Goal: Task Accomplishment & Management: Manage account settings

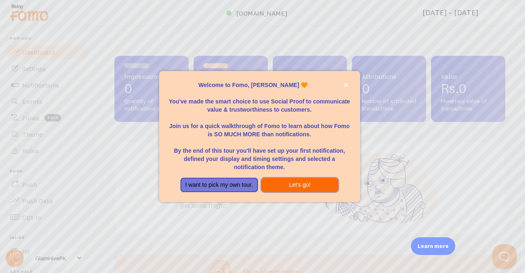
click at [291, 185] on button "Let's go!" at bounding box center [300, 185] width 78 height 15
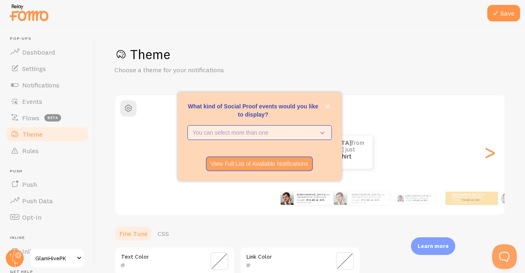
click at [261, 134] on p "You can select more than one" at bounding box center [254, 132] width 122 height 8
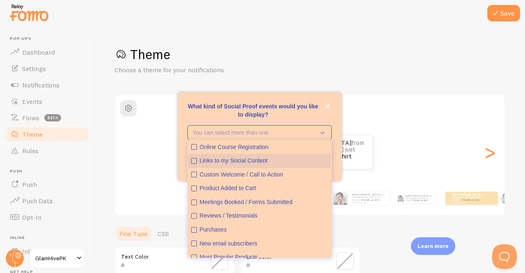
click at [192, 159] on icon "Links to my Social Content" at bounding box center [194, 160] width 5 height 5
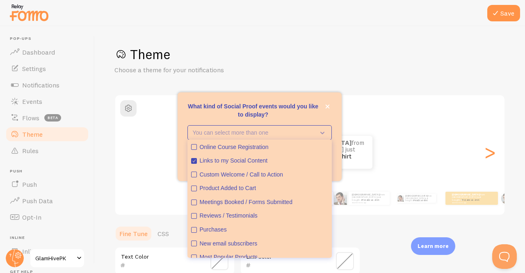
click at [162, 161] on div "[PERSON_NAME] from [GEOGRAPHIC_DATA] just bought a Metallica t-shirt about 4 mi…" at bounding box center [306, 152] width 383 height 33
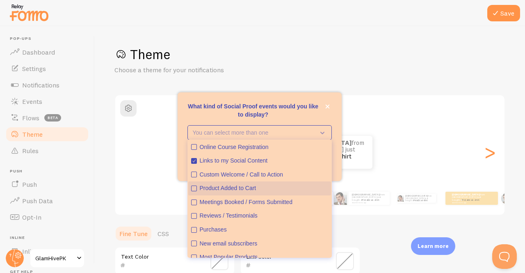
click at [192, 187] on icon "Product Added to Cart" at bounding box center [194, 188] width 5 height 5
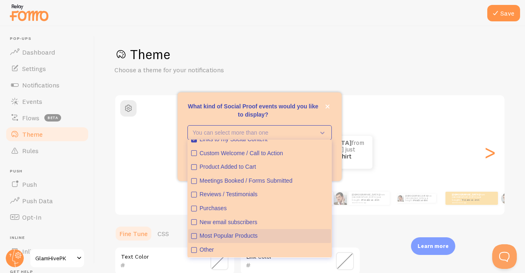
click at [197, 238] on button "Most Popular Products" at bounding box center [259, 236] width 143 height 14
type button "2"
click at [188, 229] on button "Most Popular Products" at bounding box center [259, 236] width 143 height 14
click at [193, 236] on icon "Most Popular Products" at bounding box center [194, 235] width 5 height 5
click at [382, 124] on div "MUHAMMAD from Pakistan just bought a Metallica t-shirt about 4 minutes ago MUHA…" at bounding box center [309, 152] width 389 height 59
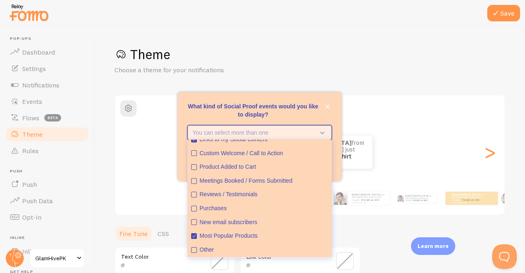
click at [316, 130] on icon "What kind of Social Proof events would you like to display?" at bounding box center [320, 132] width 11 height 9
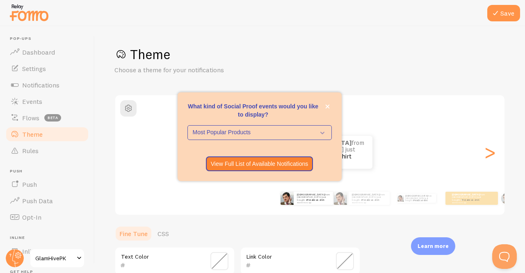
click at [421, 141] on div "[PERSON_NAME] from [GEOGRAPHIC_DATA] just bought a Metallica t-shirt about 4 mi…" at bounding box center [306, 152] width 383 height 33
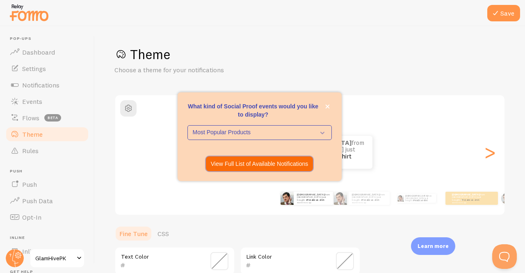
click at [286, 162] on p "View Full List of Available Notifications" at bounding box center [260, 164] width 98 height 8
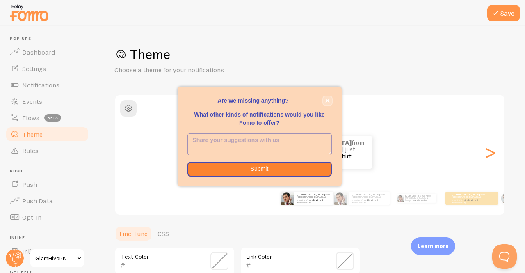
click at [327, 103] on button "close," at bounding box center [327, 100] width 9 height 9
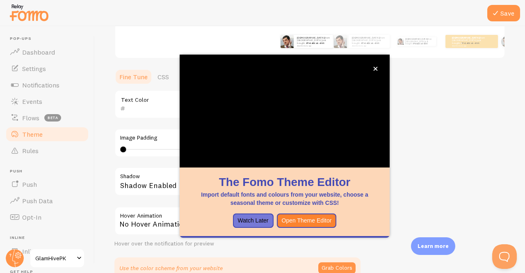
scroll to position [157, 0]
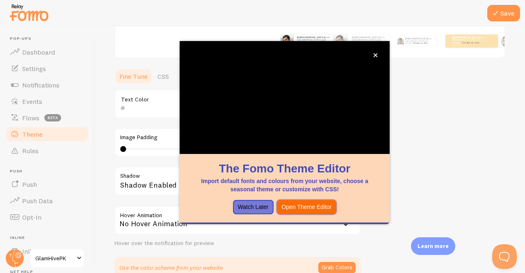
click at [300, 201] on button "Open Theme Editor" at bounding box center [307, 207] width 60 height 15
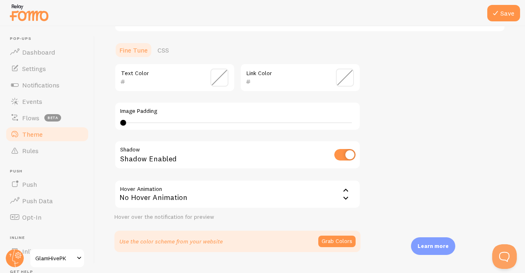
scroll to position [201, 0]
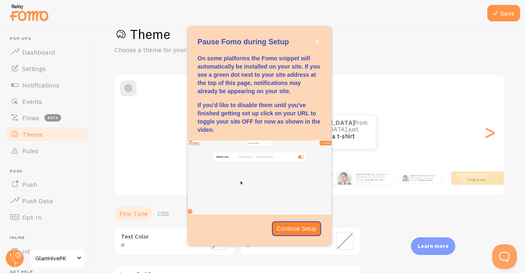
click at [430, 144] on div "[PERSON_NAME] from [GEOGRAPHIC_DATA] just bought a Metallica t-shirt about 4 mi…" at bounding box center [309, 132] width 389 height 33
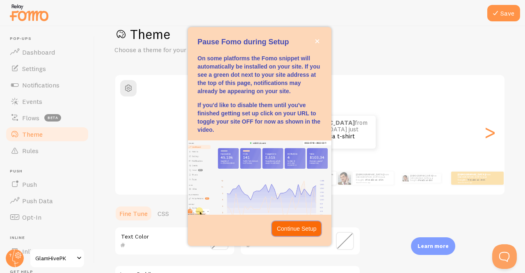
click at [287, 223] on button "Continue Setup" at bounding box center [297, 228] width 50 height 15
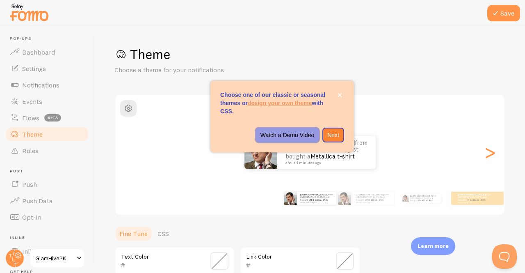
click at [287, 135] on p "Watch a Demo Video" at bounding box center [288, 135] width 54 height 8
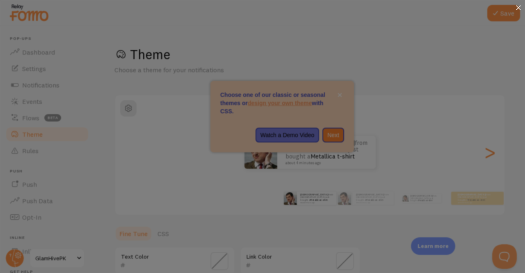
click at [525, 2] on div at bounding box center [518, 8] width 13 height 17
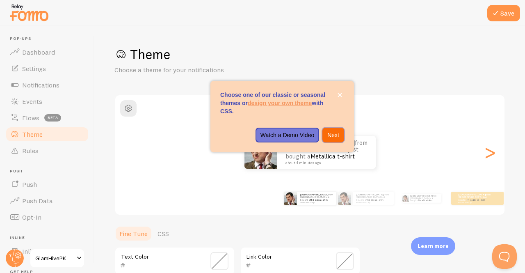
click at [332, 129] on button "Next" at bounding box center [334, 135] width 22 height 15
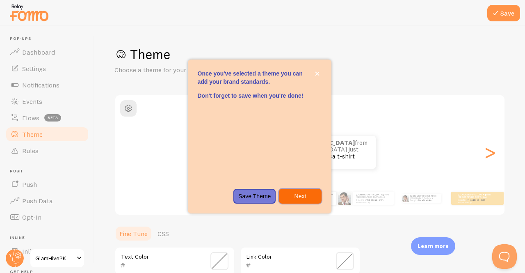
click at [297, 195] on p "Next" at bounding box center [300, 196] width 32 height 8
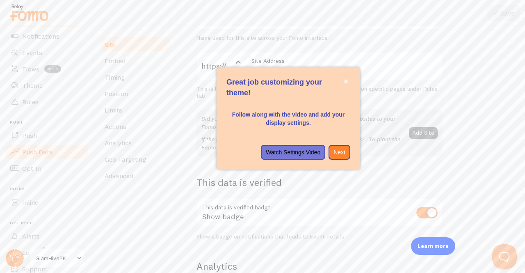
scroll to position [82, 0]
click at [57, 258] on span "GlamHivePK" at bounding box center [54, 258] width 39 height 10
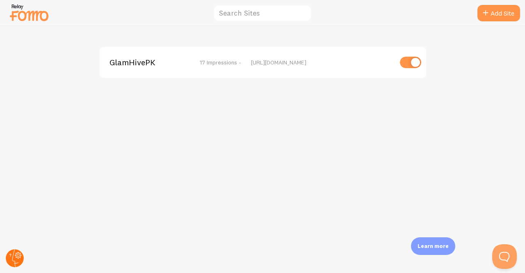
click at [14, 255] on circle at bounding box center [15, 258] width 18 height 18
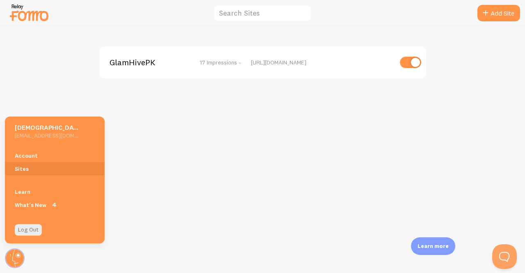
click at [128, 104] on div "GlamHivePK 17 Impressions - https://glamhivepk.shop" at bounding box center [262, 149] width 525 height 247
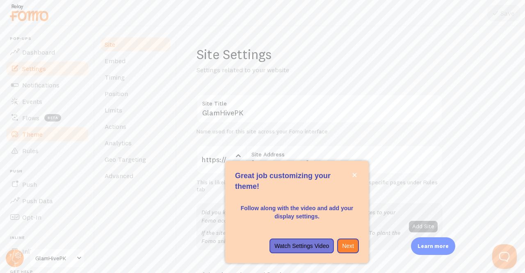
click at [30, 135] on span "Theme" at bounding box center [32, 134] width 21 height 8
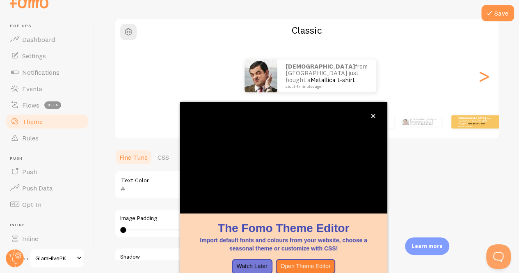
scroll to position [13, 0]
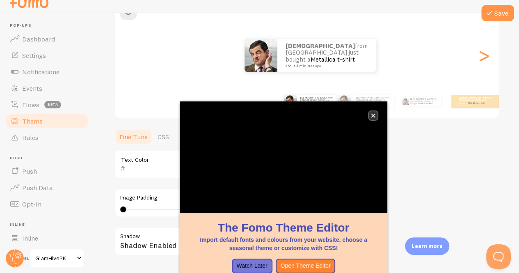
click at [375, 112] on button "close," at bounding box center [373, 115] width 9 height 9
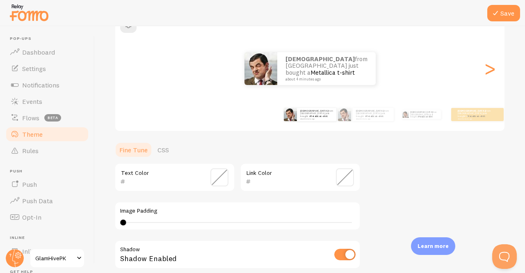
scroll to position [99, 0]
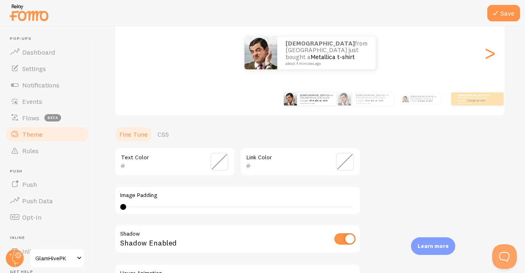
click at [220, 163] on span at bounding box center [219, 162] width 18 height 18
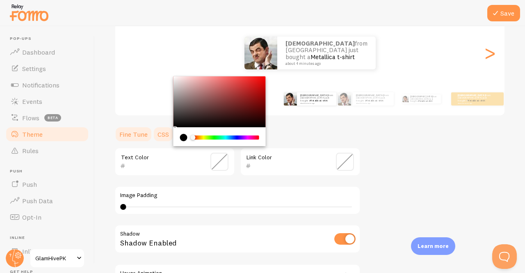
type input "000000"
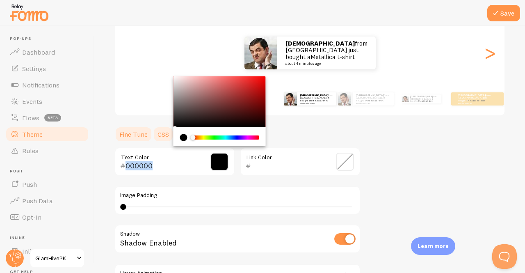
drag, startPoint x: 199, startPoint y: 114, endPoint x: 169, endPoint y: 133, distance: 35.3
click at [169, 133] on section "Fine Tune CSS 000000 Text Color Link Color Image Padding 0 0 - undefined Shadow…" at bounding box center [237, 231] width 246 height 210
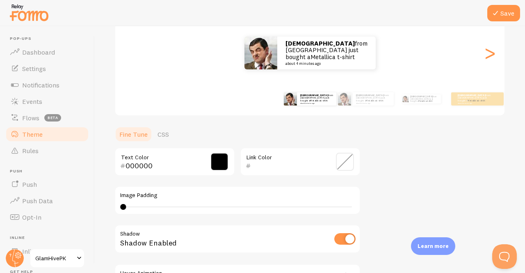
click at [400, 192] on div "Theme Choose a theme for your notifications Classic MUHAMMAD from Pakistan just…" at bounding box center [309, 141] width 391 height 389
click at [348, 160] on span at bounding box center [345, 162] width 18 height 18
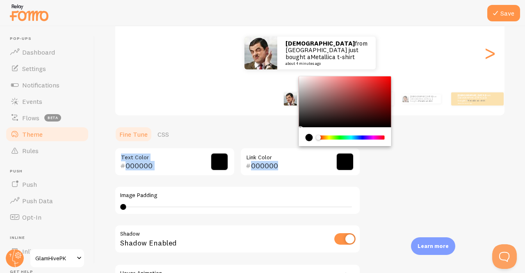
drag, startPoint x: 332, startPoint y: 114, endPoint x: 287, endPoint y: 140, distance: 52.2
click at [287, 140] on section "Fine Tune CSS 000000 Text Color 000000 Link Color Image Padding 0 0 - undefined…" at bounding box center [237, 231] width 246 height 210
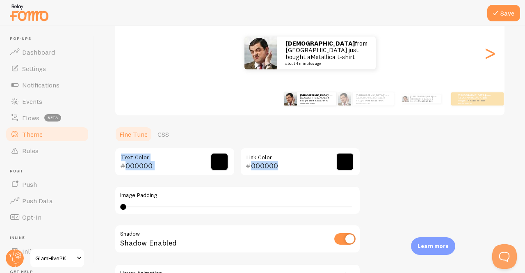
click at [347, 158] on span at bounding box center [345, 162] width 18 height 18
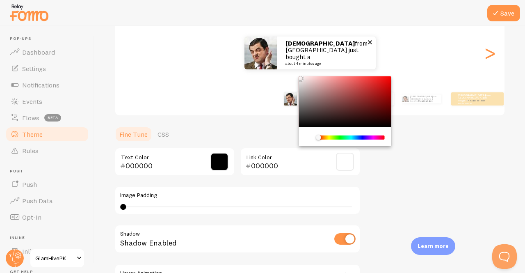
click at [284, 62] on div "Theme Choose a theme for your notifications Classic MUHAMMAD from Pakistan just…" at bounding box center [309, 141] width 391 height 389
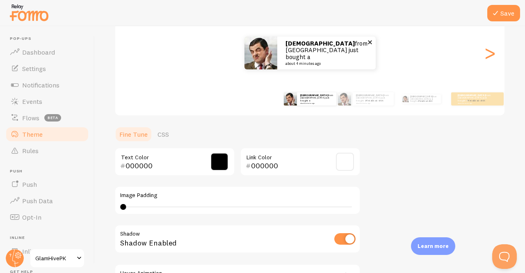
type input "FFFFFF"
click at [377, 182] on div "Theme Choose a theme for your notifications Classic MUHAMMAD from Pakistan just…" at bounding box center [309, 141] width 391 height 389
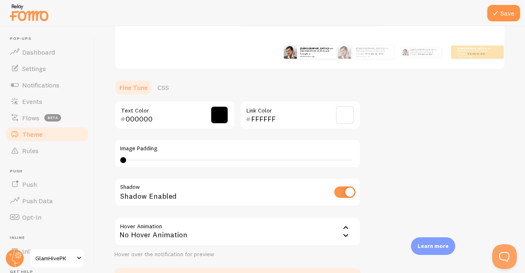
scroll to position [146, 0]
drag, startPoint x: 127, startPoint y: 158, endPoint x: 176, endPoint y: 156, distance: 48.4
click at [176, 156] on div "Image Padding 0 0 - undefined" at bounding box center [237, 153] width 246 height 29
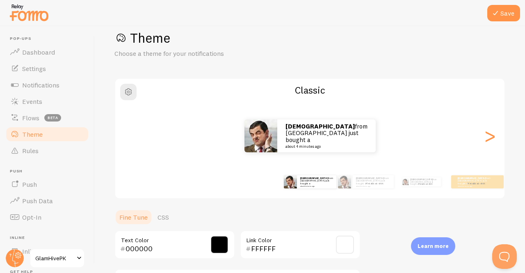
scroll to position [20, 0]
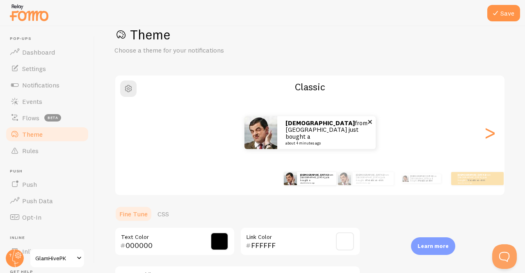
click at [255, 148] on img at bounding box center [261, 132] width 33 height 33
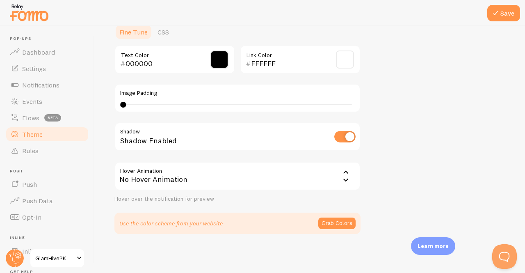
scroll to position [201, 0]
click at [341, 174] on icon at bounding box center [346, 173] width 10 height 10
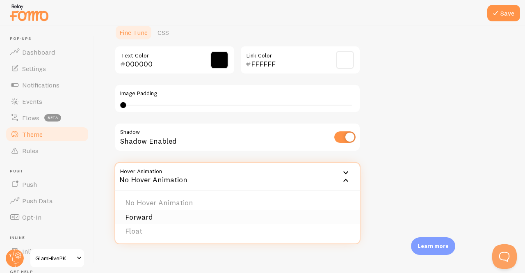
click at [174, 212] on li "Forward" at bounding box center [237, 217] width 245 height 14
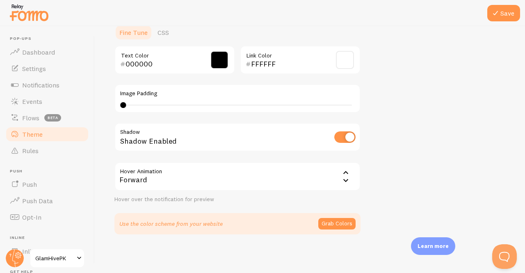
click at [345, 176] on icon at bounding box center [346, 173] width 10 height 10
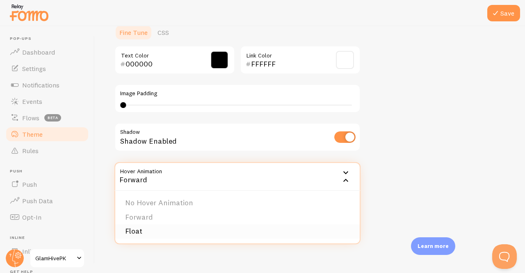
click at [135, 224] on li "Float" at bounding box center [237, 231] width 245 height 14
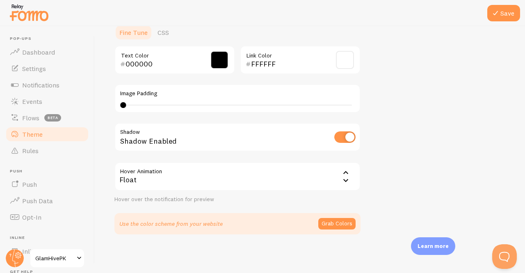
scroll to position [201, 0]
click at [339, 224] on button "Grab Colors" at bounding box center [336, 222] width 37 height 11
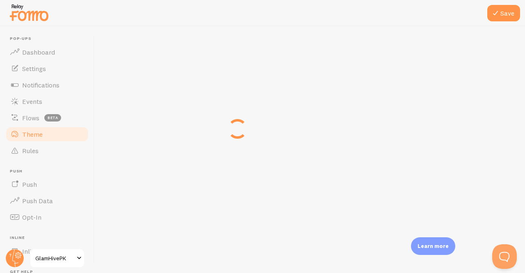
scroll to position [198, 0]
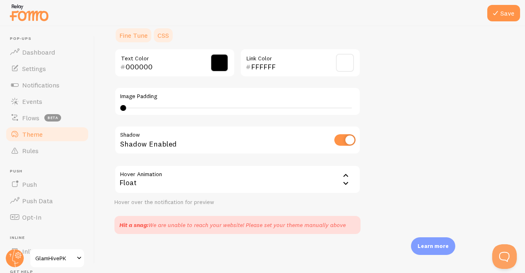
click at [164, 41] on link "CSS" at bounding box center [163, 35] width 21 height 16
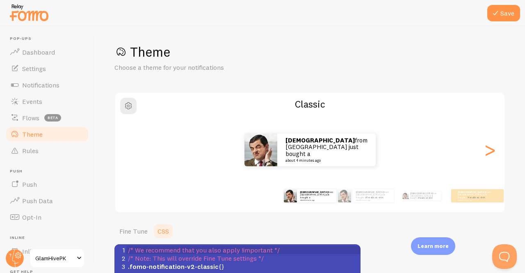
scroll to position [0, 0]
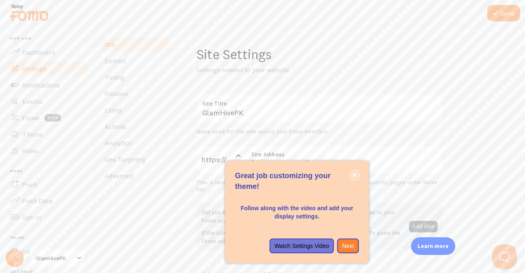
click at [354, 172] on button "close," at bounding box center [354, 175] width 9 height 9
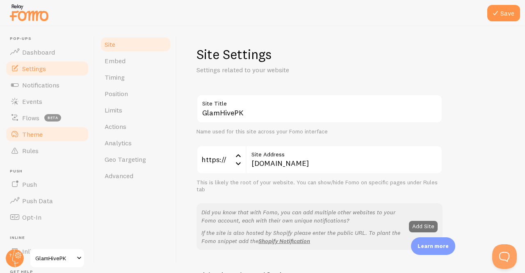
click at [29, 135] on span "Theme" at bounding box center [32, 134] width 21 height 8
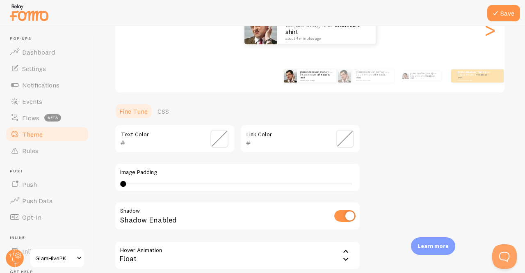
scroll to position [186, 0]
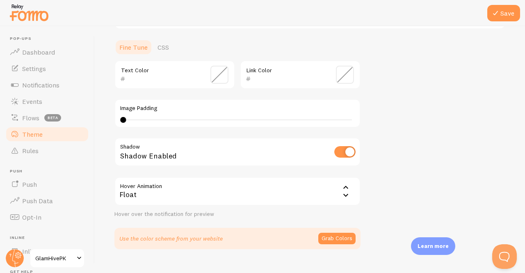
click at [216, 74] on span at bounding box center [219, 75] width 18 height 18
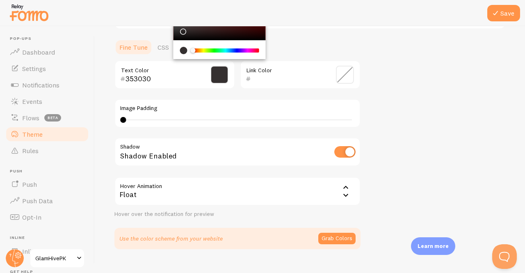
scroll to position [185, 0]
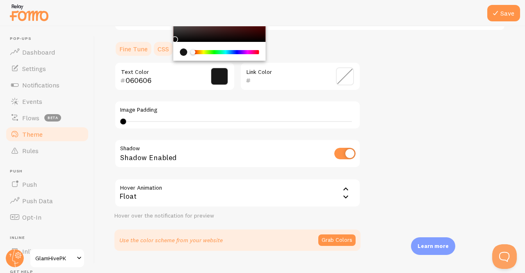
type input "000000"
drag, startPoint x: 182, startPoint y: 36, endPoint x: 162, endPoint y: 45, distance: 22.4
click at [162, 45] on section "Fine Tune CSS 000000 Text Color Link Color Image Padding 0 0 - undefined Shadow…" at bounding box center [237, 146] width 246 height 210
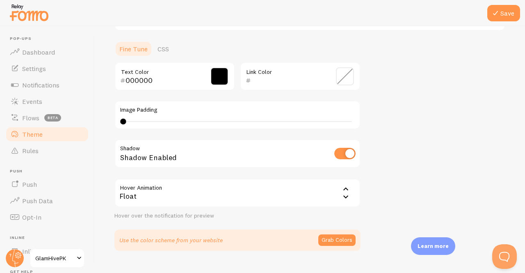
click at [254, 118] on div "Image Padding 0 0 - undefined" at bounding box center [237, 115] width 246 height 29
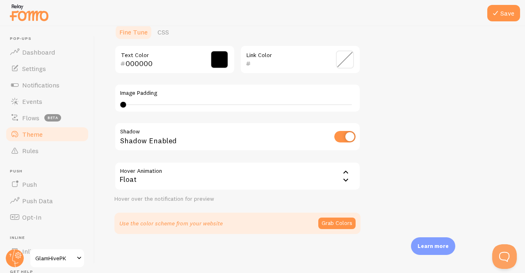
scroll to position [0, 0]
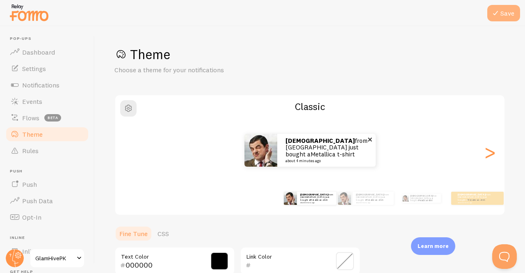
click at [499, 12] on icon at bounding box center [496, 13] width 10 height 10
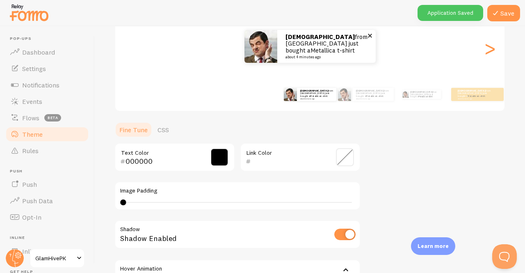
scroll to position [169, 0]
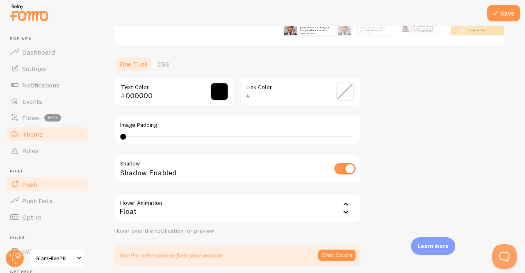
click at [25, 184] on span "Push" at bounding box center [29, 184] width 15 height 8
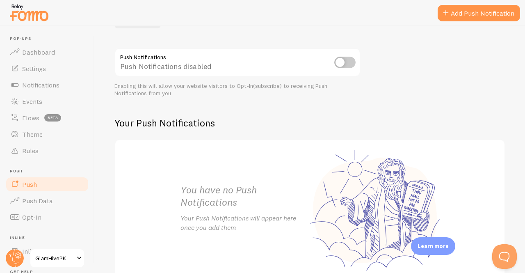
scroll to position [83, 0]
click at [36, 199] on span "Push Data" at bounding box center [37, 201] width 31 height 8
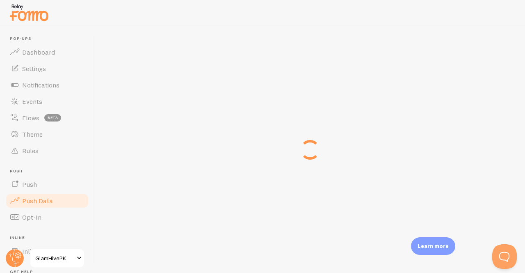
click at [36, 199] on span "Push Data" at bounding box center [37, 201] width 31 height 8
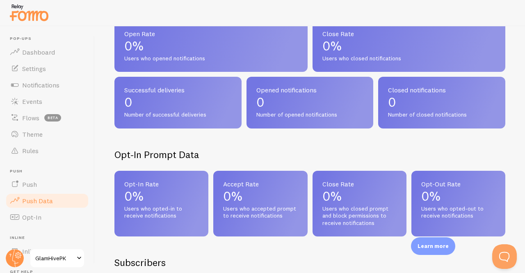
scroll to position [202, 0]
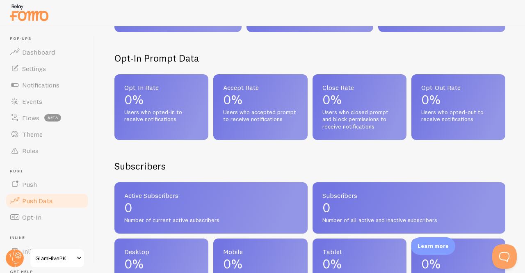
click at [179, 126] on div "Opt-In Rate 0% Users who opted-in to receive notifications" at bounding box center [161, 107] width 94 height 66
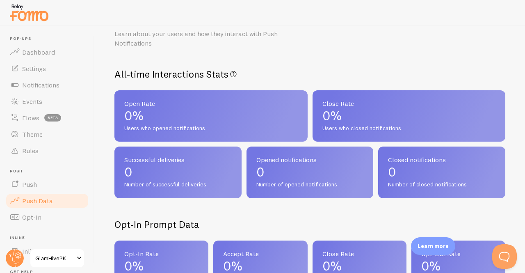
scroll to position [0, 0]
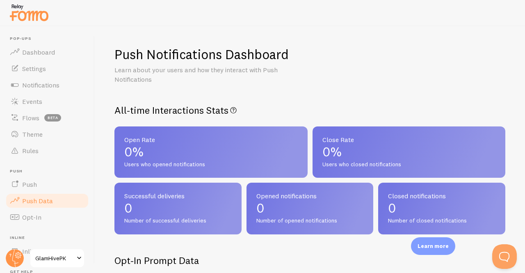
click at [168, 150] on p "0%" at bounding box center [211, 151] width 174 height 13
click at [38, 65] on span "Settings" at bounding box center [34, 68] width 24 height 8
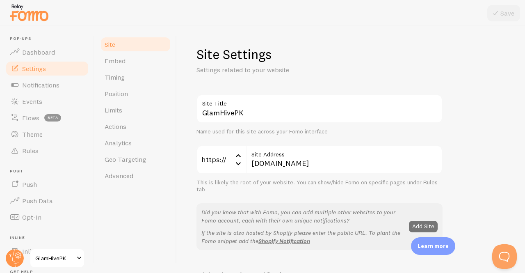
click at [38, 65] on span "Settings" at bounding box center [34, 68] width 24 height 8
click at [128, 131] on link "Actions" at bounding box center [136, 126] width 72 height 16
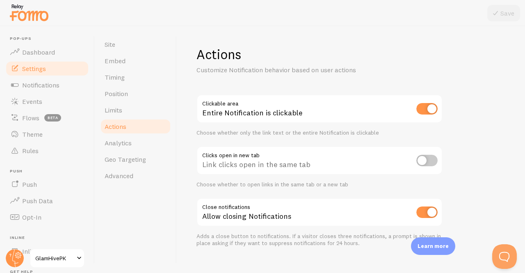
scroll to position [13, 0]
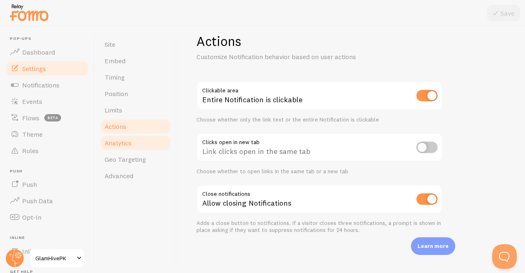
click at [116, 144] on span "Analytics" at bounding box center [118, 143] width 27 height 8
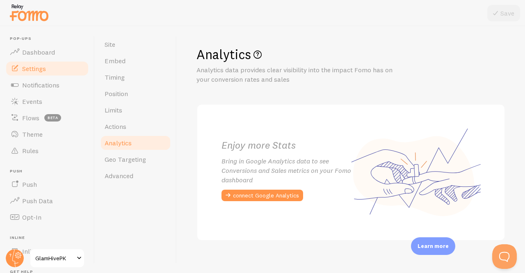
click at [116, 144] on span "Analytics" at bounding box center [118, 143] width 27 height 8
click at [129, 97] on link "Position" at bounding box center [136, 93] width 72 height 16
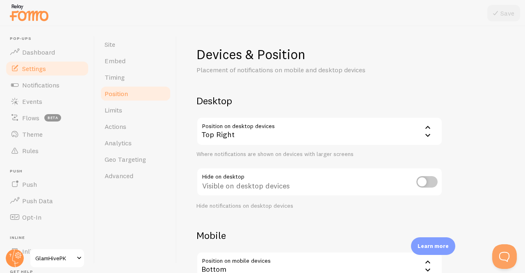
click at [129, 97] on link "Position" at bounding box center [136, 93] width 72 height 16
click at [419, 183] on input "checkbox" at bounding box center [426, 181] width 21 height 11
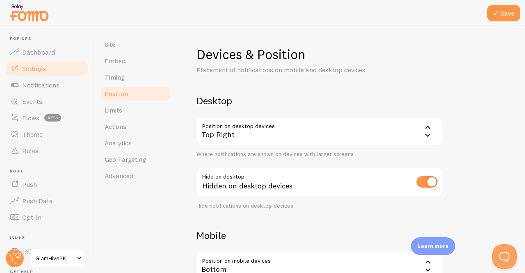
click at [419, 183] on input "checkbox" at bounding box center [426, 181] width 21 height 11
checkbox input "false"
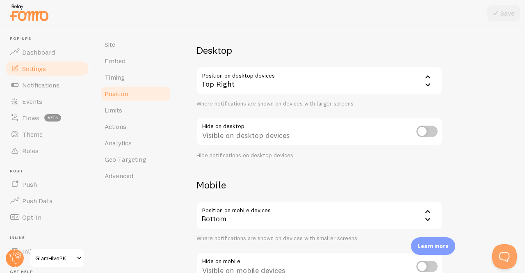
scroll to position [93, 0]
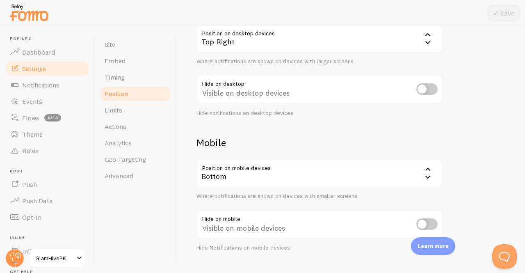
click at [358, 175] on div "Bottom" at bounding box center [320, 173] width 246 height 29
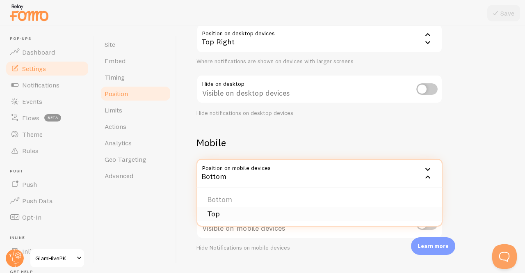
click at [236, 213] on li "Top" at bounding box center [319, 214] width 245 height 14
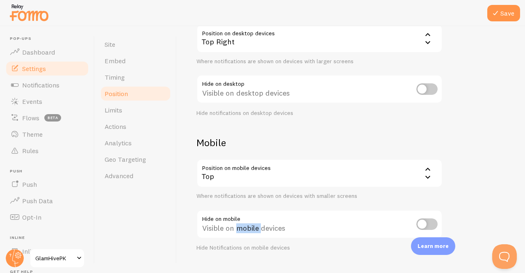
click at [236, 213] on div "Visible on mobile devices" at bounding box center [320, 225] width 246 height 30
click at [274, 207] on div "Mobile Position on mobile devices top Top Bottom Top Where notifications are sh…" at bounding box center [320, 193] width 246 height 115
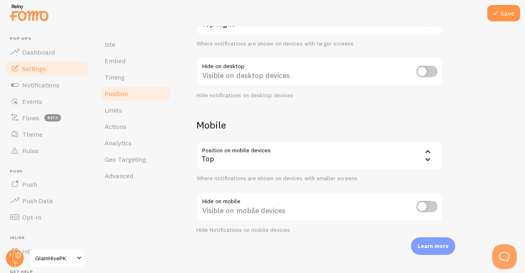
scroll to position [0, 0]
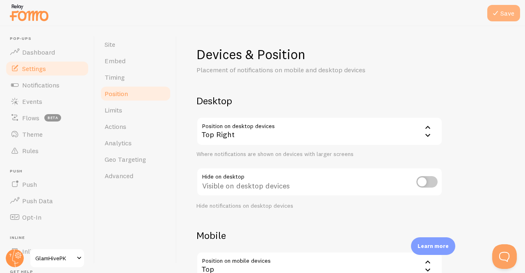
click at [509, 19] on button "Save" at bounding box center [503, 13] width 33 height 16
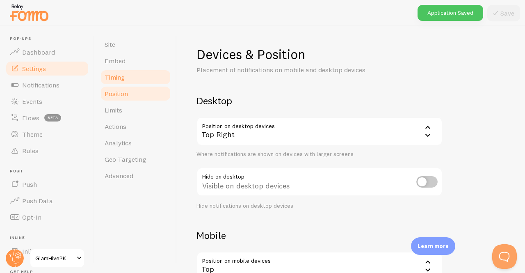
click at [125, 76] on link "Timing" at bounding box center [136, 77] width 72 height 16
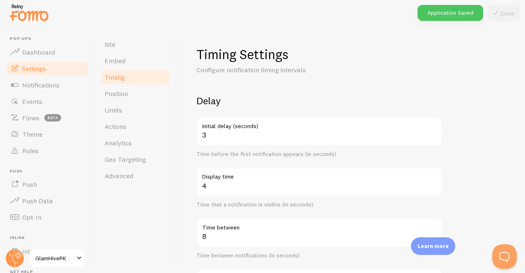
click at [125, 76] on link "Timing" at bounding box center [136, 77] width 72 height 16
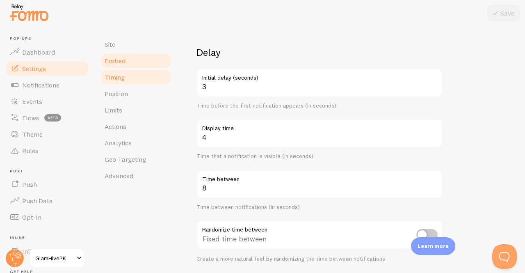
click at [127, 62] on link "Embed" at bounding box center [136, 61] width 72 height 16
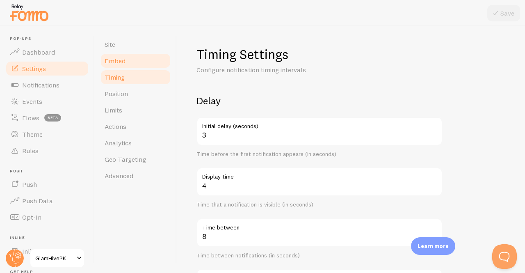
click at [127, 62] on link "Embed" at bounding box center [136, 61] width 72 height 16
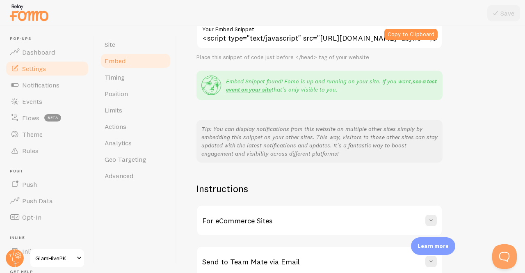
scroll to position [167, 0]
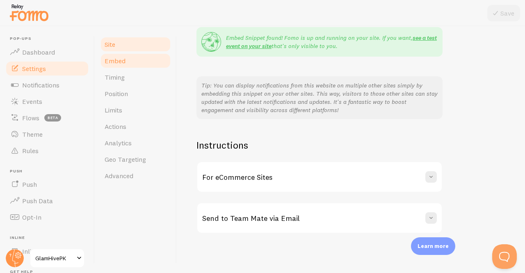
click at [137, 44] on link "Site" at bounding box center [136, 44] width 72 height 16
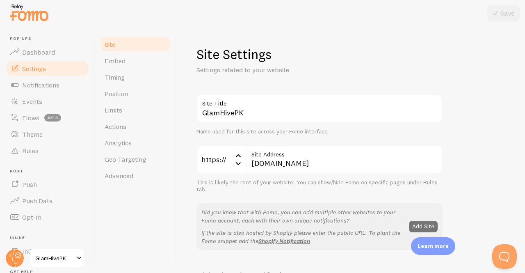
click at [137, 44] on link "Site" at bounding box center [136, 44] width 72 height 16
click at [121, 177] on span "Advanced" at bounding box center [119, 176] width 29 height 8
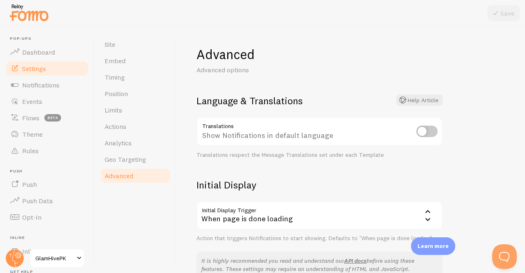
click at [121, 177] on span "Advanced" at bounding box center [119, 176] width 29 height 8
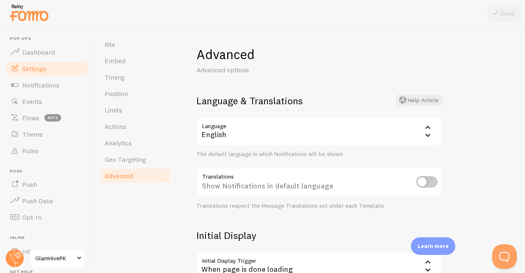
scroll to position [77, 0]
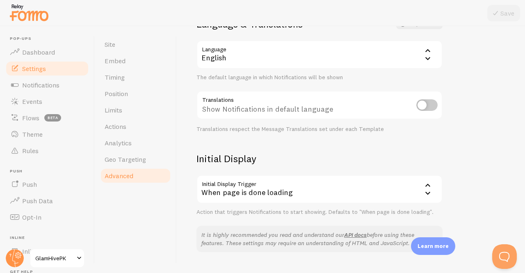
click at [423, 103] on input "checkbox" at bounding box center [426, 104] width 21 height 11
checkbox input "true"
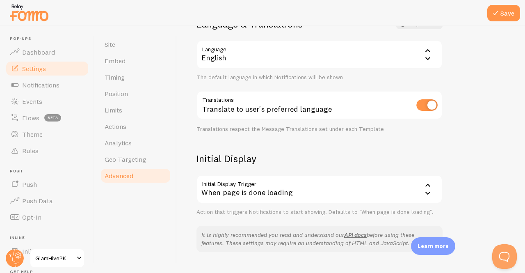
scroll to position [102, 0]
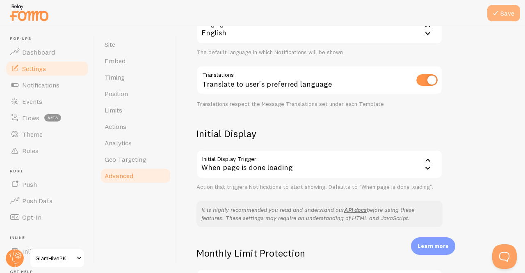
click at [502, 8] on button "Save" at bounding box center [503, 13] width 33 height 16
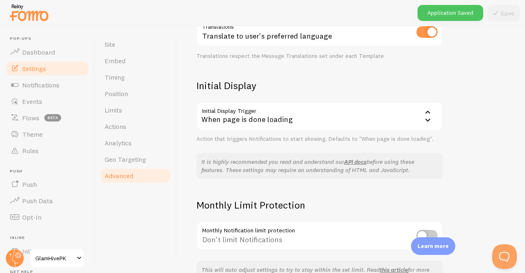
scroll to position [203, 0]
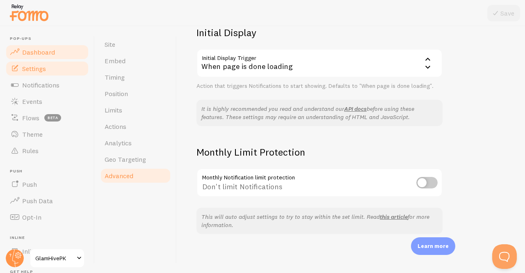
click at [45, 56] on span "Dashboard" at bounding box center [38, 52] width 33 height 8
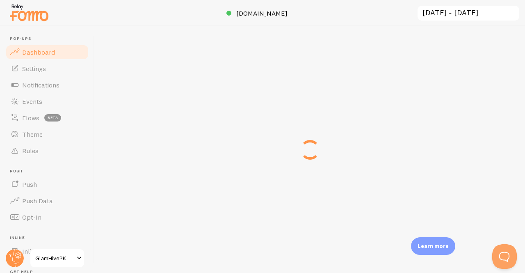
click at [45, 56] on span "Dashboard" at bounding box center [38, 52] width 33 height 8
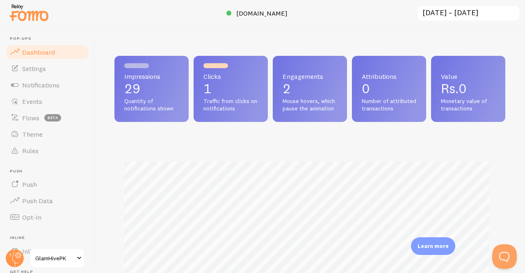
scroll to position [216, 385]
click at [23, 85] on span "Notifications" at bounding box center [40, 85] width 37 height 8
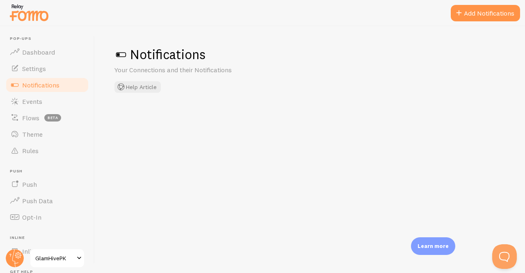
click at [23, 85] on span "Notifications" at bounding box center [40, 85] width 37 height 8
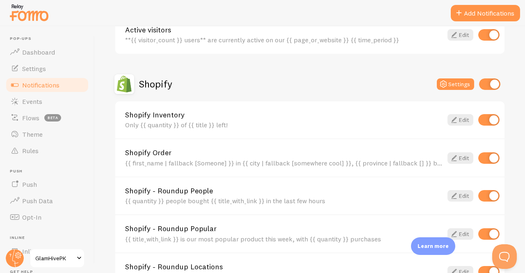
scroll to position [242, 0]
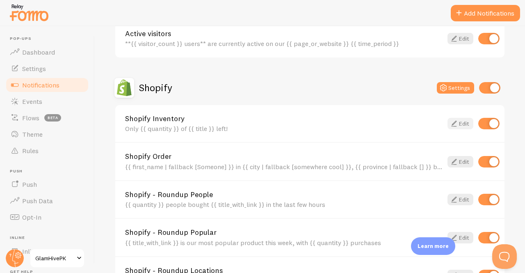
click at [449, 120] on icon at bounding box center [454, 124] width 10 height 10
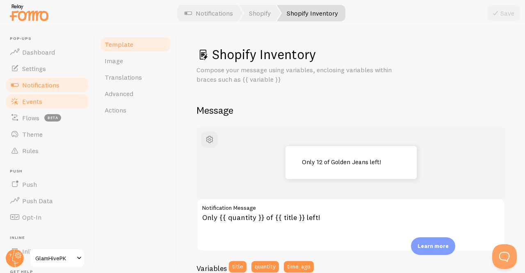
click at [38, 98] on span "Events" at bounding box center [32, 101] width 20 height 8
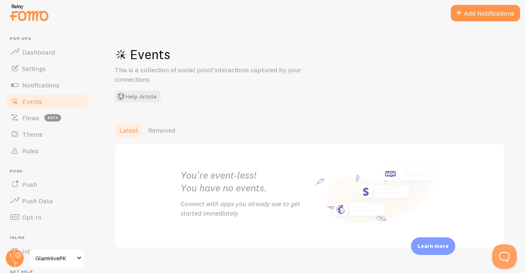
click at [38, 98] on span "Events" at bounding box center [32, 101] width 20 height 8
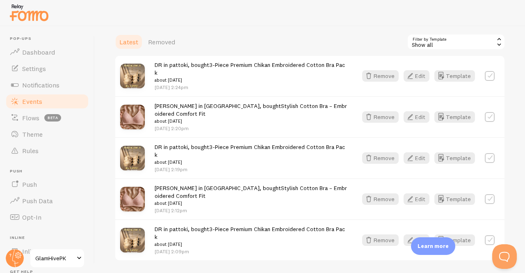
scroll to position [241, 0]
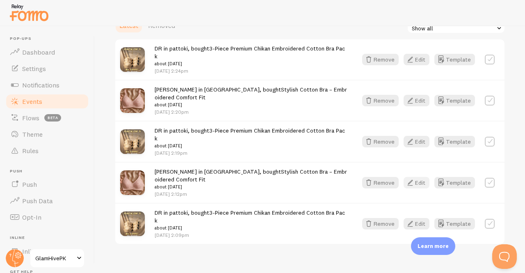
click at [412, 177] on button "Edit" at bounding box center [417, 182] width 26 height 11
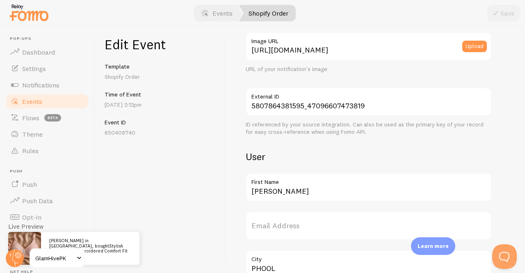
scroll to position [163, 0]
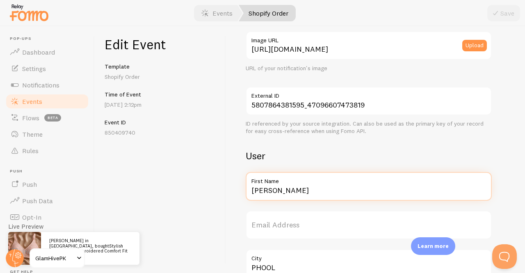
click at [309, 191] on input "RASHID" at bounding box center [369, 186] width 246 height 29
type input "R"
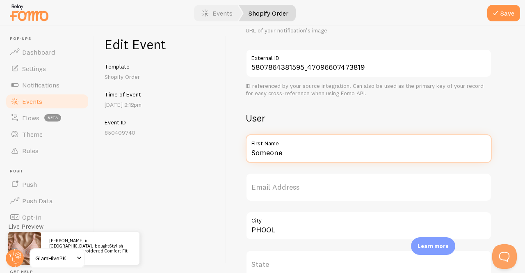
scroll to position [251, 0]
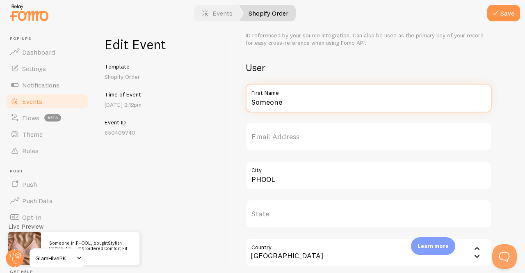
type input "Someone"
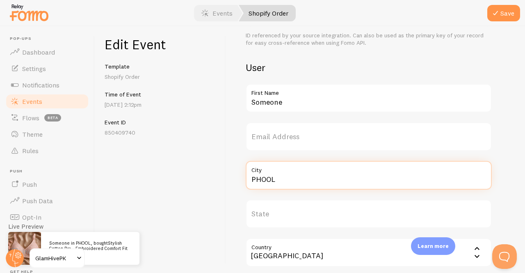
click at [300, 175] on input "PHOOL" at bounding box center [369, 175] width 246 height 29
type input "P"
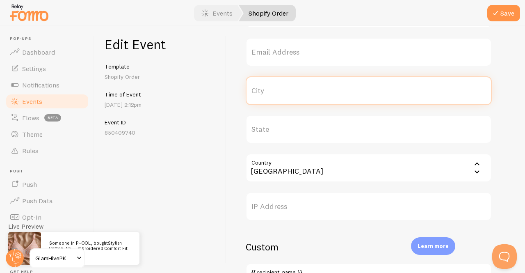
scroll to position [160, 0]
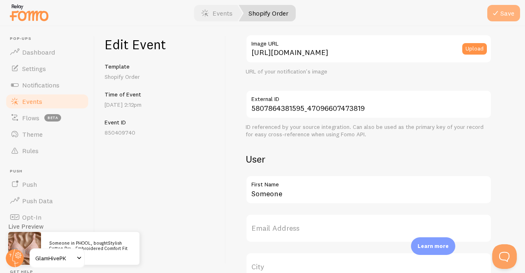
click at [503, 18] on button "Save" at bounding box center [503, 13] width 33 height 16
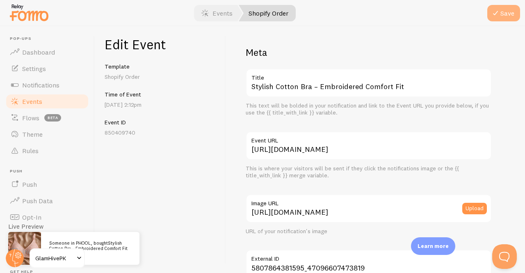
click at [510, 5] on button "Save" at bounding box center [503, 13] width 33 height 16
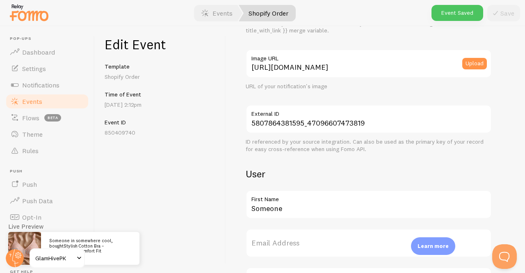
scroll to position [157, 0]
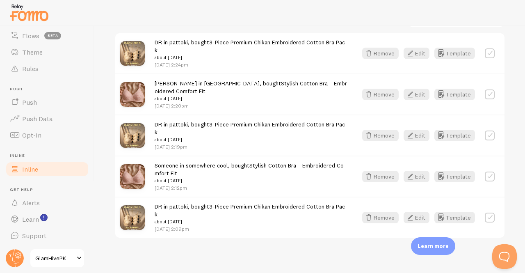
scroll to position [82, 0]
click at [443, 55] on button "Template" at bounding box center [455, 53] width 41 height 11
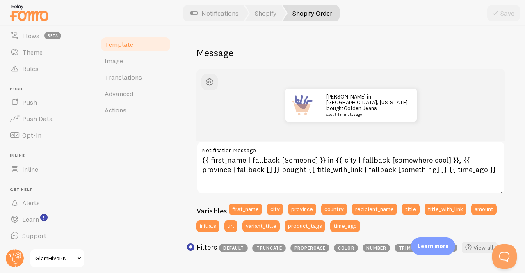
scroll to position [57, 0]
click at [249, 210] on button "first_name" at bounding box center [245, 209] width 33 height 11
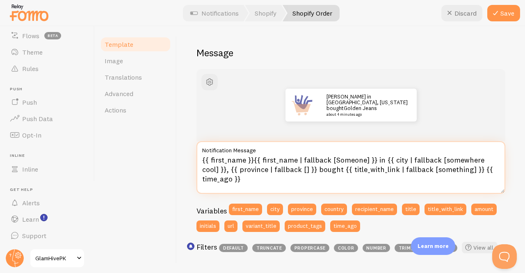
drag, startPoint x: 381, startPoint y: 157, endPoint x: 195, endPoint y: 161, distance: 185.9
click at [195, 161] on div "Shopify Order Compose your message using variables and filters, enclosing varia…" at bounding box center [351, 149] width 348 height 247
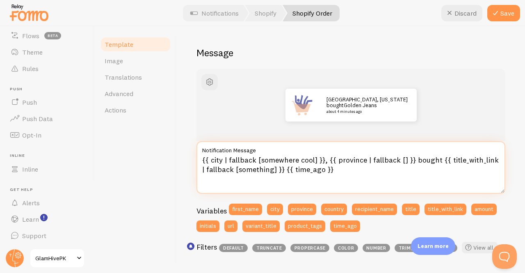
click at [350, 178] on textarea "{{ city | fallback [somewhere cool] }}, {{ province | fallback [] }} bought {{ …" at bounding box center [351, 167] width 309 height 53
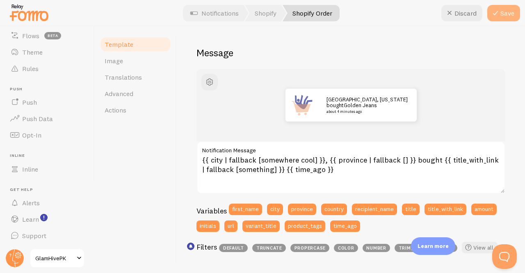
click at [502, 17] on button "Save" at bounding box center [503, 13] width 33 height 16
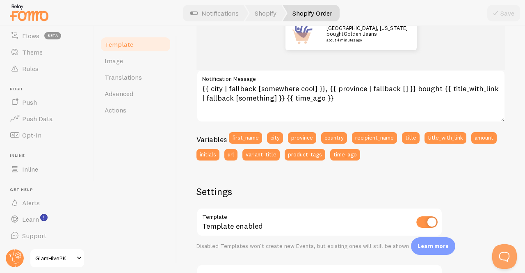
scroll to position [102, 0]
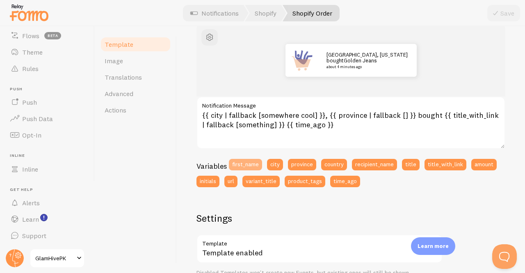
click at [249, 165] on button "first_name" at bounding box center [245, 164] width 33 height 11
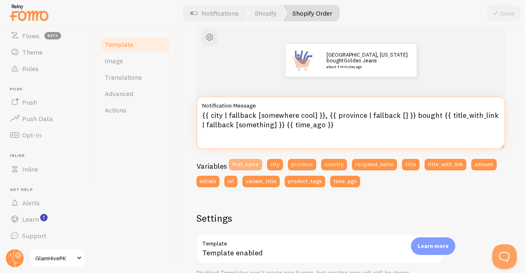
type textarea "{{ city | fallback [somewhere cool] }}, {{ province | fallback [] }} bought {{ …"
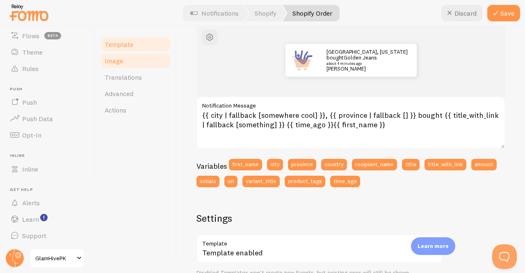
click at [137, 65] on link "Image" at bounding box center [136, 61] width 72 height 16
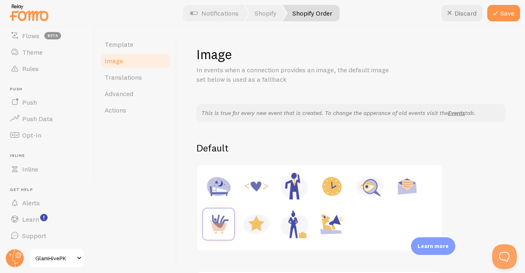
click at [137, 65] on link "Image" at bounding box center [136, 61] width 72 height 16
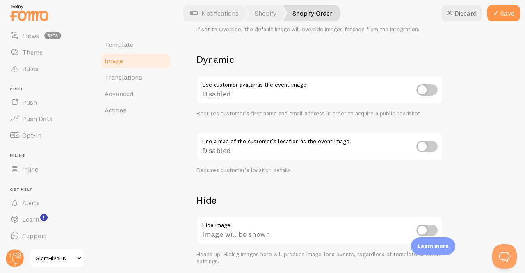
scroll to position [373, 0]
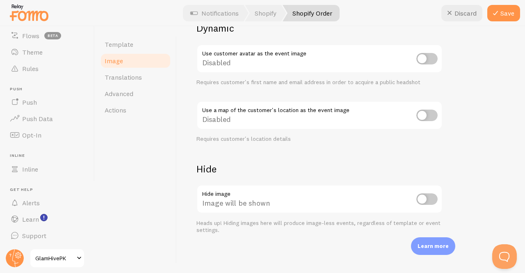
click at [428, 196] on input "checkbox" at bounding box center [426, 198] width 21 height 11
checkbox input "false"
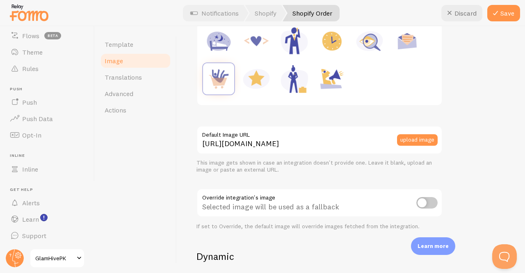
scroll to position [96, 0]
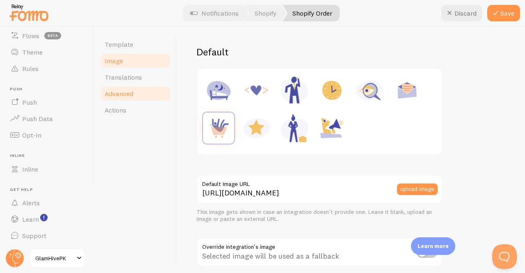
click at [117, 92] on span "Advanced" at bounding box center [119, 93] width 29 height 8
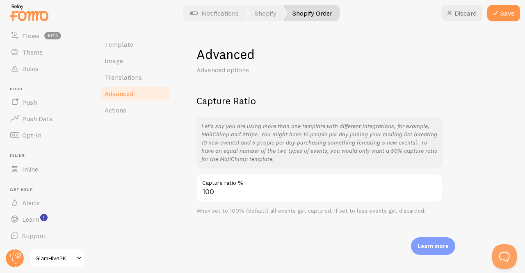
click at [117, 92] on span "Advanced" at bounding box center [119, 93] width 29 height 8
click at [260, 184] on label "Capture ratio %" at bounding box center [320, 181] width 246 height 14
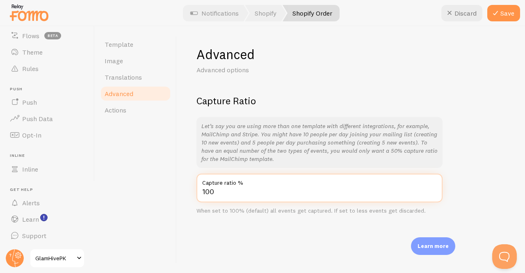
click at [260, 184] on input "100" at bounding box center [320, 188] width 246 height 29
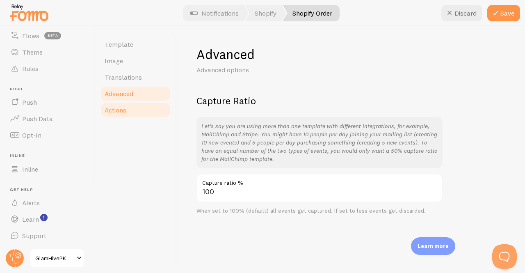
click at [119, 108] on span "Actions" at bounding box center [116, 110] width 22 height 8
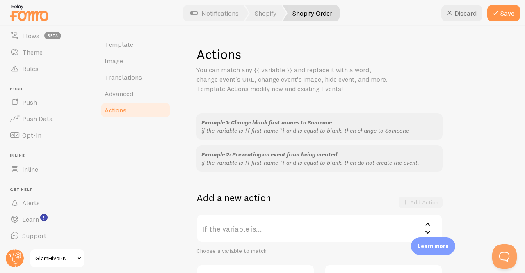
click at [119, 108] on span "Actions" at bounding box center [116, 110] width 22 height 8
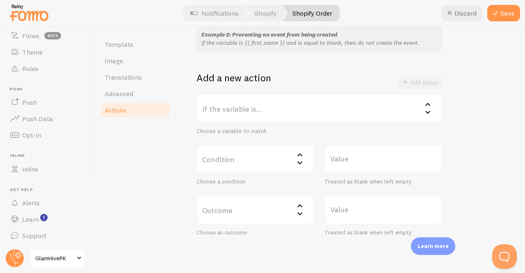
scroll to position [120, 0]
click at [292, 160] on label "Condition" at bounding box center [256, 158] width 118 height 29
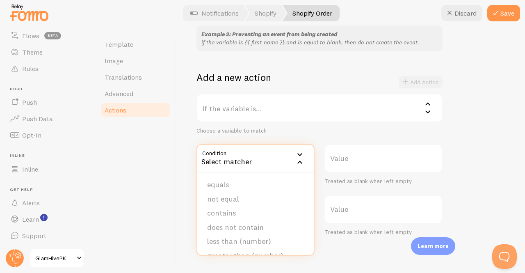
click at [165, 178] on div "Template Image Translations Advanced Actions" at bounding box center [136, 149] width 82 height 247
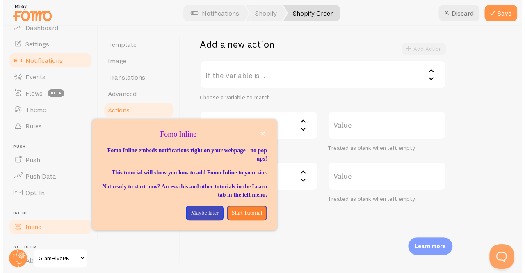
scroll to position [20, 0]
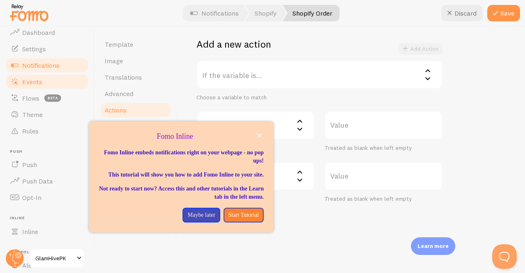
click at [27, 79] on span "Events" at bounding box center [32, 82] width 20 height 8
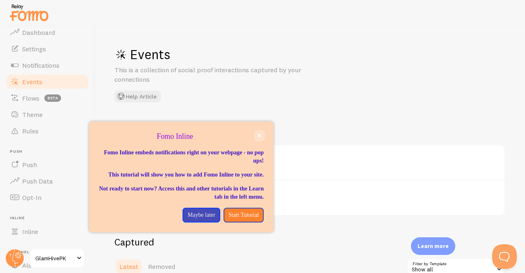
click at [262, 134] on button "close," at bounding box center [259, 135] width 9 height 9
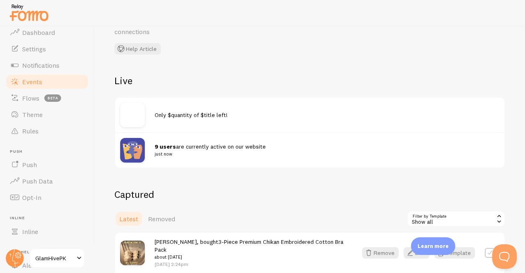
scroll to position [0, 0]
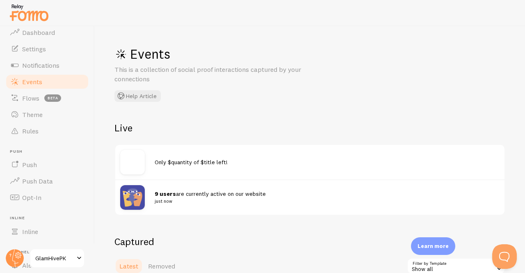
click at [177, 205] on div "9 users are currently active on our website just now" at bounding box center [309, 196] width 389 height 35
click at [27, 109] on link "Theme" at bounding box center [47, 114] width 85 height 16
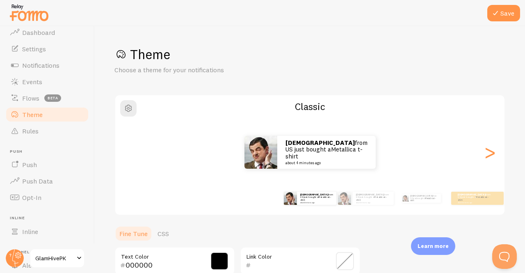
click at [27, 109] on link "Theme" at bounding box center [47, 114] width 85 height 16
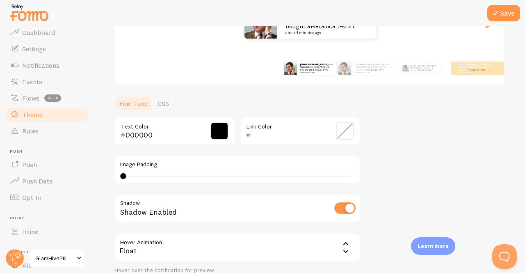
scroll to position [94, 0]
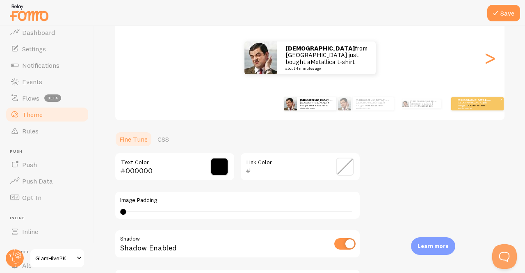
click at [478, 107] on small "about 4 minutes ago" at bounding box center [474, 108] width 32 height 2
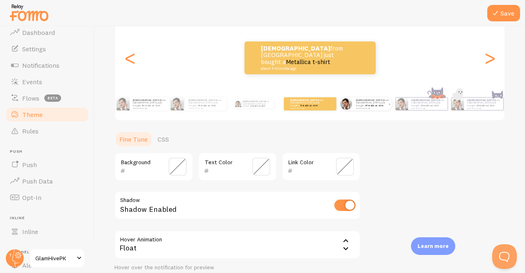
click at [369, 105] on p "MUHAMMAD from Pakistan just bought a Metallica t-shirt about 4 minutes ago" at bounding box center [372, 103] width 33 height 10
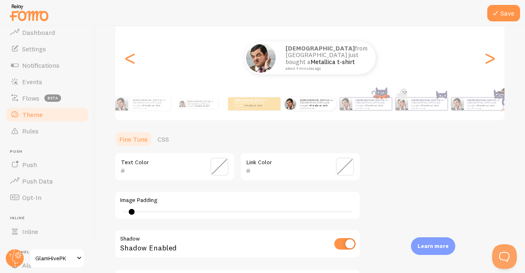
drag, startPoint x: 124, startPoint y: 210, endPoint x: 132, endPoint y: 210, distance: 7.8
click at [132, 210] on div at bounding box center [132, 212] width 6 height 6
drag, startPoint x: 132, startPoint y: 210, endPoint x: 191, endPoint y: 206, distance: 59.7
click at [191, 206] on div "Image Padding 5" at bounding box center [237, 205] width 246 height 29
drag, startPoint x: 191, startPoint y: 206, endPoint x: 130, endPoint y: 211, distance: 61.0
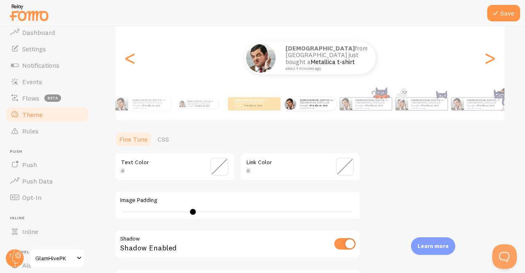
click at [130, 211] on div "Image Padding 15" at bounding box center [237, 205] width 246 height 29
click at [130, 211] on div "15" at bounding box center [237, 211] width 229 height 1
type input "5"
click at [130, 211] on div "5" at bounding box center [237, 211] width 229 height 1
click at [496, 18] on icon at bounding box center [496, 13] width 10 height 10
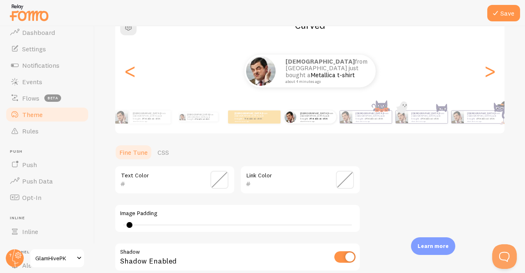
scroll to position [81, 0]
click at [221, 180] on span at bounding box center [219, 180] width 18 height 18
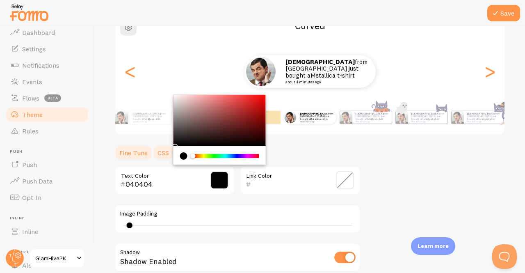
type input "000000"
drag, startPoint x: 190, startPoint y: 125, endPoint x: 167, endPoint y: 151, distance: 34.4
click at [167, 151] on section "Fine Tune CSS 000000 Text Color Link Color Image Padding 5 Shadow Shadow Enable…" at bounding box center [237, 249] width 246 height 210
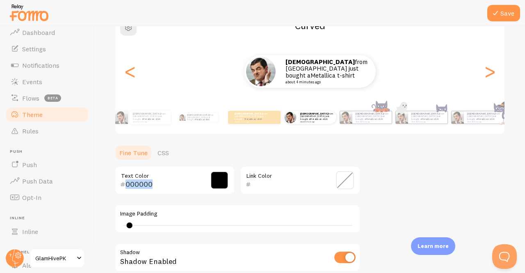
click at [296, 156] on ul "Fine Tune CSS" at bounding box center [237, 152] width 246 height 16
click at [344, 178] on span at bounding box center [345, 180] width 18 height 18
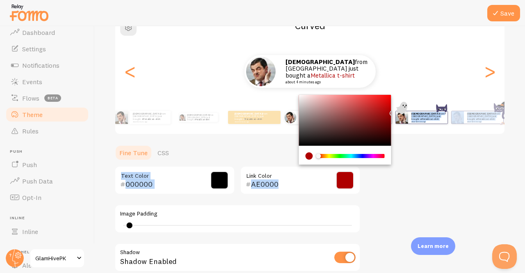
drag, startPoint x: 361, startPoint y: 115, endPoint x: 408, endPoint y: 111, distance: 47.4
click at [408, 111] on div "Theme Choose a theme for your notifications Curved MUHAMMAD from Pakistan just …" at bounding box center [309, 159] width 391 height 389
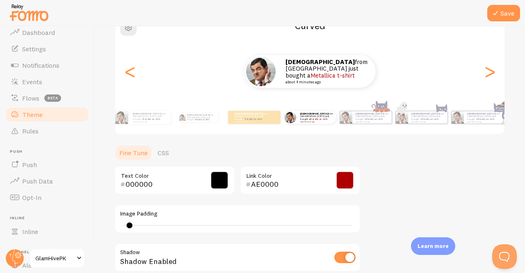
click at [411, 202] on div "Theme Choose a theme for your notifications Curved MUHAMMAD from Pakistan just …" at bounding box center [309, 159] width 391 height 389
click at [498, 13] on icon at bounding box center [496, 13] width 10 height 10
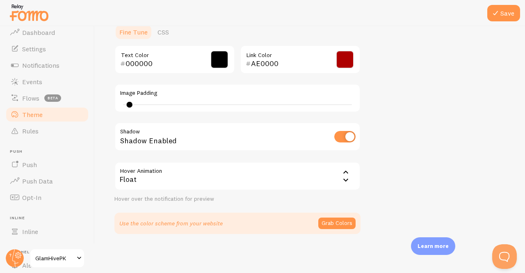
scroll to position [196, 0]
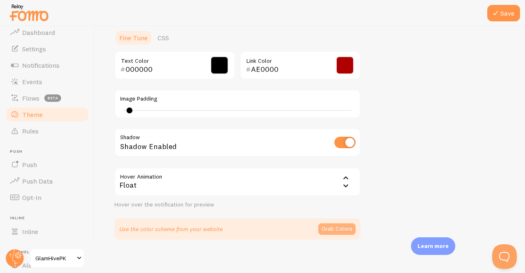
click at [333, 230] on button "Grab Colors" at bounding box center [336, 228] width 37 height 11
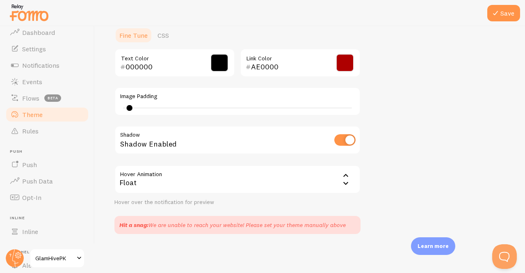
scroll to position [180, 0]
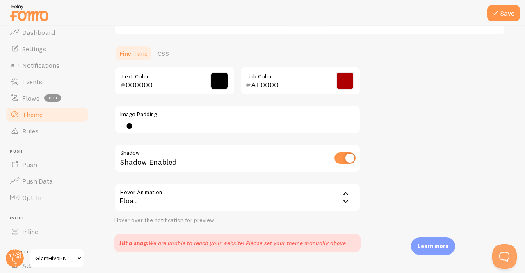
click at [341, 79] on span at bounding box center [345, 81] width 18 height 18
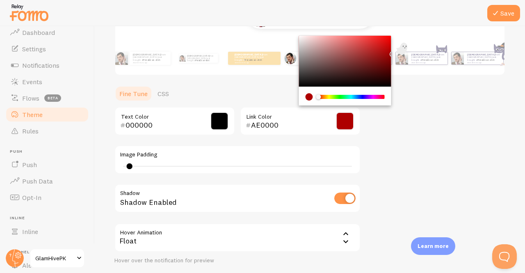
scroll to position [138, 0]
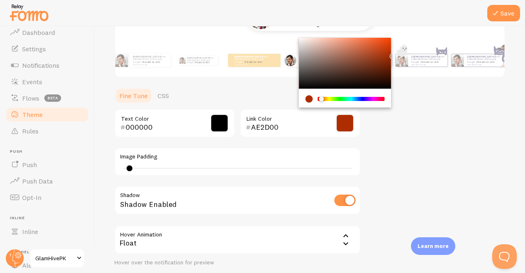
click at [320, 98] on div "Chrome color picker" at bounding box center [321, 98] width 5 height 5
click at [277, 126] on input "AE2000" at bounding box center [288, 127] width 75 height 10
type input "A"
paste input "BBA55C"
click at [498, 18] on button "Save" at bounding box center [503, 13] width 33 height 16
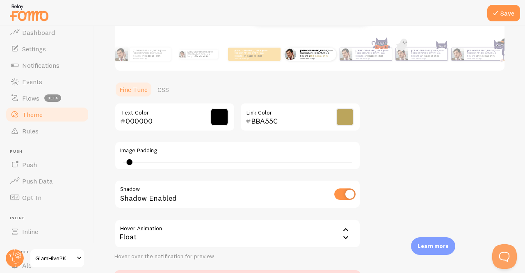
scroll to position [144, 0]
click at [345, 115] on span at bounding box center [345, 117] width 18 height 18
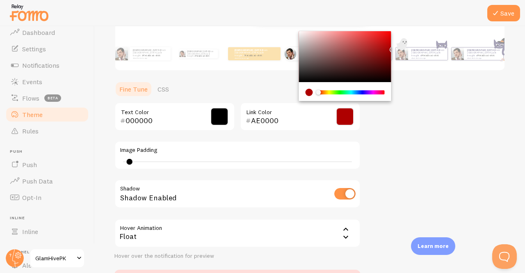
click at [316, 92] on div "Chrome color picker" at bounding box center [318, 92] width 5 height 5
click at [280, 122] on input "AE0000" at bounding box center [288, 121] width 75 height 10
type input "A"
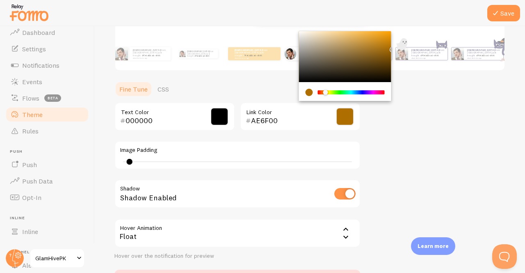
click at [325, 92] on div "Chrome color picker" at bounding box center [351, 92] width 65 height 4
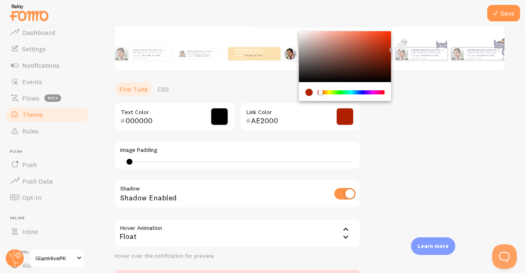
drag, startPoint x: 325, startPoint y: 92, endPoint x: 321, endPoint y: 93, distance: 4.7
click at [321, 93] on div "Chrome color picker" at bounding box center [320, 92] width 5 height 5
click at [422, 143] on div "Theme Choose a theme for your notifications Curved MUHAMMAD from Pakistan just …" at bounding box center [309, 95] width 391 height 386
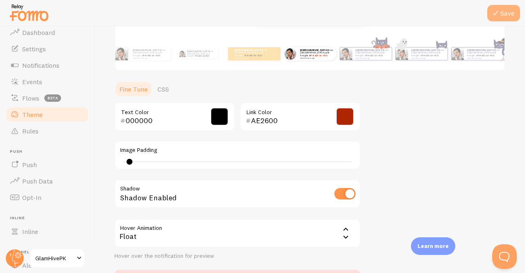
click at [496, 9] on icon at bounding box center [496, 13] width 10 height 10
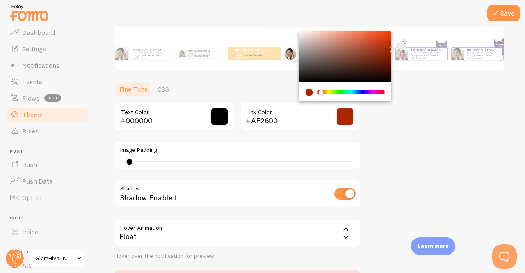
click at [288, 120] on input "AE2600" at bounding box center [288, 121] width 75 height 10
type input "A"
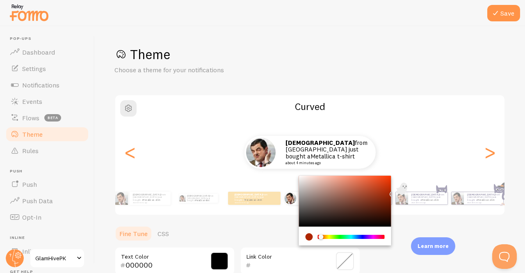
scroll to position [144, 0]
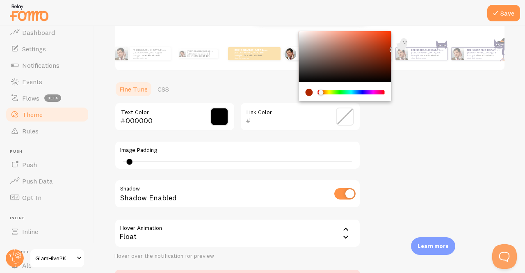
paste input "B8860B"
type input "B8860B"
click at [496, 13] on icon at bounding box center [496, 13] width 10 height 10
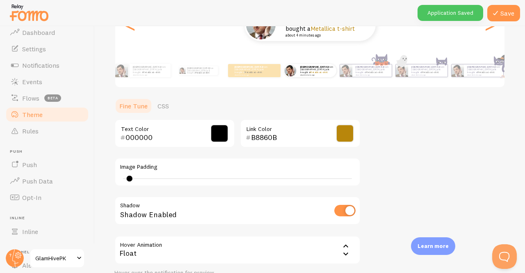
scroll to position [198, 0]
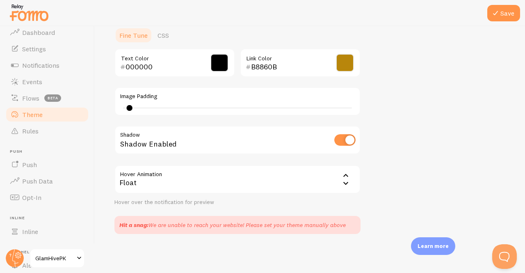
type input "4"
drag, startPoint x: 130, startPoint y: 107, endPoint x: 113, endPoint y: 109, distance: 16.9
click at [113, 109] on div "Save Theme Choose a theme for your notifications Curved MUHAMMAD from Pakistan …" at bounding box center [310, 149] width 430 height 247
click at [493, 14] on icon at bounding box center [496, 13] width 10 height 10
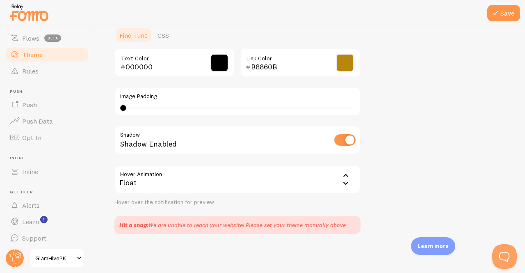
scroll to position [80, 0]
click at [31, 207] on span "Alerts" at bounding box center [31, 204] width 18 height 8
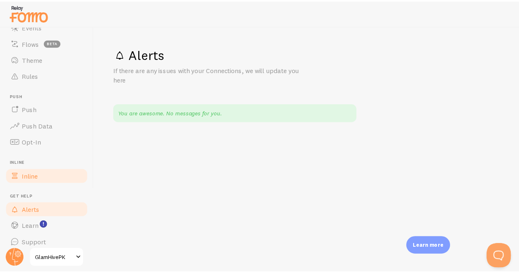
scroll to position [74, 0]
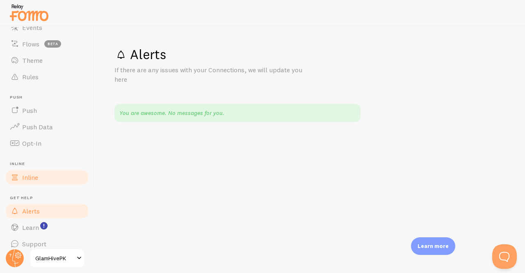
click at [31, 181] on link "Inline" at bounding box center [47, 177] width 85 height 16
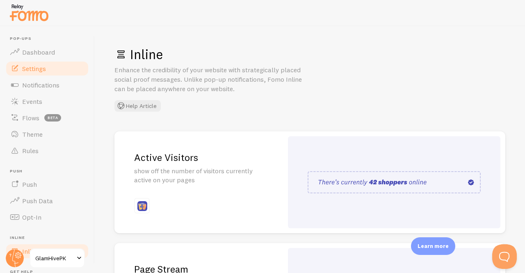
click at [35, 66] on span "Settings" at bounding box center [34, 68] width 24 height 8
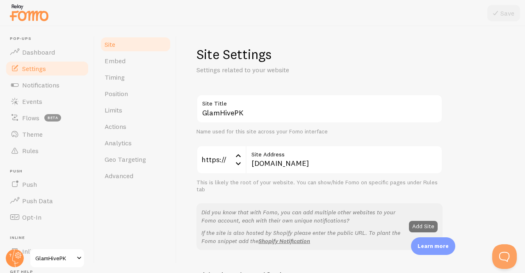
click at [35, 66] on span "Settings" at bounding box center [34, 68] width 24 height 8
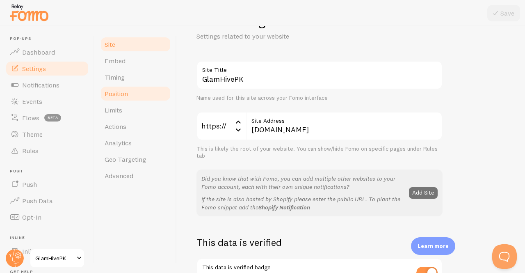
click at [121, 90] on span "Position" at bounding box center [116, 93] width 23 height 8
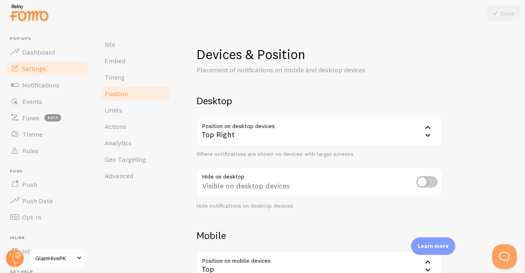
click at [121, 90] on span "Position" at bounding box center [116, 93] width 23 height 8
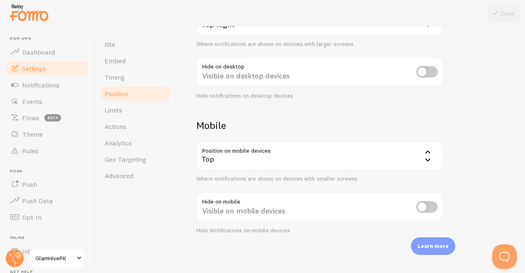
scroll to position [110, 0]
click at [145, 78] on link "Timing" at bounding box center [136, 77] width 72 height 16
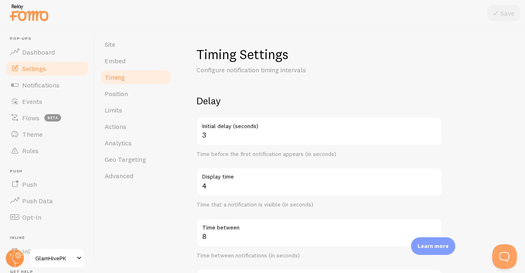
click at [145, 78] on link "Timing" at bounding box center [136, 77] width 72 height 16
click at [126, 110] on link "Limits" at bounding box center [136, 110] width 72 height 16
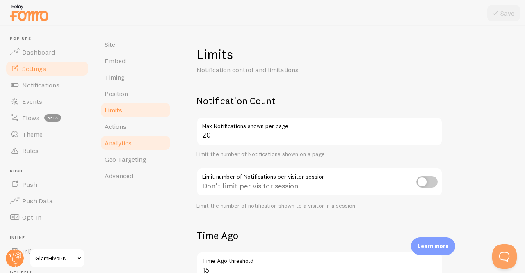
click at [118, 145] on span "Analytics" at bounding box center [118, 143] width 27 height 8
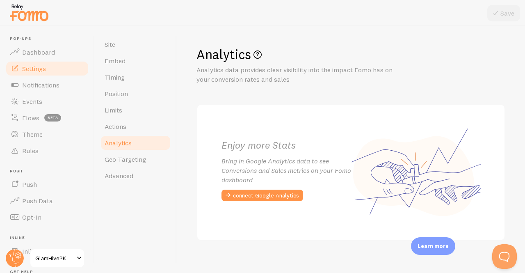
click at [118, 145] on span "Analytics" at bounding box center [118, 143] width 27 height 8
click at [133, 157] on span "Geo Targeting" at bounding box center [125, 159] width 41 height 8
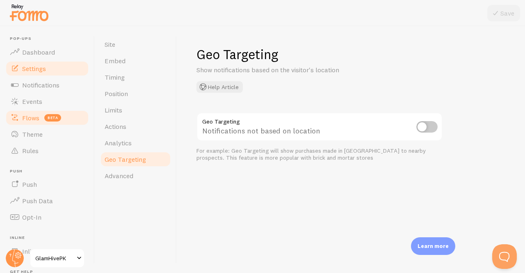
click at [32, 120] on span "Flows" at bounding box center [30, 118] width 17 height 8
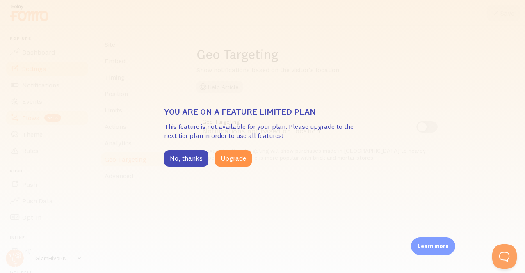
click at [32, 120] on div "You are on a feature limited plan This feature is not available for your plan. …" at bounding box center [262, 136] width 525 height 273
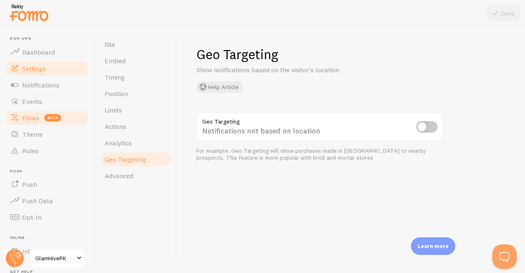
click at [32, 120] on span "Flows" at bounding box center [30, 118] width 17 height 8
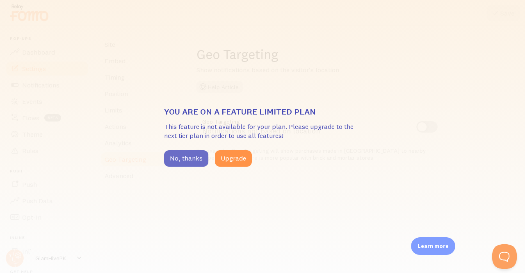
click at [187, 162] on button "No, thanks" at bounding box center [186, 158] width 44 height 16
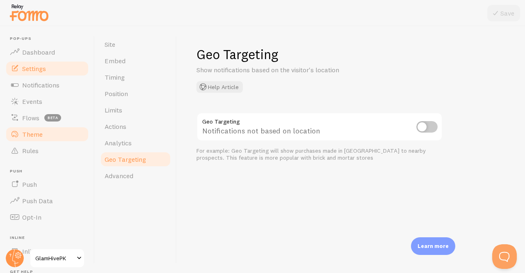
click at [28, 130] on span "Theme" at bounding box center [32, 134] width 21 height 8
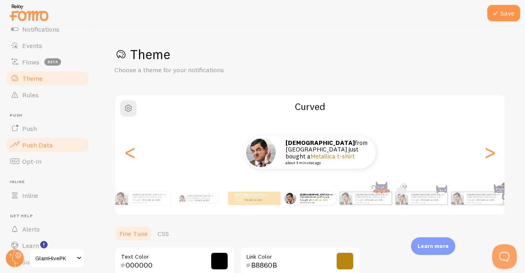
scroll to position [82, 0]
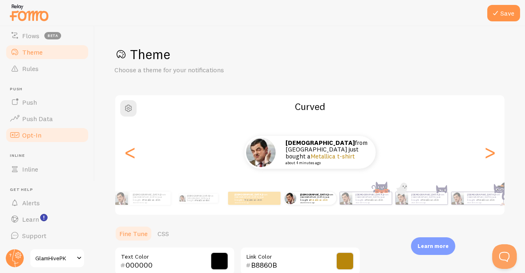
click at [39, 139] on link "Opt-In" at bounding box center [47, 135] width 85 height 16
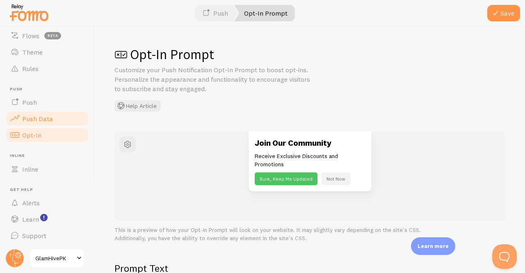
click at [44, 117] on span "Push Data" at bounding box center [37, 118] width 31 height 8
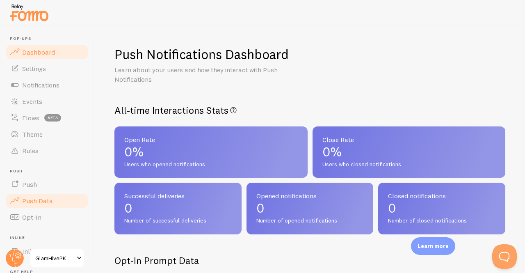
click at [43, 52] on span "Dashboard" at bounding box center [38, 52] width 33 height 8
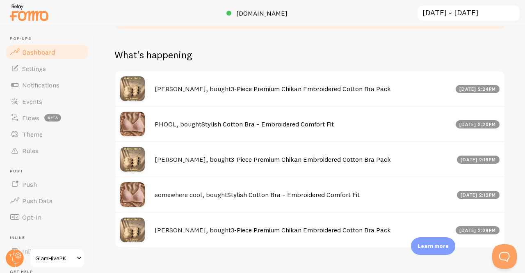
scroll to position [385, 0]
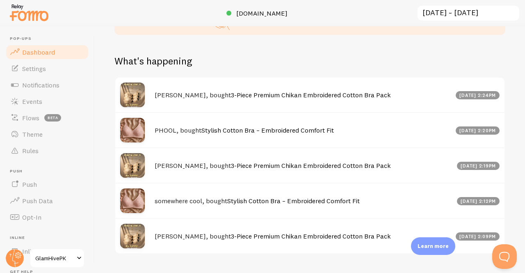
click at [246, 35] on div "Earn commission Share Fomo and earn up to 25% ongoing revenue on all new signups" at bounding box center [309, 13] width 391 height 43
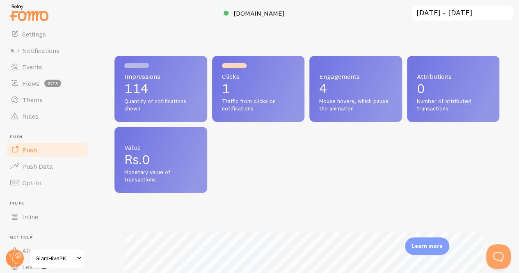
scroll to position [34, 0]
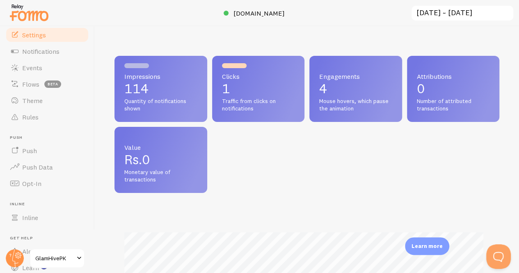
click at [34, 34] on span "Settings" at bounding box center [34, 35] width 24 height 8
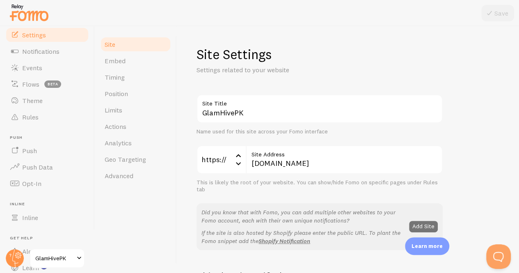
click at [34, 34] on span "Settings" at bounding box center [34, 35] width 24 height 8
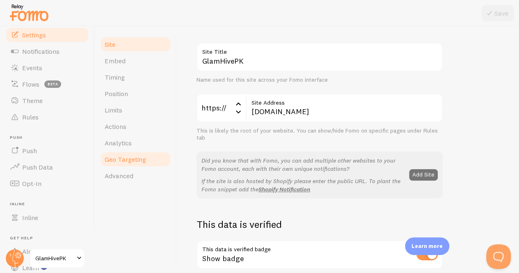
scroll to position [2, 0]
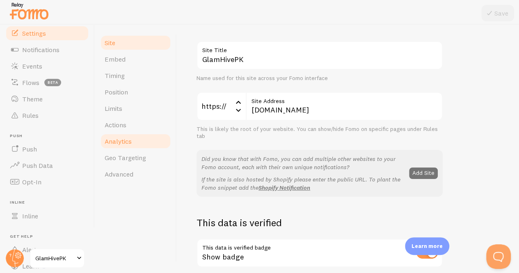
click at [124, 143] on span "Analytics" at bounding box center [118, 141] width 27 height 8
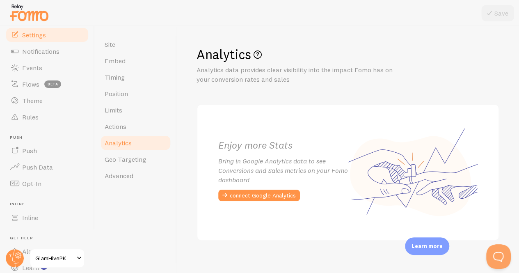
click at [124, 143] on span "Analytics" at bounding box center [118, 143] width 27 height 8
click at [119, 132] on link "Actions" at bounding box center [136, 126] width 72 height 16
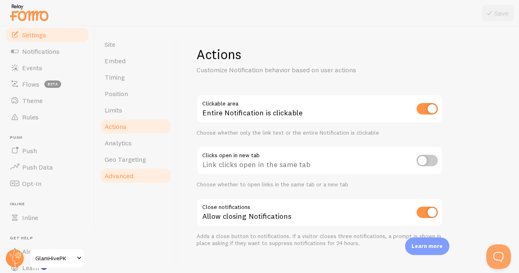
click at [120, 172] on span "Advanced" at bounding box center [119, 176] width 29 height 8
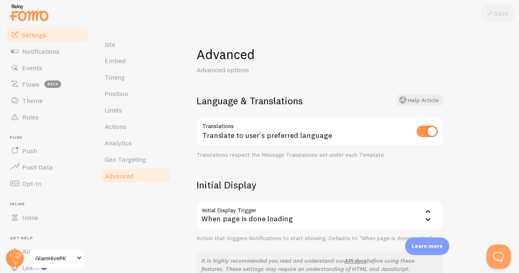
click at [120, 172] on span "Advanced" at bounding box center [119, 176] width 29 height 8
click at [99, 87] on div "Site Embed Timing Position Limits Actions Analytics Geo Targeting Advanced" at bounding box center [136, 149] width 82 height 247
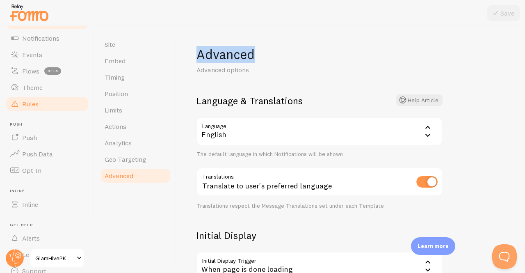
scroll to position [46, 0]
click at [41, 89] on span "Theme" at bounding box center [32, 88] width 21 height 8
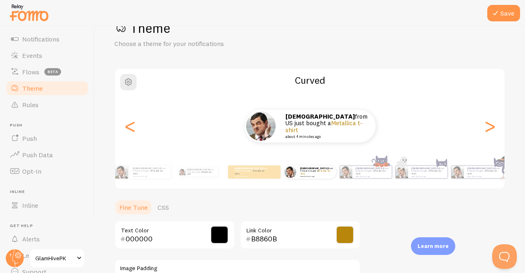
scroll to position [26, 0]
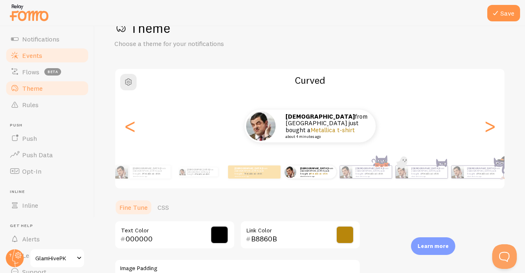
click at [55, 62] on link "Events" at bounding box center [47, 55] width 85 height 16
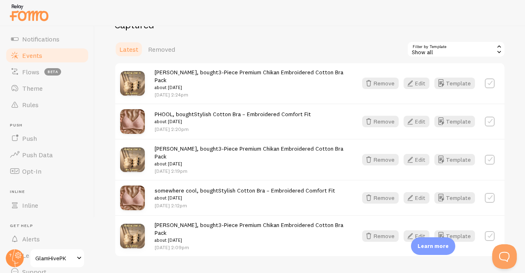
scroll to position [217, 0]
click at [456, 46] on div "Show all" at bounding box center [456, 49] width 98 height 16
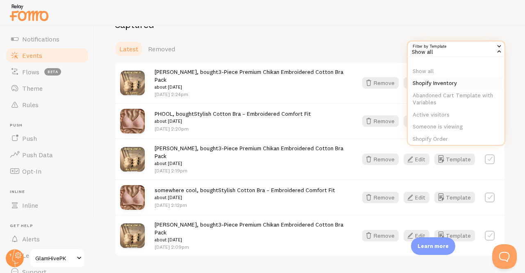
click at [419, 79] on li "Shopify Inventory" at bounding box center [456, 83] width 97 height 12
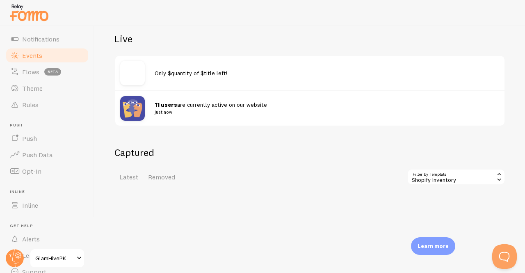
scroll to position [90, 0]
click at [453, 177] on div "Shopify Inventory" at bounding box center [456, 176] width 98 height 16
click at [419, 195] on li "Show all" at bounding box center [456, 199] width 97 height 12
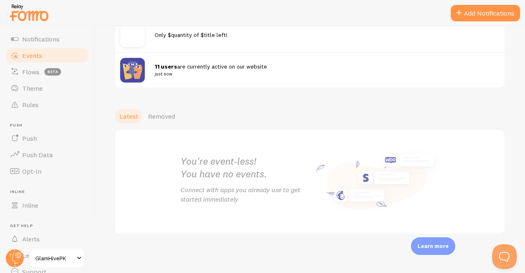
scroll to position [128, 0]
click at [138, 118] on link "Latest" at bounding box center [128, 116] width 29 height 16
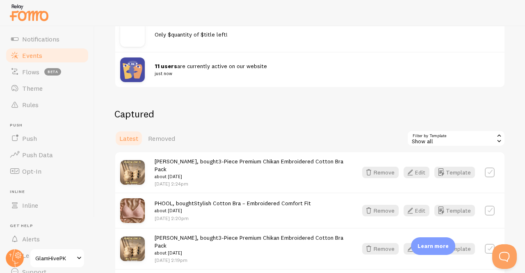
scroll to position [137, 0]
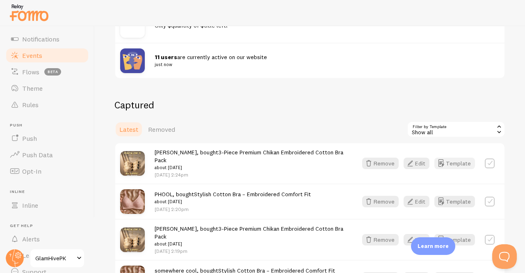
click at [446, 158] on button "Template" at bounding box center [455, 163] width 41 height 11
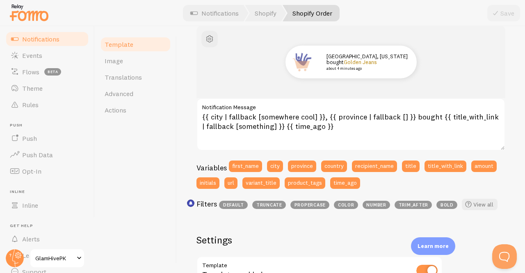
scroll to position [101, 0]
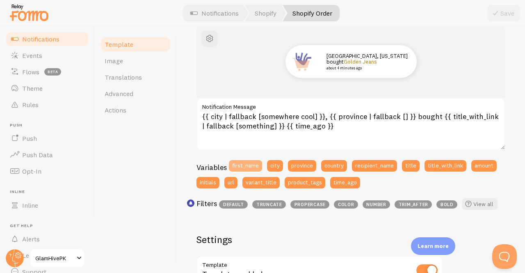
click at [254, 164] on button "first_name" at bounding box center [245, 165] width 33 height 11
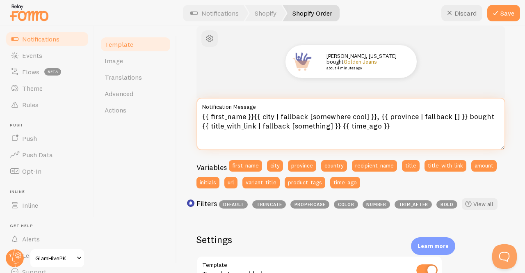
drag, startPoint x: 251, startPoint y: 114, endPoint x: 180, endPoint y: 110, distance: 71.2
click at [180, 110] on div "Shopify Order Compose your message using variables and filters, enclosing varia…" at bounding box center [351, 149] width 348 height 247
drag, startPoint x: 232, startPoint y: 114, endPoint x: 441, endPoint y: 114, distance: 208.4
click at [441, 114] on textarea "Someone {{ city | fallback [somewhere cool] }}, {{ province | fallback [] }} bo…" at bounding box center [351, 124] width 309 height 53
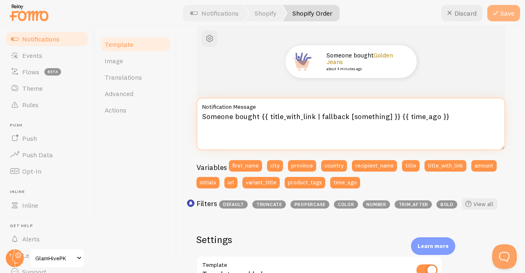
type textarea "Someone bought {{ title_with_link | fallback [something] }} {{ time_ago }}"
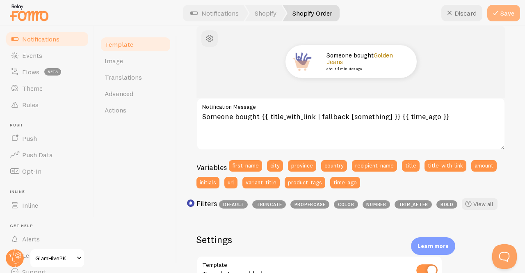
click at [508, 15] on button "Save" at bounding box center [503, 13] width 33 height 16
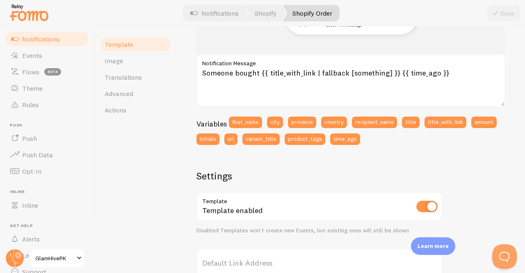
scroll to position [122, 0]
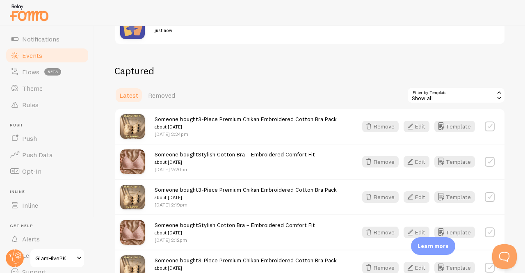
scroll to position [215, 0]
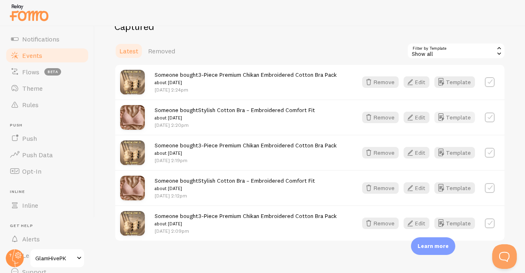
click at [446, 117] on button "Template" at bounding box center [455, 117] width 41 height 11
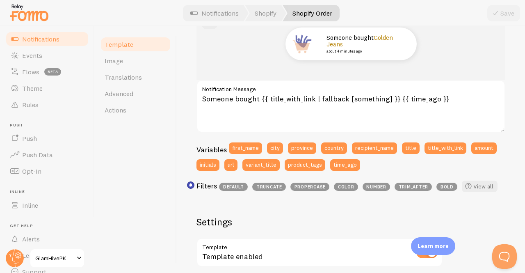
scroll to position [118, 0]
drag, startPoint x: 289, startPoint y: 141, endPoint x: 212, endPoint y: 64, distance: 109.1
click at [212, 64] on div "Someone bought Golden Jeans about 4 minutes ago" at bounding box center [351, 44] width 309 height 72
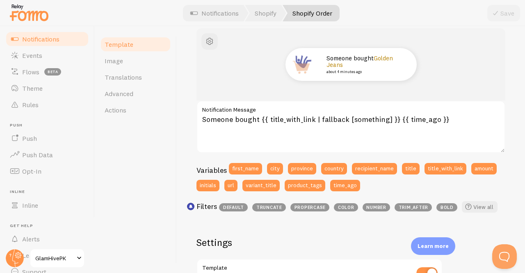
scroll to position [96, 0]
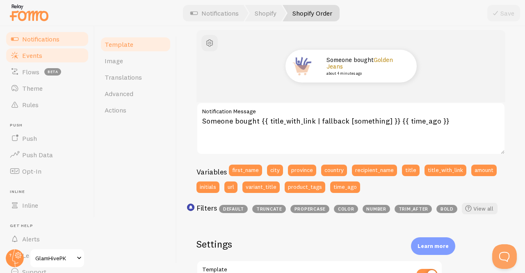
click at [49, 60] on link "Events" at bounding box center [47, 55] width 85 height 16
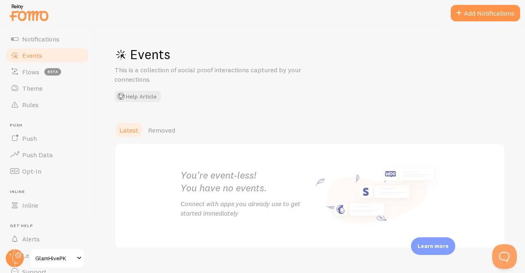
click at [49, 60] on link "Events" at bounding box center [47, 55] width 85 height 16
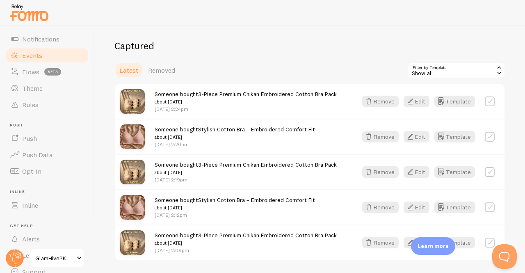
scroll to position [214, 0]
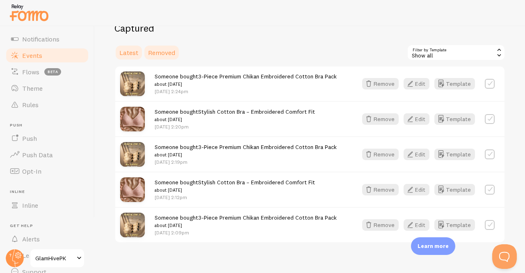
click at [168, 54] on span "Removed" at bounding box center [161, 52] width 27 height 8
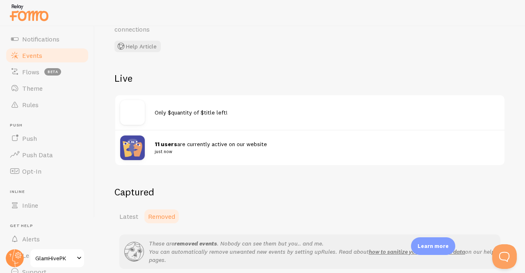
scroll to position [49, 0]
click at [186, 146] on span "11 users are currently active on our website just now" at bounding box center [322, 148] width 335 height 15
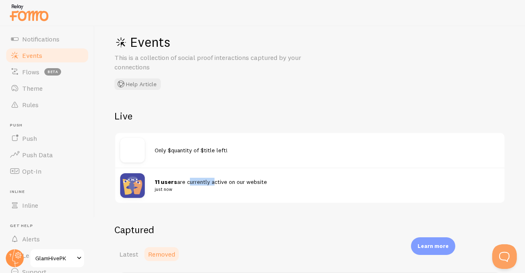
scroll to position [11, 0]
click at [150, 124] on div "Live Only $quantity of $title left! 11 users are currently active on our websit…" at bounding box center [309, 157] width 391 height 94
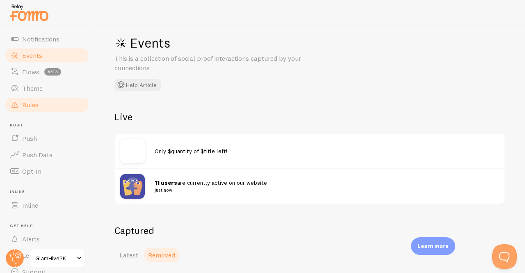
click at [35, 100] on link "Rules" at bounding box center [47, 104] width 85 height 16
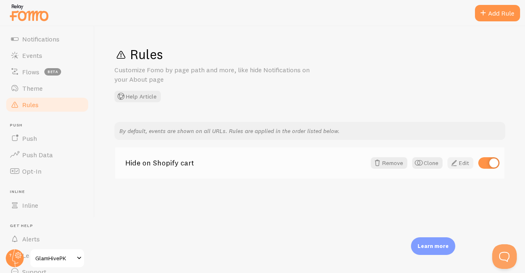
click at [460, 162] on link "Edit" at bounding box center [461, 162] width 26 height 11
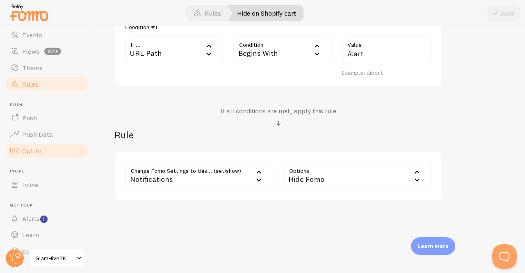
scroll to position [82, 0]
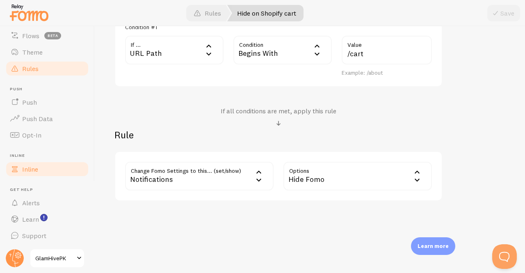
drag, startPoint x: 29, startPoint y: 178, endPoint x: 29, endPoint y: 167, distance: 11.5
click at [29, 167] on ul "Pop-ups Dashboard Settings Notifications Events Flows beta Theme Rules [GEOGRAP…" at bounding box center [47, 99] width 85 height 290
click at [29, 167] on span "Inline" at bounding box center [30, 169] width 16 height 8
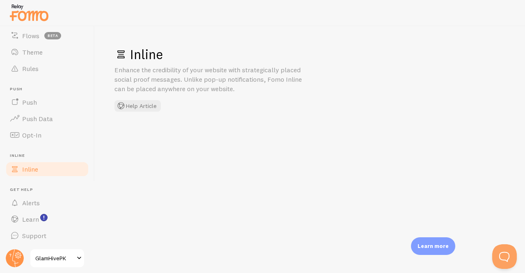
click at [29, 167] on span "Inline" at bounding box center [30, 169] width 16 height 8
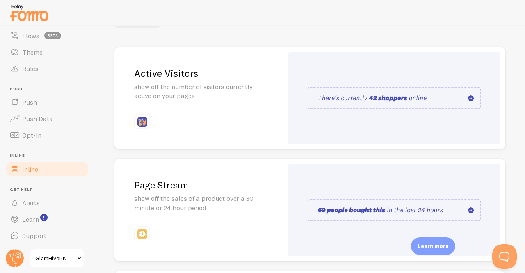
scroll to position [96, 0]
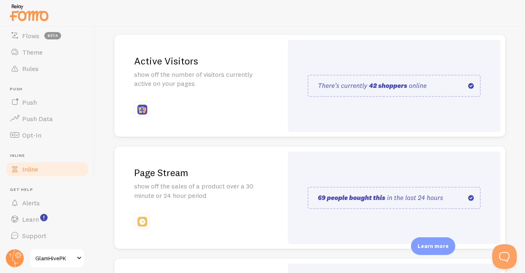
click at [202, 87] on p "show off the number of visitors currently active on your pages" at bounding box center [198, 79] width 129 height 19
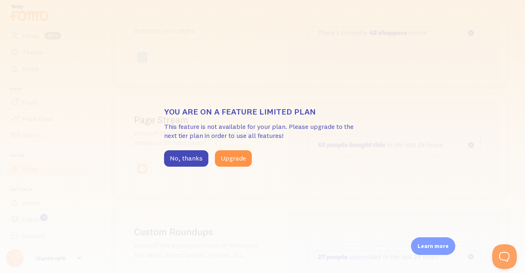
scroll to position [150, 0]
click at [199, 159] on button "No, thanks" at bounding box center [186, 158] width 44 height 16
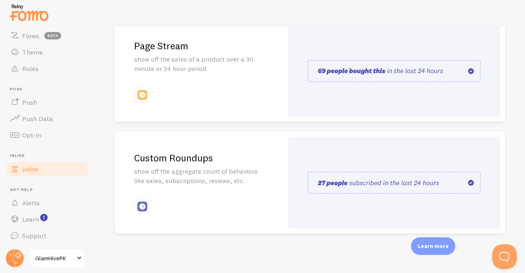
scroll to position [223, 0]
click at [53, 261] on span "GlamHivePK" at bounding box center [54, 258] width 39 height 10
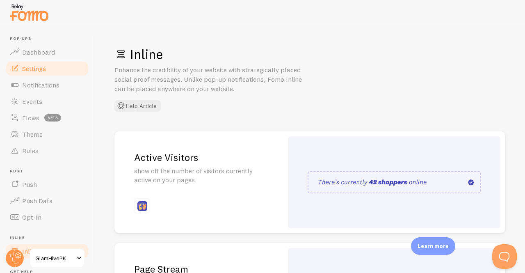
click at [44, 70] on span "Settings" at bounding box center [34, 68] width 24 height 8
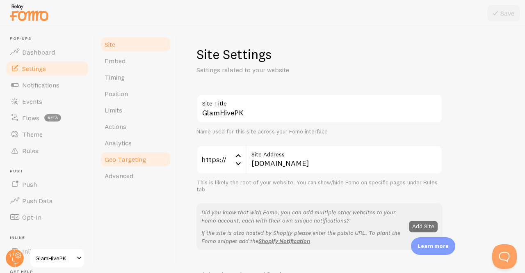
click at [135, 160] on span "Geo Targeting" at bounding box center [125, 159] width 41 height 8
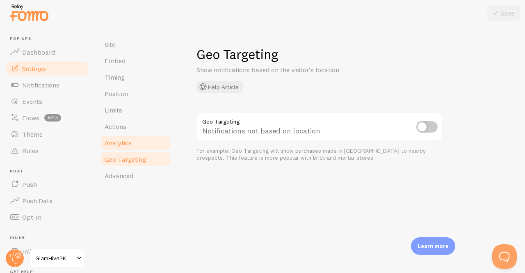
click at [122, 144] on span "Analytics" at bounding box center [118, 143] width 27 height 8
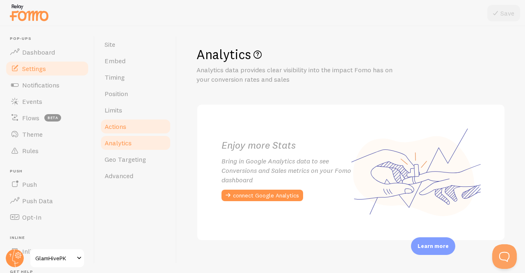
click at [123, 131] on link "Actions" at bounding box center [136, 126] width 72 height 16
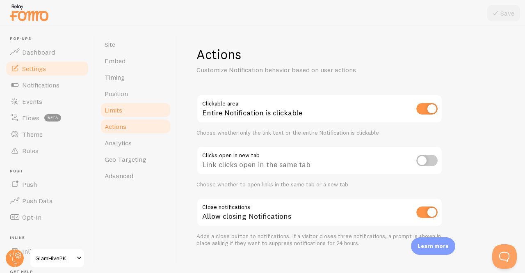
click at [129, 110] on link "Limits" at bounding box center [136, 110] width 72 height 16
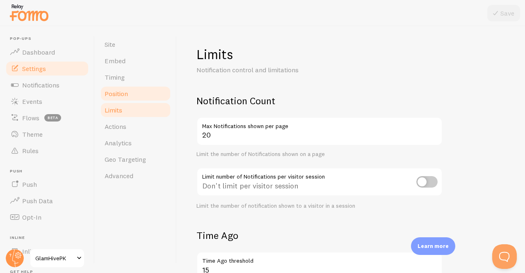
click at [130, 87] on link "Position" at bounding box center [136, 93] width 72 height 16
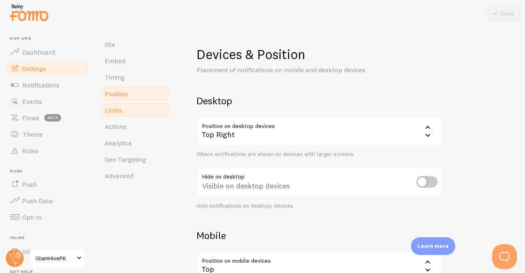
click at [120, 115] on link "Limits" at bounding box center [136, 110] width 72 height 16
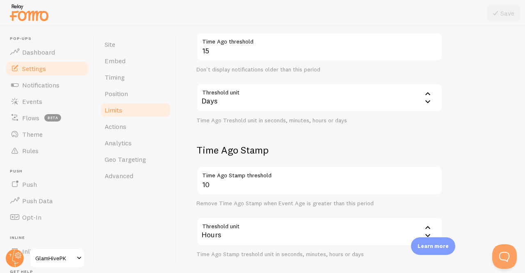
scroll to position [259, 0]
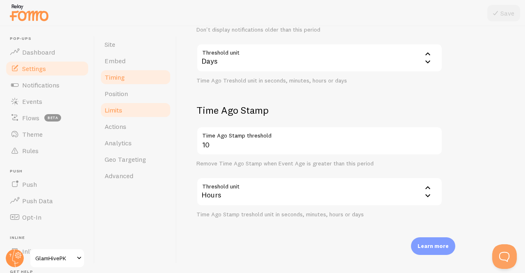
click at [135, 81] on link "Timing" at bounding box center [136, 77] width 72 height 16
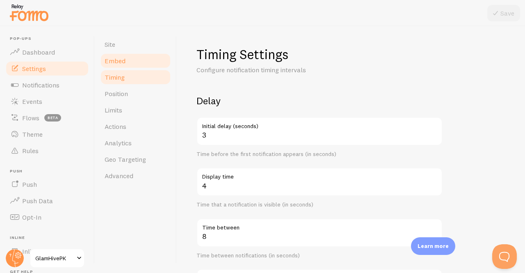
click at [130, 57] on link "Embed" at bounding box center [136, 61] width 72 height 16
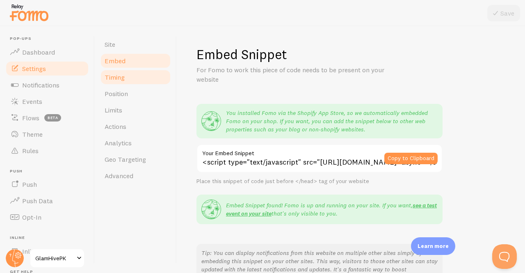
click at [121, 70] on link "Timing" at bounding box center [136, 77] width 72 height 16
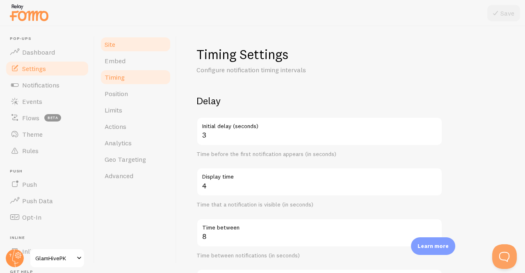
click at [123, 41] on link "Site" at bounding box center [136, 44] width 72 height 16
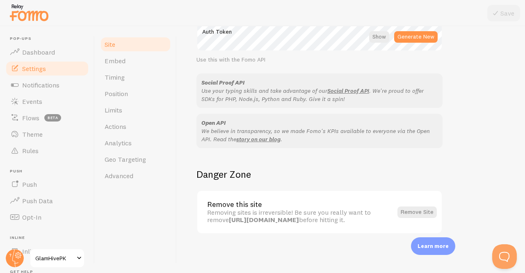
scroll to position [25, 0]
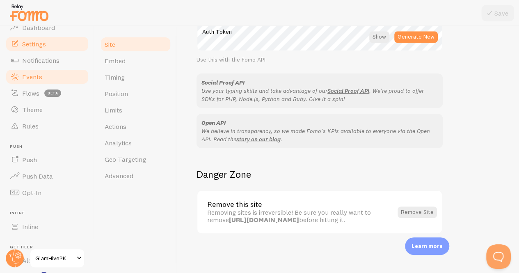
click at [53, 74] on link "Events" at bounding box center [47, 77] width 85 height 16
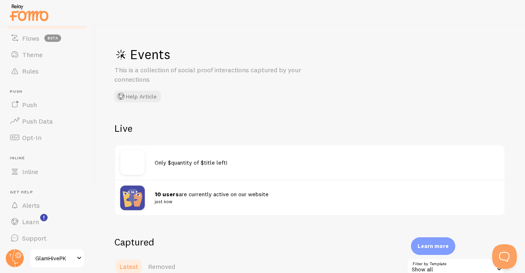
scroll to position [82, 0]
click at [45, 137] on link "Opt-In" at bounding box center [47, 135] width 85 height 16
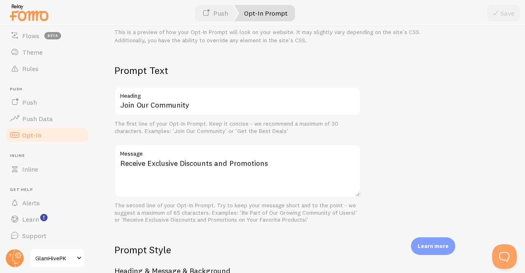
scroll to position [399, 0]
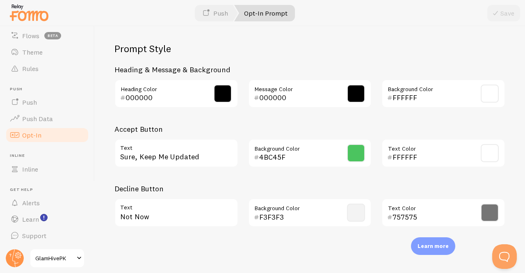
click at [224, 201] on label "Text" at bounding box center [176, 205] width 124 height 14
click at [224, 201] on input "Not Now" at bounding box center [176, 212] width 124 height 29
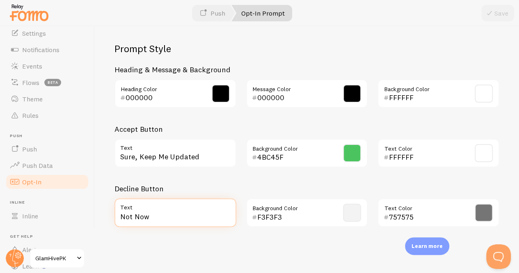
scroll to position [34, 0]
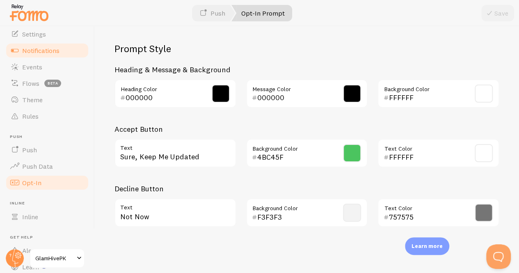
click at [47, 50] on span "Notifications" at bounding box center [40, 50] width 37 height 8
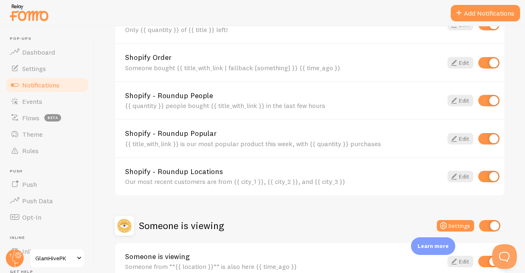
scroll to position [388, 0]
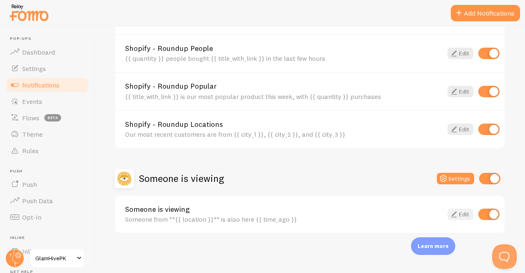
click at [453, 213] on link "Edit" at bounding box center [461, 213] width 26 height 11
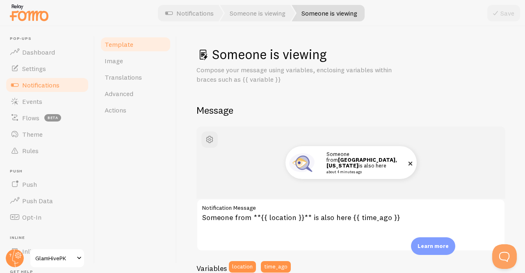
click at [312, 160] on img at bounding box center [302, 163] width 30 height 30
click at [206, 143] on span "button" at bounding box center [210, 140] width 10 height 10
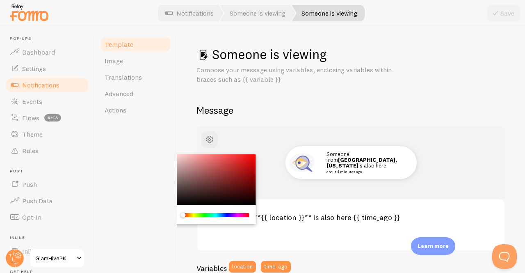
drag, startPoint x: 185, startPoint y: 212, endPoint x: 191, endPoint y: 212, distance: 5.3
click at [191, 212] on div "Chrome color picker" at bounding box center [216, 214] width 67 height 7
click at [190, 214] on div "Chrome color picker" at bounding box center [215, 215] width 65 height 4
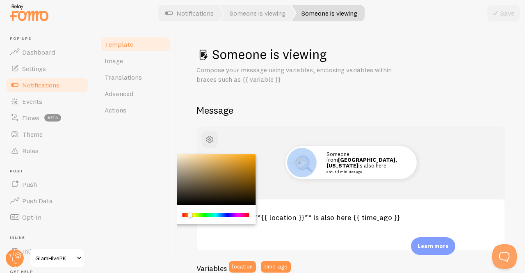
click at [190, 214] on div "Chrome color picker" at bounding box center [190, 215] width 5 height 5
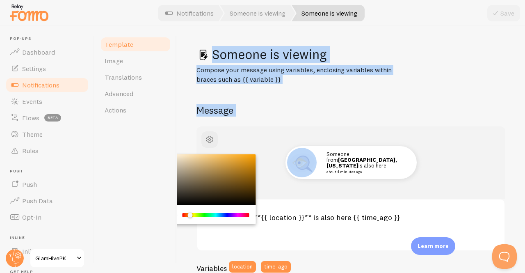
drag, startPoint x: 190, startPoint y: 214, endPoint x: 164, endPoint y: 217, distance: 26.5
click at [164, 217] on div "Template Image Translations Advanced Actions Someone is viewing Compose your me…" at bounding box center [310, 149] width 430 height 247
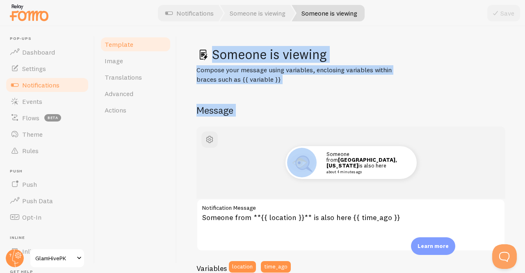
click at [266, 178] on div "Someone from Manhattan, New York is also here about 4 minutes ago" at bounding box center [351, 162] width 270 height 33
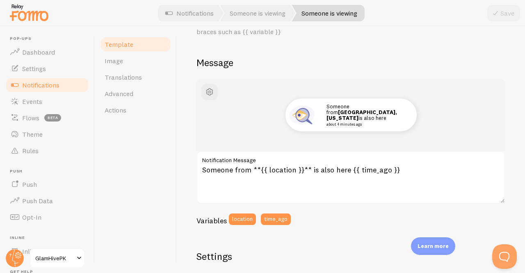
scroll to position [48, 0]
click at [39, 81] on span "Notifications" at bounding box center [40, 85] width 37 height 8
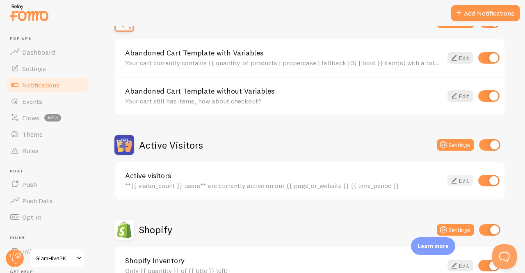
scroll to position [99, 0]
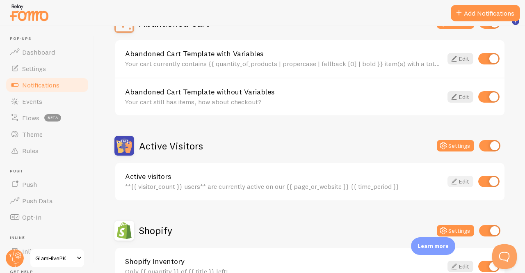
click at [449, 182] on icon at bounding box center [454, 181] width 10 height 10
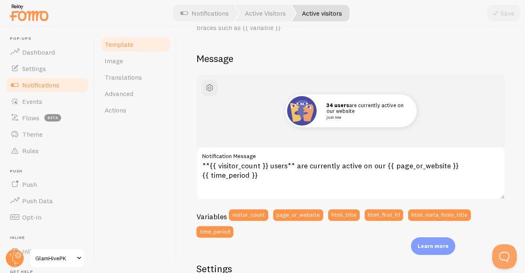
scroll to position [90, 0]
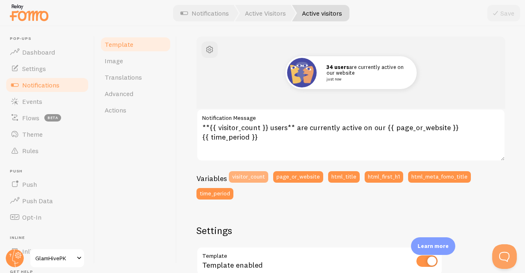
click at [245, 178] on button "visitor_count" at bounding box center [248, 176] width 39 height 11
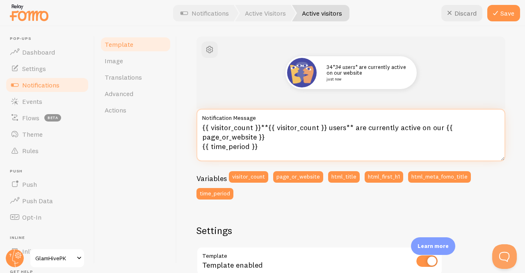
drag, startPoint x: 350, startPoint y: 126, endPoint x: 174, endPoint y: 117, distance: 175.5
click at [174, 117] on div "Template Image Translations Advanced Actions Active visitors Compose your messa…" at bounding box center [310, 149] width 430 height 247
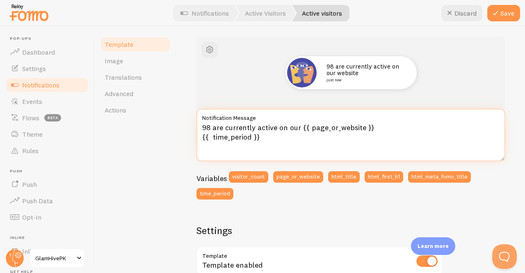
click at [211, 147] on textarea "98 are currently active on our {{ page_or_website }} {{ time_period }}" at bounding box center [351, 135] width 309 height 53
click at [212, 125] on textarea "98 are currently active on our {{ page_or_website }} {{ time_period }}" at bounding box center [351, 135] width 309 height 53
click at [212, 125] on textarea "98 Bare currently active on our {{ page_or_website }} {{ time_period }}" at bounding box center [351, 135] width 309 height 53
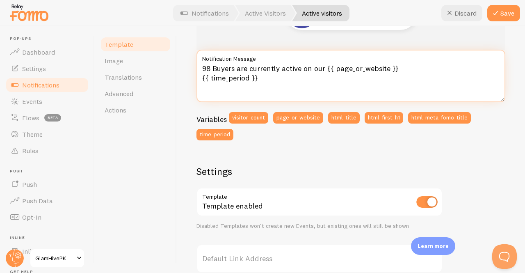
scroll to position [175, 0]
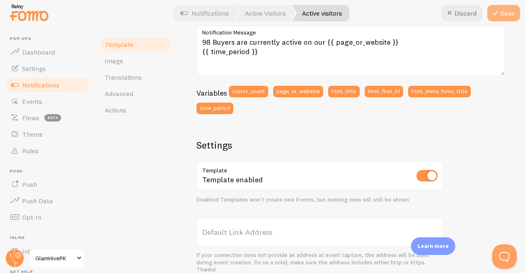
click at [501, 14] on button "Save" at bounding box center [503, 13] width 33 height 16
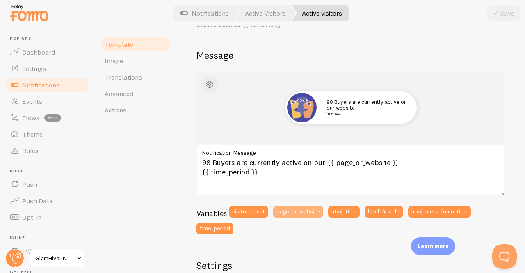
scroll to position [60, 0]
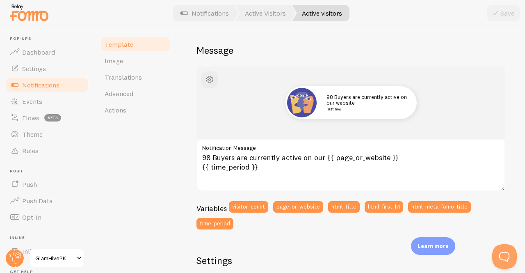
click at [211, 205] on h3 "Variables" at bounding box center [212, 208] width 30 height 9
click at [210, 209] on h3 "Variables" at bounding box center [212, 208] width 30 height 9
click at [263, 205] on button "visitor_count" at bounding box center [248, 206] width 39 height 11
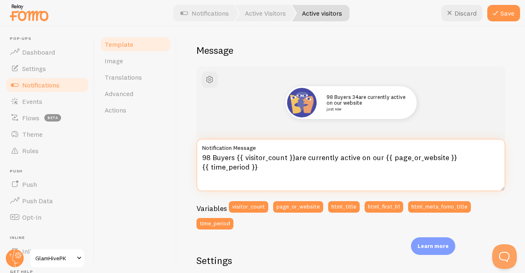
drag, startPoint x: 236, startPoint y: 156, endPoint x: 181, endPoint y: 153, distance: 55.1
click at [181, 153] on div "Active visitors Compose your message using variables, enclosing variables withi…" at bounding box center [351, 149] width 348 height 247
click at [258, 157] on textarea "{{ visitor_count }}are currently active on our {{ page_or_website }} {{ time_pe…" at bounding box center [351, 165] width 309 height 53
click at [261, 157] on textarea "{{ visitor_count }}are currently active on our {{ page_or_website }} {{ time_pe…" at bounding box center [351, 165] width 309 height 53
paste textarea "https://glamhivepk.shop/products/3-piece-premium-chikan-embroidered-cotton-bra-…"
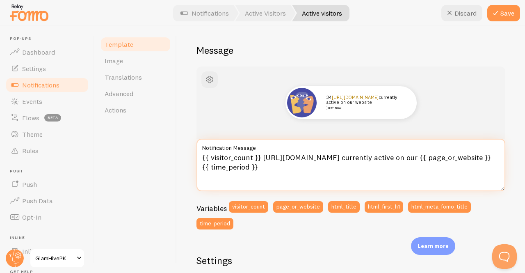
drag, startPoint x: 301, startPoint y: 167, endPoint x: 261, endPoint y: 154, distance: 42.6
click at [261, 154] on textarea "{{ visitor_count }} https://glamhivepk.shop/products/3-piece-premium-chikan-emb…" at bounding box center [351, 165] width 309 height 53
type textarea "{{ visitor_count }}are currently active on our {{ page_or_website }} {{ time_pe…"
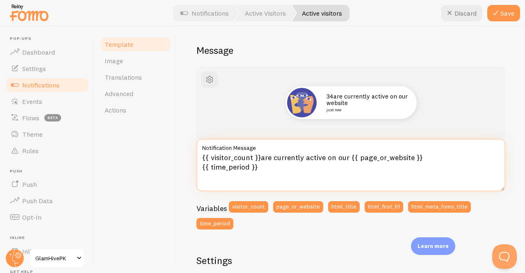
drag, startPoint x: 264, startPoint y: 168, endPoint x: 169, endPoint y: 144, distance: 98.2
click at [169, 144] on div "Template Image Translations Advanced Actions Active visitors Compose your messa…" at bounding box center [310, 149] width 430 height 247
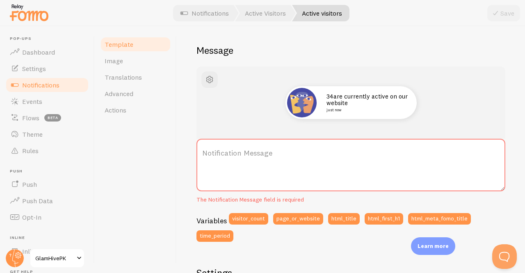
click at [167, 144] on div "Template Image Translations Advanced Actions" at bounding box center [136, 149] width 82 height 247
click at [210, 157] on label "Notification Message" at bounding box center [351, 153] width 309 height 29
click at [210, 157] on textarea "Notification Message" at bounding box center [351, 165] width 309 height 53
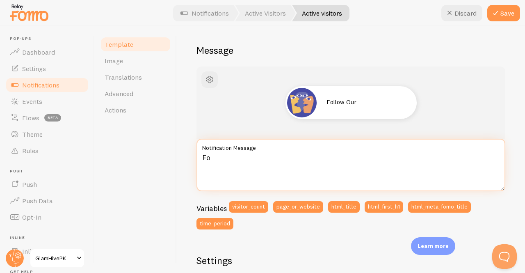
type textarea "F"
click at [222, 158] on textarea "Go To TickTok" at bounding box center [351, 165] width 309 height 53
drag, startPoint x: 222, startPoint y: 158, endPoint x: 195, endPoint y: 152, distance: 27.4
click at [195, 152] on div "Active visitors Compose your message using variables, enclosing variables withi…" at bounding box center [351, 149] width 348 height 247
click at [265, 159] on textarea "Follow On TickTok" at bounding box center [351, 165] width 309 height 53
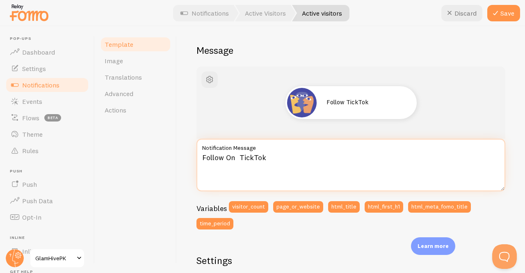
click at [236, 157] on textarea "Follow On TickTok" at bounding box center [351, 165] width 309 height 53
click at [270, 156] on textarea "Follow On TickTok" at bounding box center [351, 165] width 309 height 53
click at [235, 158] on textarea "Follow On TickTok" at bounding box center [351, 165] width 309 height 53
click at [277, 159] on textarea "Follow Us On TickTok" at bounding box center [351, 165] width 309 height 53
drag, startPoint x: 277, startPoint y: 159, endPoint x: 216, endPoint y: 155, distance: 61.2
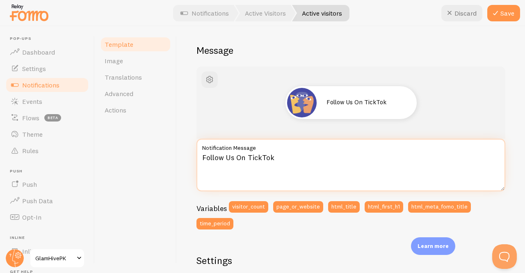
click at [216, 155] on textarea "Follow Us On TickTok" at bounding box center [351, 165] width 309 height 53
click at [216, 155] on textarea "Fo" at bounding box center [351, 165] width 309 height 53
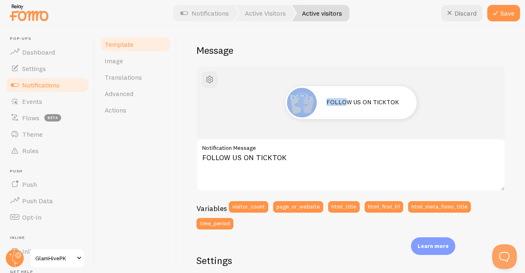
scroll to position [0, 0]
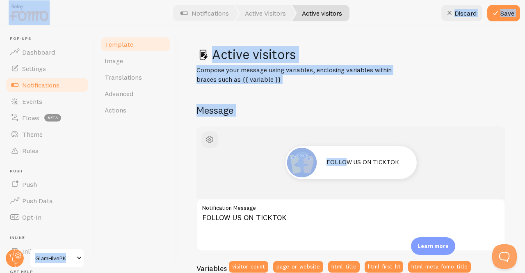
drag, startPoint x: 343, startPoint y: 134, endPoint x: 428, endPoint y: -36, distance: 189.7
click at [428, 0] on html "Pop-ups Dashboard Settings Notifications Events Flows beta Theme Rules Push Pus…" at bounding box center [262, 136] width 525 height 273
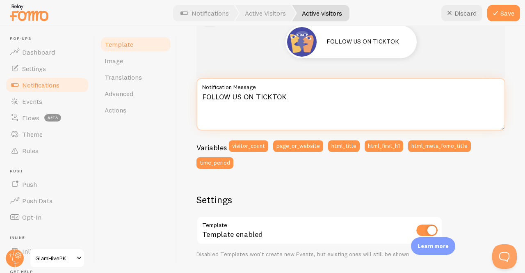
click at [292, 98] on textarea "FOLLOW US ON TICKTOK" at bounding box center [351, 104] width 309 height 53
paste textarea "https://www.tiktok.com/@glamhivepk?_t=ZS-90SMV5rc8m7&_r=1"
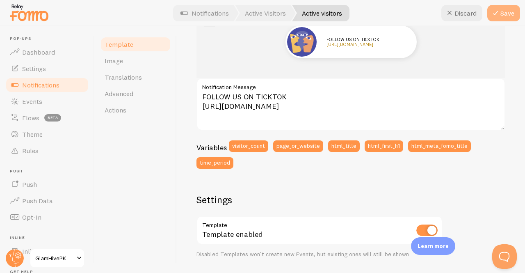
click at [502, 11] on button "Save" at bounding box center [503, 13] width 33 height 16
type textarea "FOLLOW US ON TICKTOK [URL][DOMAIN_NAME]"
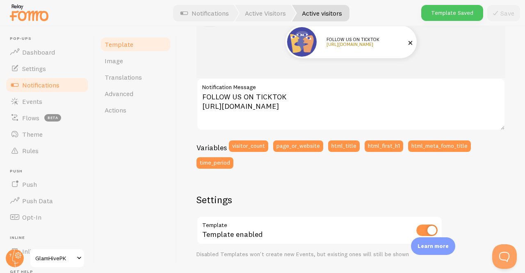
click at [292, 42] on img at bounding box center [302, 42] width 30 height 30
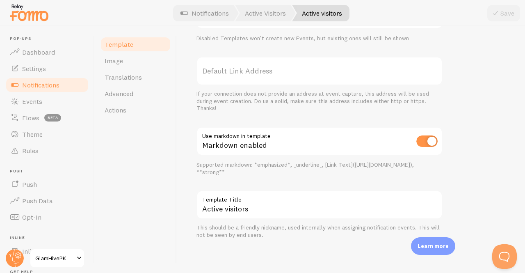
scroll to position [0, 0]
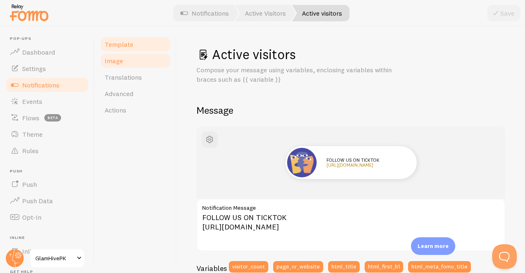
click at [139, 57] on link "Image" at bounding box center [136, 61] width 72 height 16
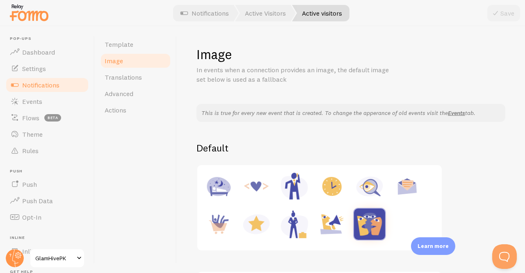
scroll to position [35, 0]
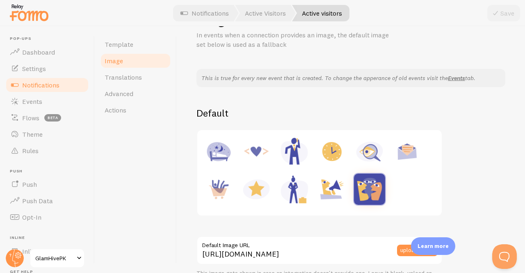
click at [252, 146] on img at bounding box center [256, 151] width 31 height 31
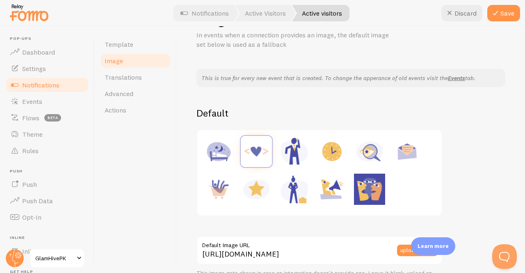
click at [266, 185] on img at bounding box center [256, 189] width 31 height 31
type input "https://fomo.com/images/widget/template_defaults/rating.jpg"
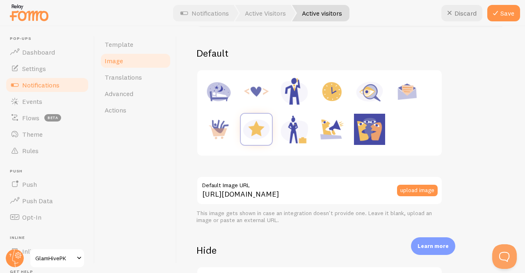
scroll to position [126, 0]
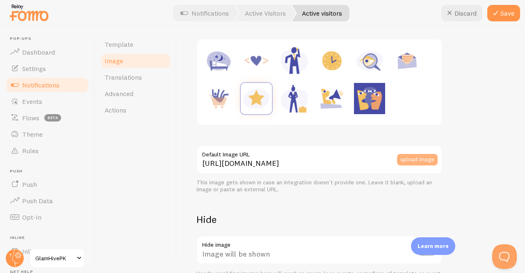
click at [417, 156] on button "upload image" at bounding box center [417, 159] width 41 height 11
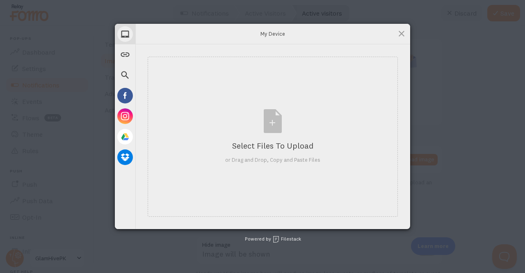
click at [415, 158] on div "My Device Link (URL) Web Search Facebook Instagram Google Drive Dropbox My Devi…" at bounding box center [262, 136] width 525 height 273
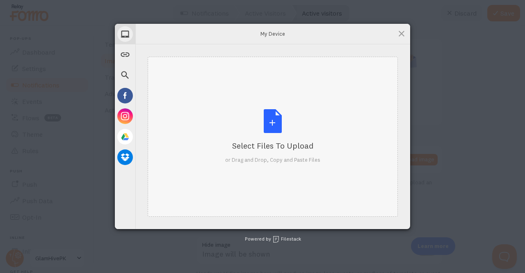
click at [279, 172] on div "Select Files to Upload or Drag and Drop, Copy and Paste Files" at bounding box center [273, 137] width 250 height 160
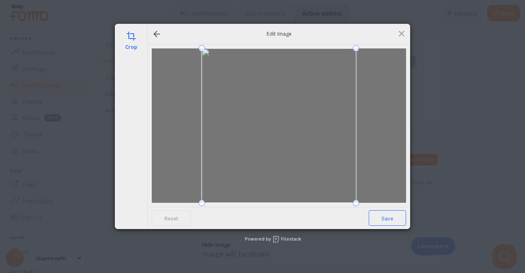
click at [390, 217] on span "Save" at bounding box center [387, 218] width 37 height 16
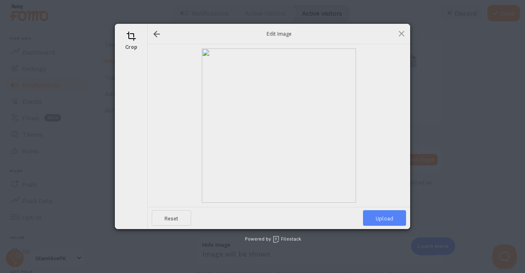
click at [390, 217] on span "Upload" at bounding box center [384, 218] width 43 height 16
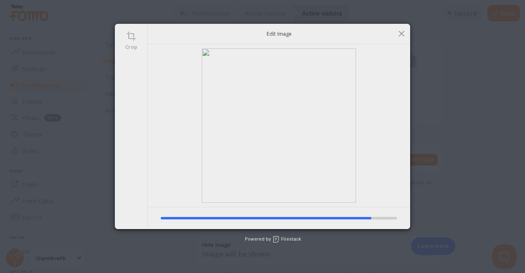
type input "https://process.filestackapi.com/ApqhzE1ldTzuKSj33adqez/resize=width:170,height…"
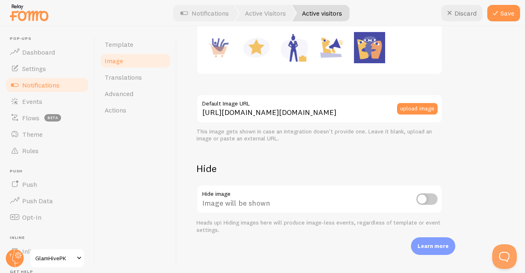
scroll to position [176, 0]
click at [497, 9] on icon at bounding box center [496, 13] width 10 height 10
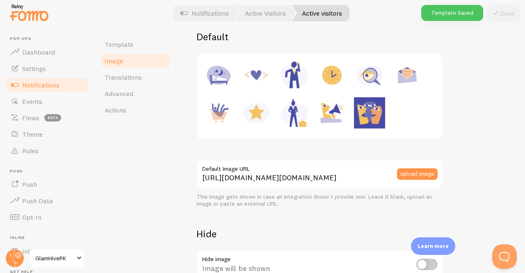
scroll to position [88, 0]
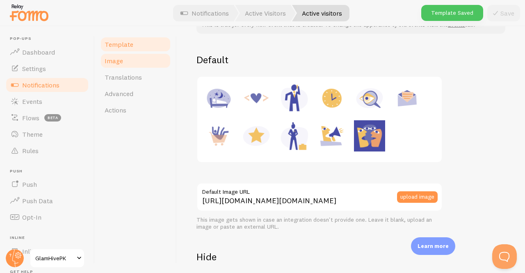
click at [135, 46] on link "Template" at bounding box center [136, 44] width 72 height 16
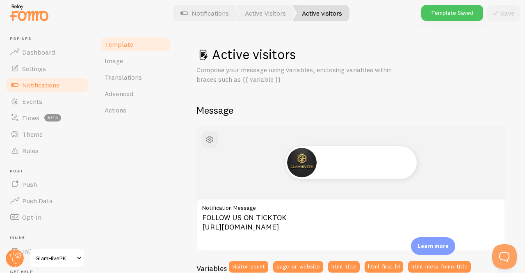
click at [135, 46] on link "Template" at bounding box center [136, 44] width 72 height 16
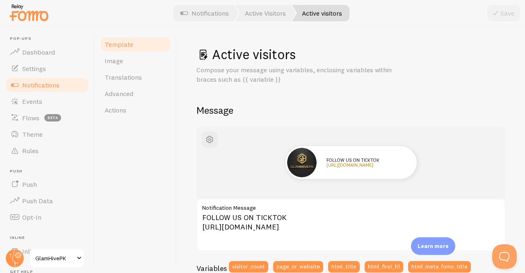
scroll to position [19, 0]
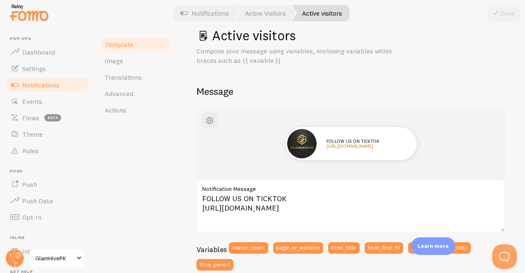
click at [22, 82] on link "Notifications" at bounding box center [47, 85] width 85 height 16
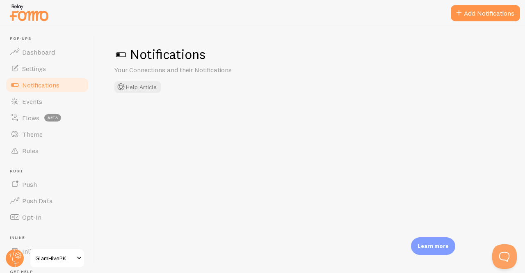
click at [22, 82] on link "Notifications" at bounding box center [47, 85] width 85 height 16
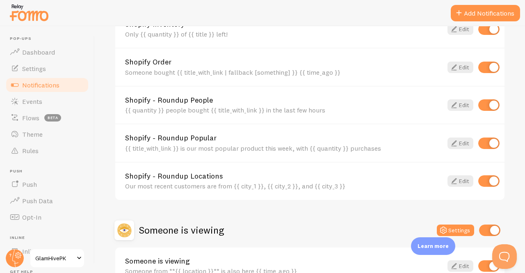
scroll to position [388, 0]
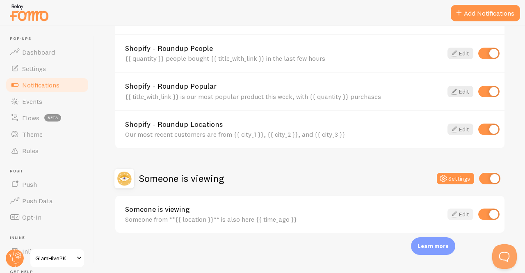
click at [449, 219] on icon at bounding box center [454, 214] width 10 height 10
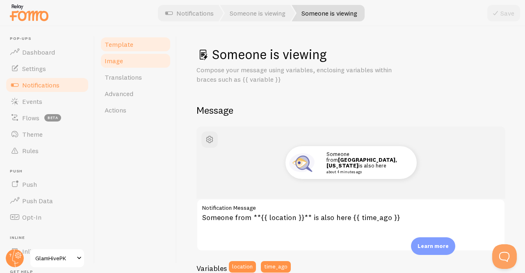
click at [141, 57] on link "Image" at bounding box center [136, 61] width 72 height 16
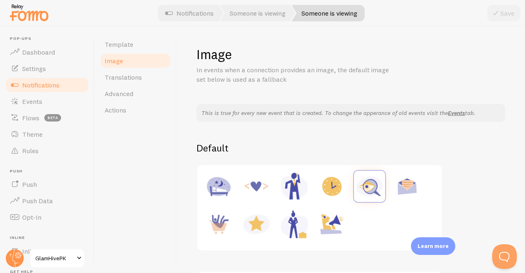
click at [28, 82] on span "Notifications" at bounding box center [40, 85] width 37 height 8
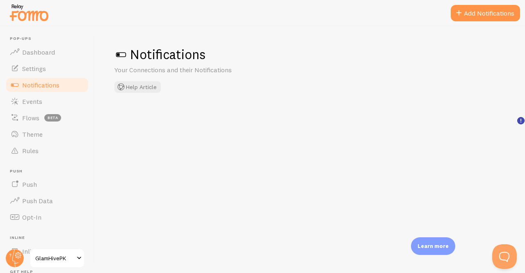
click at [28, 82] on span "Notifications" at bounding box center [40, 85] width 37 height 8
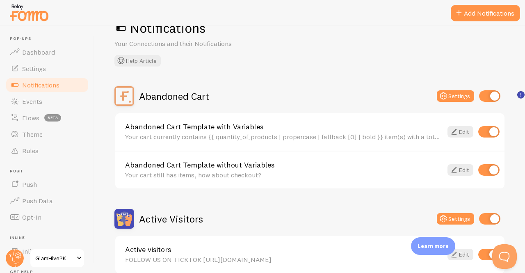
scroll to position [27, 0]
click at [442, 99] on icon at bounding box center [444, 96] width 10 height 10
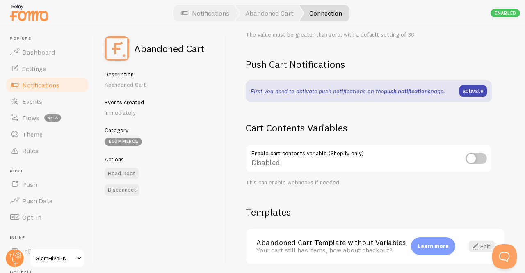
scroll to position [255, 0]
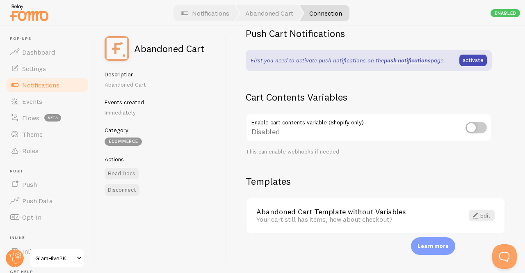
click at [473, 126] on input "checkbox" at bounding box center [476, 127] width 21 height 11
checkbox input "true"
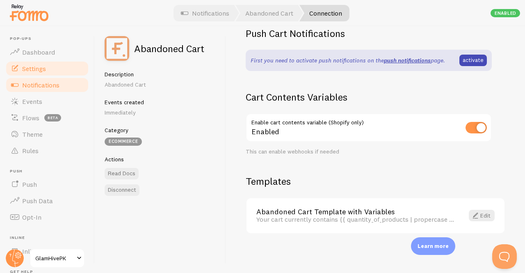
click at [42, 64] on link "Settings" at bounding box center [47, 68] width 85 height 16
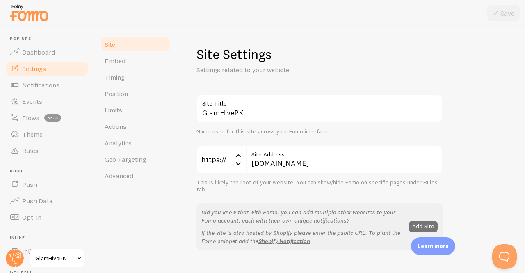
click at [42, 64] on link "Settings" at bounding box center [47, 68] width 85 height 16
click at [41, 85] on span "Notifications" at bounding box center [40, 85] width 37 height 8
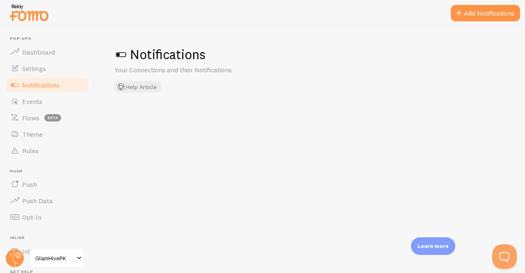
click at [41, 85] on span "Notifications" at bounding box center [40, 85] width 37 height 8
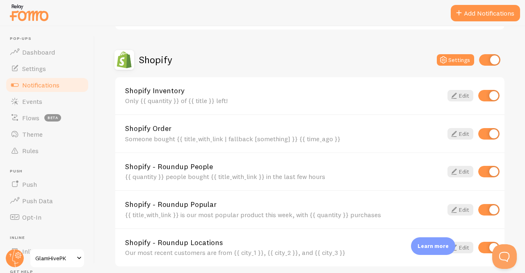
scroll to position [270, 0]
click at [451, 170] on icon at bounding box center [454, 171] width 10 height 10
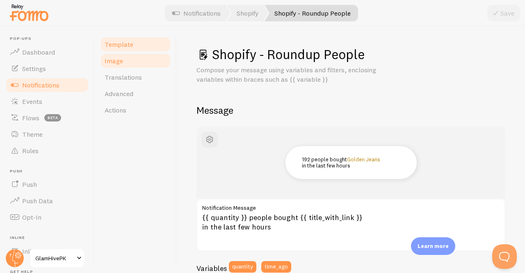
click at [116, 62] on span "Image" at bounding box center [114, 61] width 18 height 8
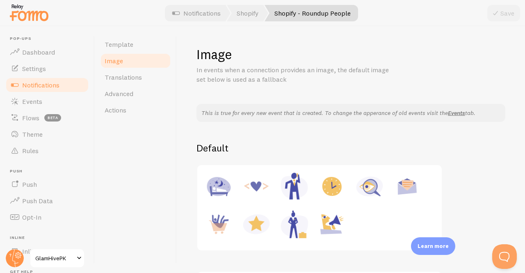
click at [116, 62] on span "Image" at bounding box center [114, 61] width 18 height 8
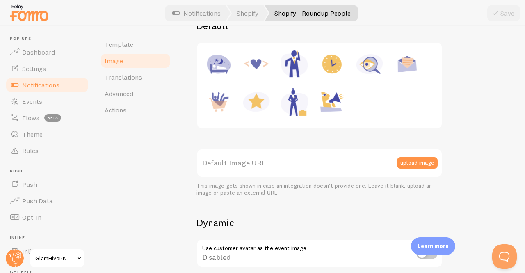
scroll to position [143, 0]
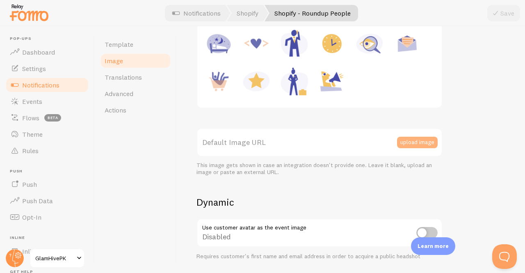
click at [411, 140] on button "upload image" at bounding box center [417, 142] width 41 height 11
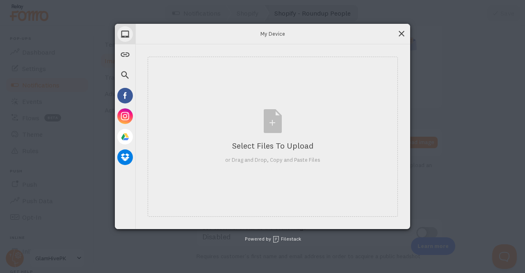
click at [400, 35] on span at bounding box center [401, 33] width 9 height 9
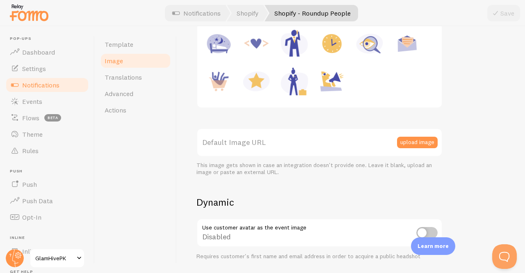
scroll to position [0, 0]
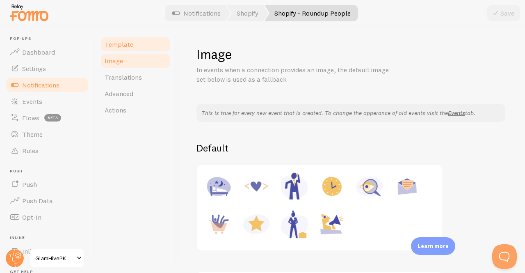
click at [156, 49] on link "Template" at bounding box center [136, 44] width 72 height 16
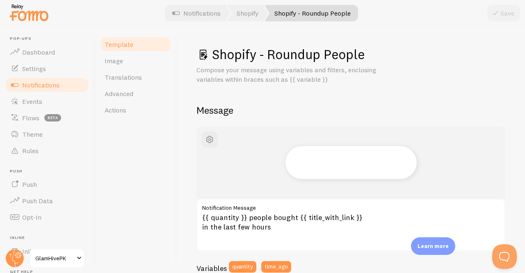
click at [156, 49] on link "Template" at bounding box center [136, 44] width 72 height 16
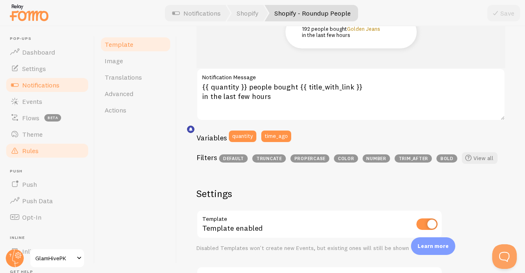
scroll to position [115, 0]
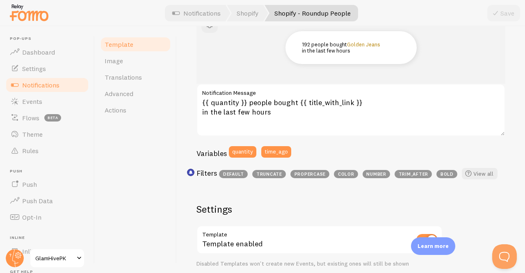
click at [34, 83] on span "Notifications" at bounding box center [40, 85] width 37 height 8
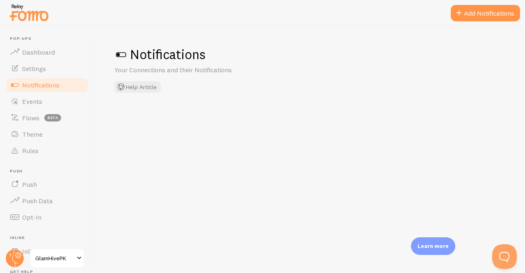
click at [34, 83] on span "Notifications" at bounding box center [40, 85] width 37 height 8
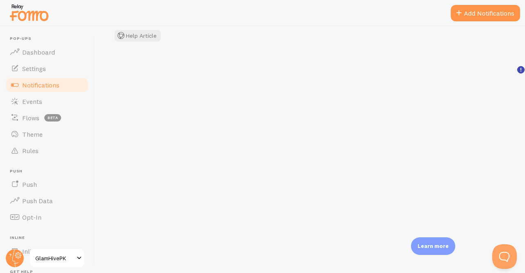
scroll to position [52, 0]
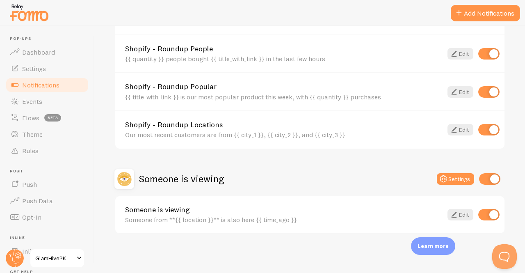
scroll to position [388, 0]
click at [449, 210] on icon at bounding box center [454, 214] width 10 height 10
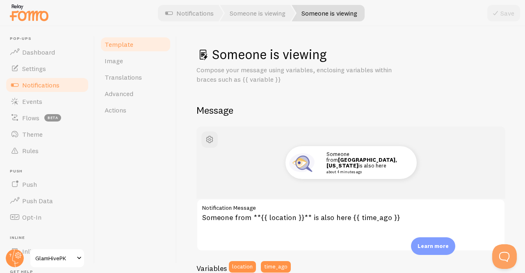
scroll to position [55, 0]
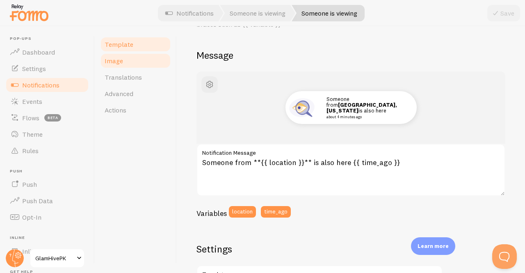
click at [115, 65] on link "Image" at bounding box center [136, 61] width 72 height 16
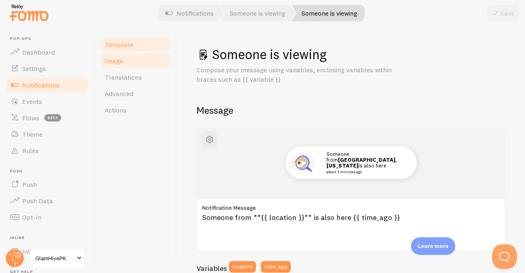
click at [115, 65] on link "Image" at bounding box center [136, 61] width 72 height 16
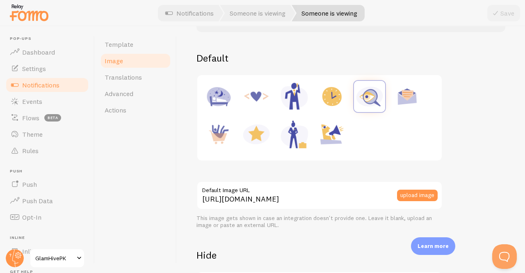
scroll to position [90, 0]
drag, startPoint x: 415, startPoint y: 201, endPoint x: 415, endPoint y: 197, distance: 4.1
click at [415, 197] on div "upload image" at bounding box center [420, 195] width 46 height 29
click at [415, 197] on button "upload image" at bounding box center [417, 194] width 41 height 11
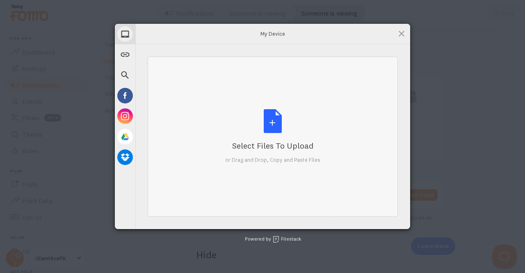
click at [277, 117] on div "Select Files to Upload or Drag and Drop, Copy and Paste Files" at bounding box center [272, 136] width 95 height 55
type input "C:\fakepath\Gemini_Generated_Image_vs9oyivs9oyivs9o.png"
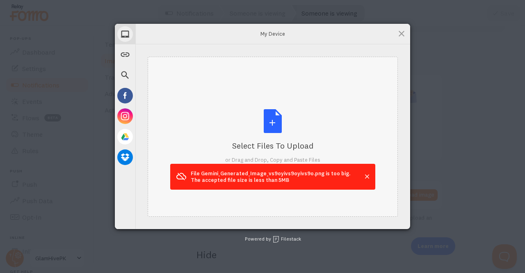
click at [270, 117] on div "Select Files to Upload or Drag and Drop, Copy and Paste Files" at bounding box center [272, 136] width 95 height 55
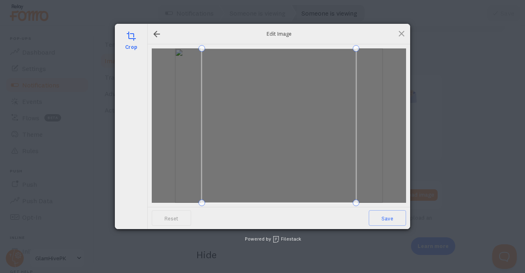
click at [213, 64] on span at bounding box center [279, 125] width 154 height 154
click at [270, 77] on div at bounding box center [293, 139] width 126 height 126
click at [357, 115] on span at bounding box center [320, 127] width 126 height 126
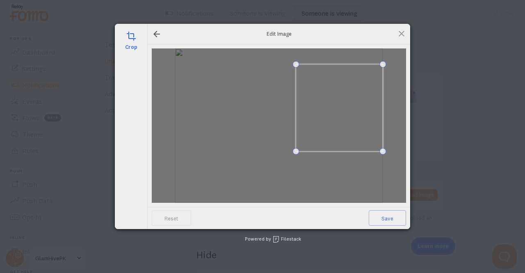
click at [298, 190] on div at bounding box center [279, 125] width 254 height 154
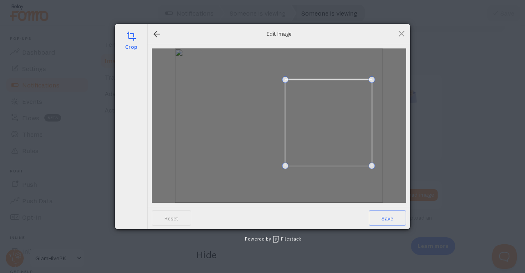
click at [323, 159] on span at bounding box center [328, 123] width 87 height 87
click at [387, 219] on span "Save" at bounding box center [387, 218] width 37 height 16
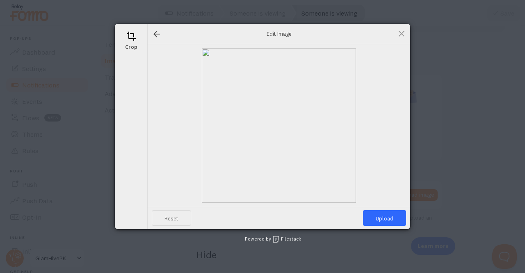
click at [156, 217] on span "Reset" at bounding box center [171, 218] width 39 height 16
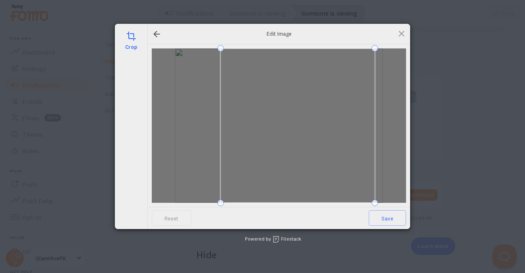
click at [262, 59] on span at bounding box center [298, 125] width 154 height 154
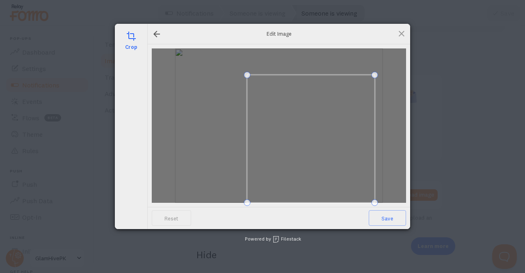
click at [247, 76] on span at bounding box center [247, 74] width 7 height 7
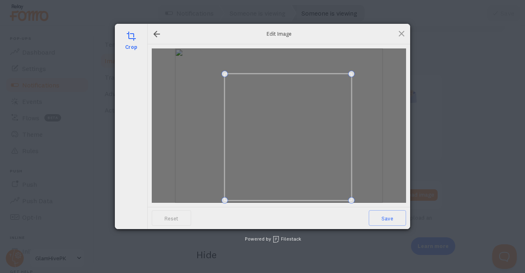
click at [267, 100] on span at bounding box center [288, 137] width 127 height 127
click at [221, 74] on span at bounding box center [224, 72] width 7 height 7
click at [245, 80] on span at bounding box center [288, 139] width 128 height 128
click at [381, 218] on span "Save" at bounding box center [387, 218] width 37 height 16
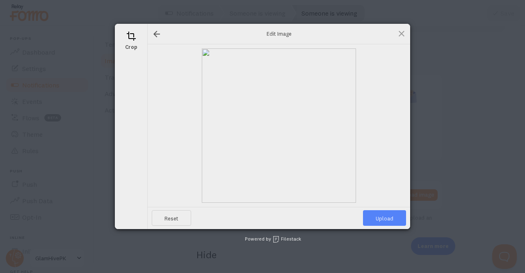
click at [381, 218] on span "Upload" at bounding box center [384, 218] width 43 height 16
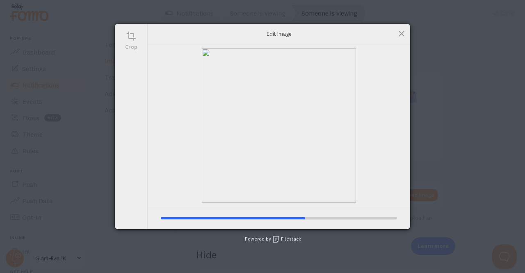
type input "[URL][DOMAIN_NAME][DOMAIN_NAME]"
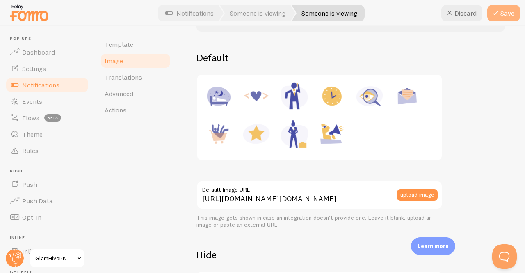
click at [498, 8] on icon at bounding box center [496, 13] width 10 height 10
click at [496, 11] on icon at bounding box center [496, 13] width 10 height 10
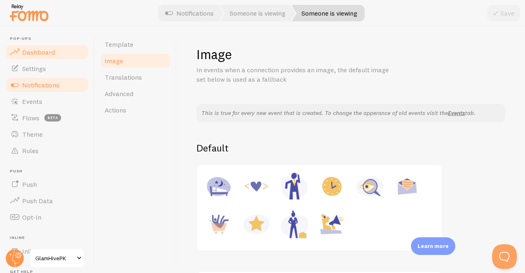
click at [40, 53] on span "Dashboard" at bounding box center [38, 52] width 33 height 8
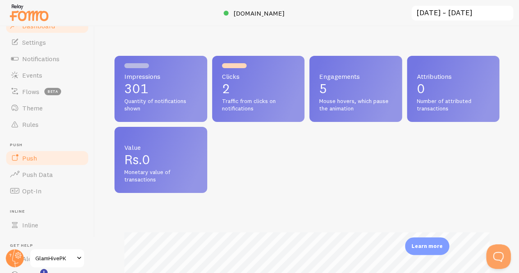
scroll to position [410098, 409935]
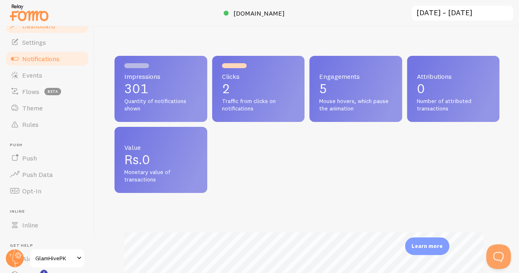
click at [43, 51] on link "Notifications" at bounding box center [47, 58] width 85 height 16
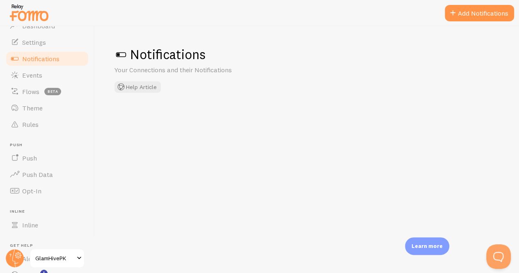
click at [43, 51] on link "Notifications" at bounding box center [47, 58] width 85 height 16
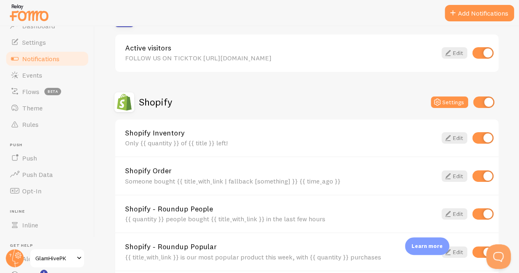
scroll to position [196, 0]
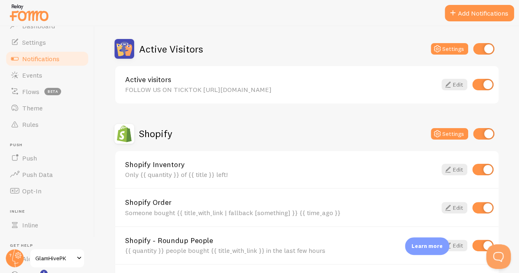
click at [474, 88] on input "checkbox" at bounding box center [482, 84] width 21 height 11
checkbox input "false"
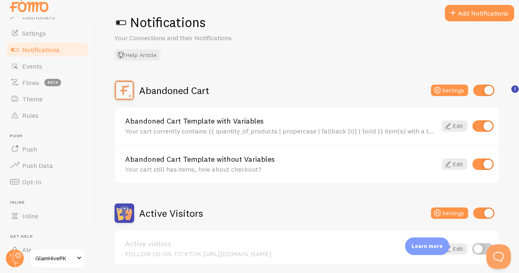
scroll to position [0, 0]
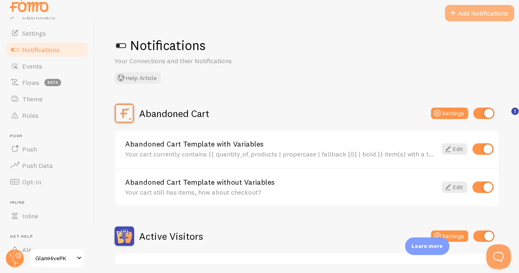
click at [473, 14] on button "Add Notifications" at bounding box center [479, 13] width 69 height 16
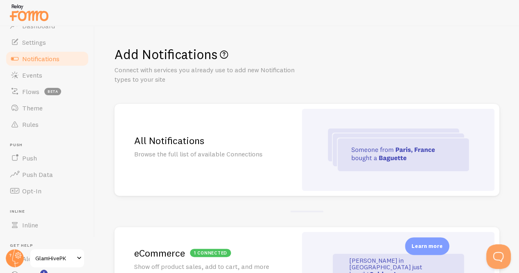
click at [268, 159] on div "All Notifications Browse the full list of available Connections" at bounding box center [205, 150] width 183 height 92
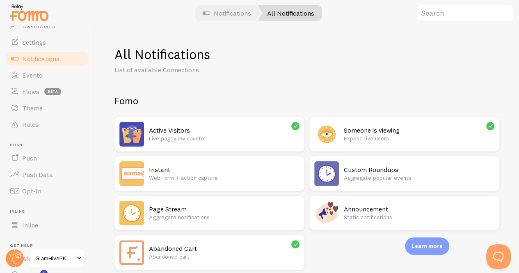
scroll to position [27, 0]
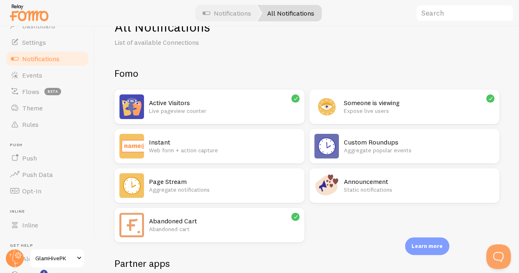
click at [345, 178] on h2 "Announcement" at bounding box center [419, 181] width 151 height 9
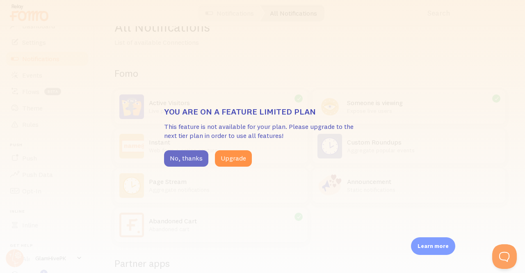
click at [190, 165] on button "No, thanks" at bounding box center [186, 158] width 44 height 16
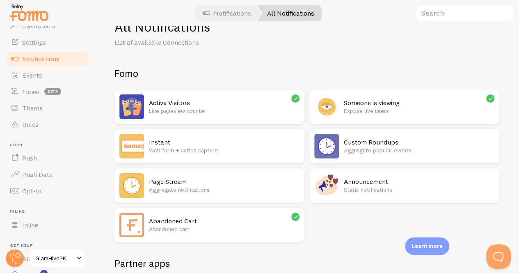
scroll to position [64, 0]
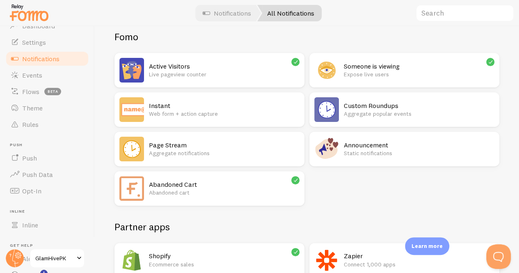
click at [212, 119] on div "Instant Web form + action capture" at bounding box center [224, 109] width 151 height 25
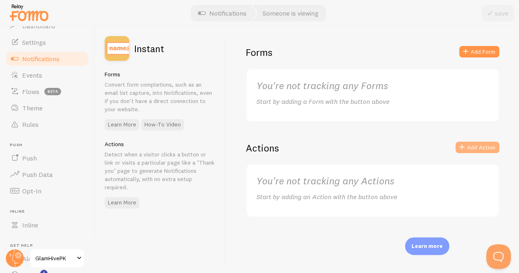
click at [487, 152] on button "Add Action" at bounding box center [477, 147] width 44 height 11
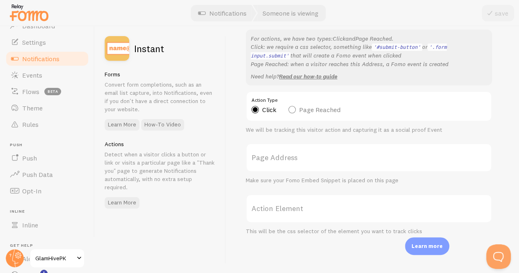
scroll to position [9, 0]
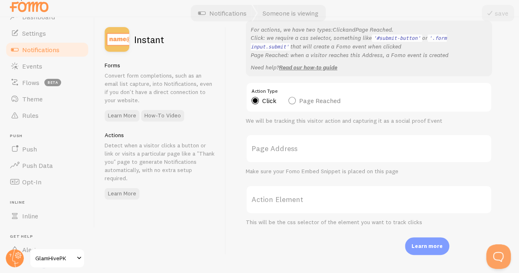
click at [319, 148] on label "Page Address" at bounding box center [369, 148] width 246 height 29
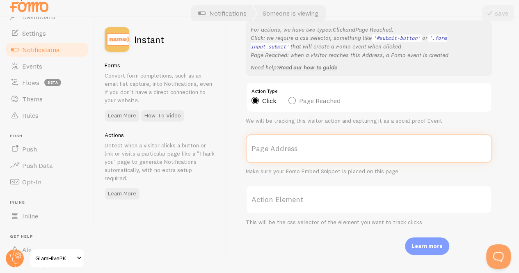
click at [319, 148] on input "Page Address" at bounding box center [369, 148] width 246 height 29
paste input "https://www.tiktok.com/@glamhivepk?_t=ZS-90SMV5rc8m7&_r=1"
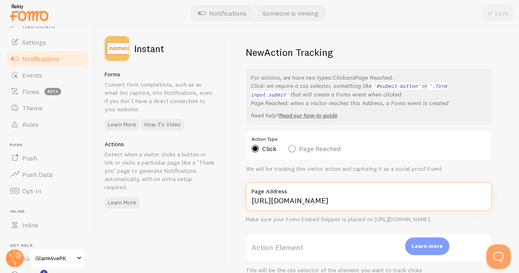
scroll to position [46, 0]
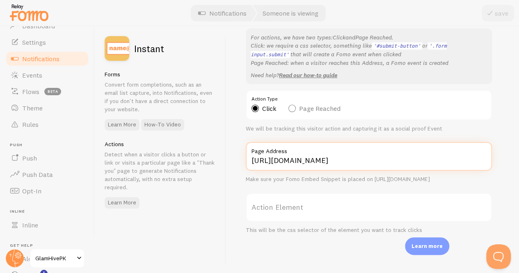
type input "https://www.tiktok.com/@glamhivepk?_t=ZS-90SMV5rc8m7&_r=1"
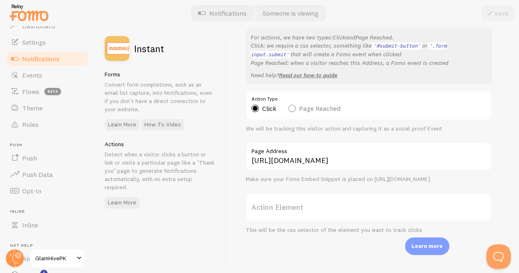
click at [291, 105] on label "Page Reached" at bounding box center [314, 108] width 52 height 7
click at [291, 91] on input "Page Reached" at bounding box center [291, 87] width 7 height 7
radio input "true"
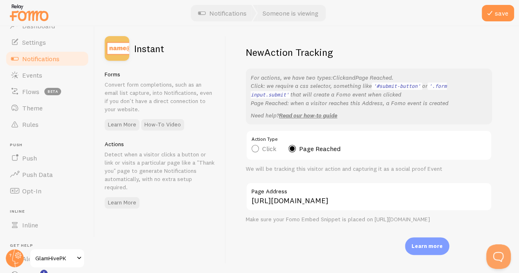
scroll to position [0, 0]
click at [253, 149] on label "Click" at bounding box center [264, 148] width 25 height 7
click at [253, 131] on input "Click" at bounding box center [255, 127] width 7 height 7
radio input "true"
radio input "false"
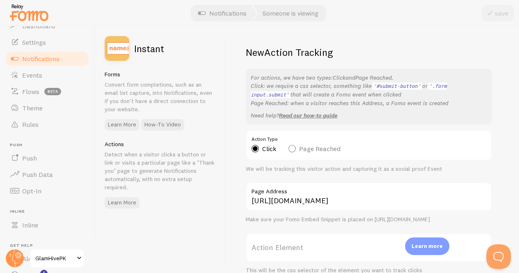
scroll to position [46, 0]
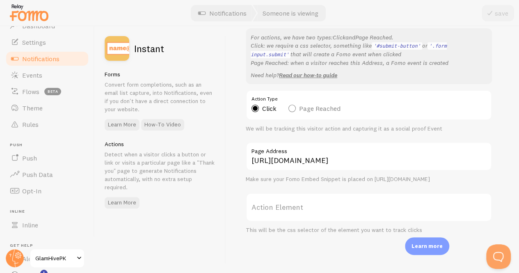
click at [290, 208] on label "Action Element" at bounding box center [369, 207] width 246 height 29
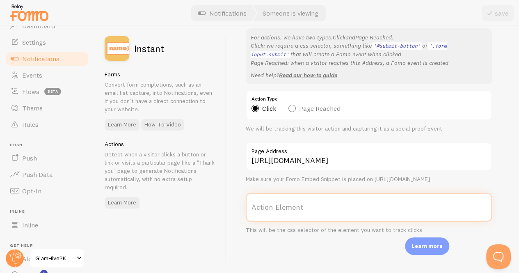
click at [290, 208] on input "Action Element" at bounding box center [369, 207] width 246 height 29
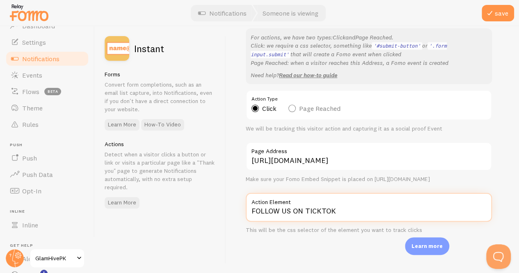
scroll to position [0, 0]
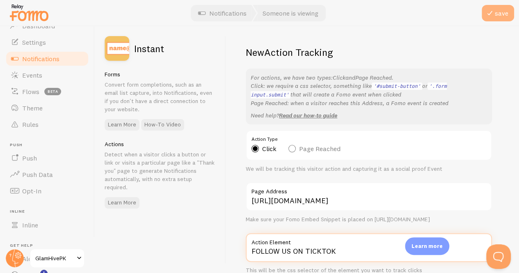
type input "FOLLOW US ON TICKTOK"
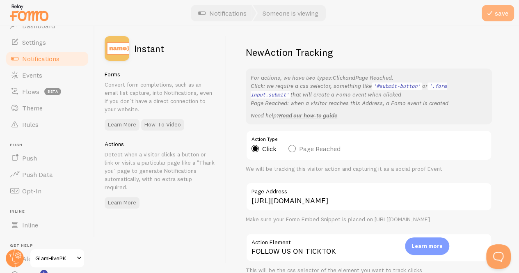
click at [490, 11] on icon at bounding box center [490, 13] width 10 height 10
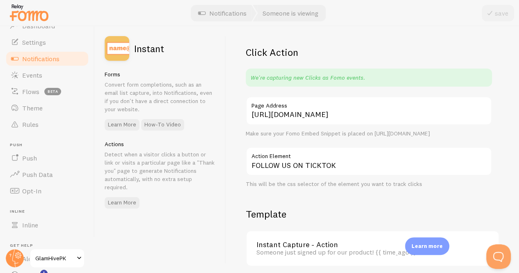
scroll to position [9, 0]
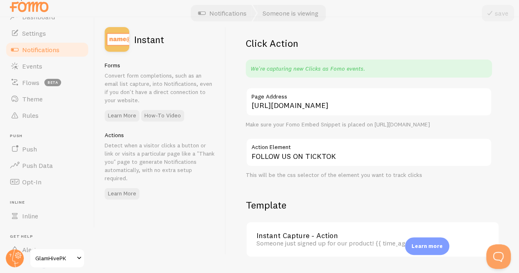
click at [312, 69] on p "We're capturing new Clicks as Fomo events." at bounding box center [308, 68] width 114 height 8
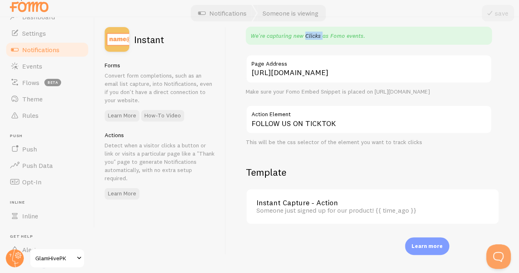
scroll to position [39, 0]
click at [371, 110] on label "Action Element" at bounding box center [369, 112] width 246 height 14
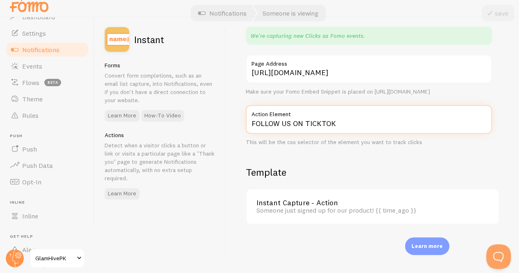
click at [371, 110] on input "FOLLOW US ON TICKTOK" at bounding box center [369, 119] width 246 height 29
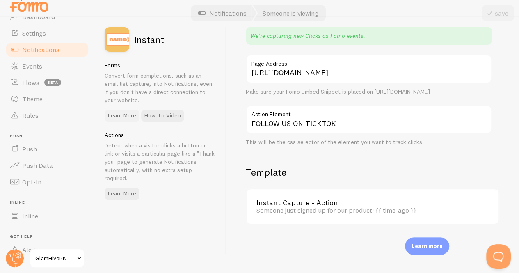
click at [122, 112] on link "Learn More" at bounding box center [122, 115] width 35 height 11
click at [38, 50] on span "Notifications" at bounding box center [40, 50] width 37 height 8
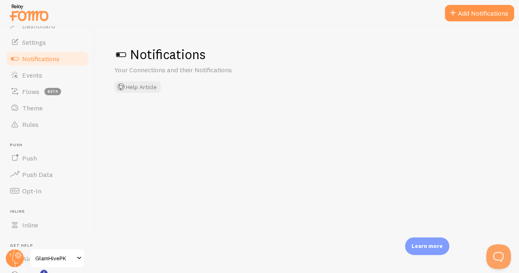
click at [38, 50] on link "Notifications" at bounding box center [47, 58] width 85 height 16
checkbox input "false"
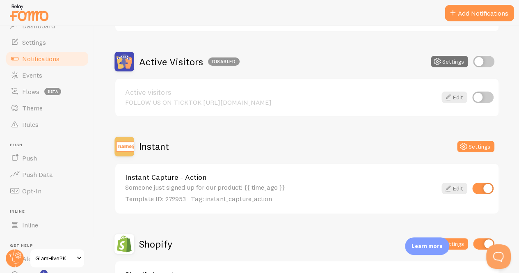
scroll to position [200, 0]
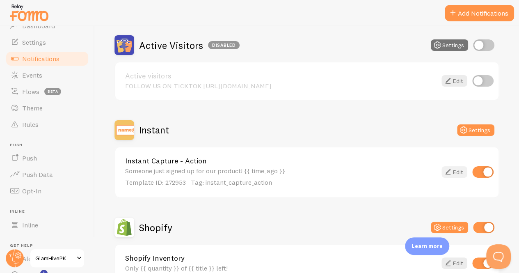
click at [443, 168] on icon at bounding box center [448, 172] width 10 height 10
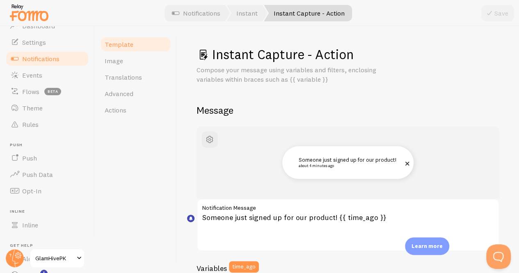
scroll to position [71, 0]
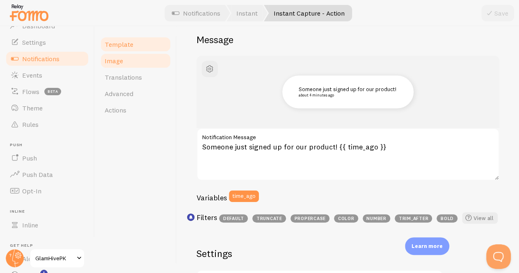
click at [153, 59] on link "Image" at bounding box center [136, 61] width 72 height 16
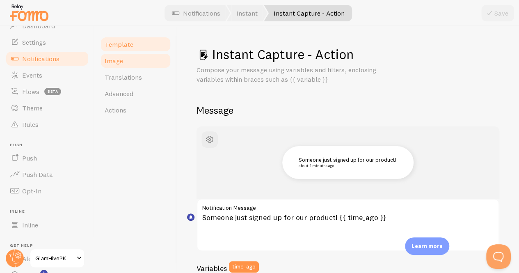
click at [153, 59] on link "Image" at bounding box center [136, 61] width 72 height 16
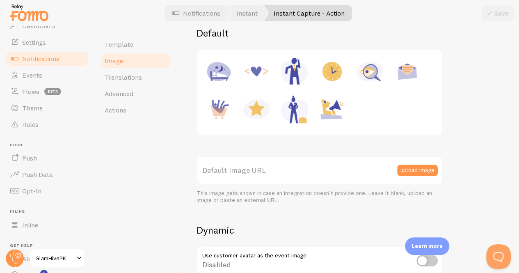
scroll to position [177, 0]
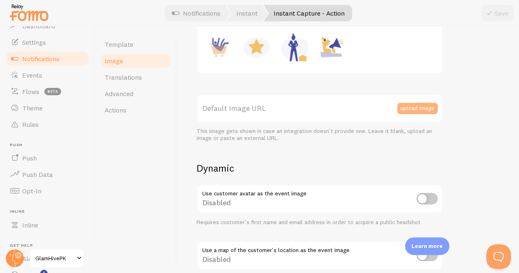
click at [400, 107] on button "upload image" at bounding box center [417, 108] width 41 height 11
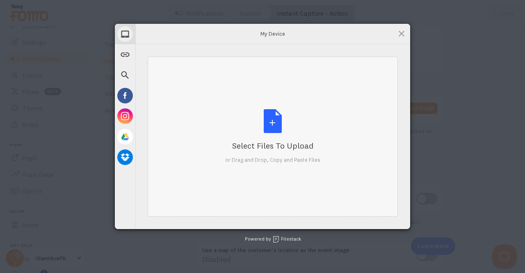
click at [253, 123] on div "Select Files to Upload or Drag and Drop, Copy and Paste Files" at bounding box center [272, 136] width 95 height 55
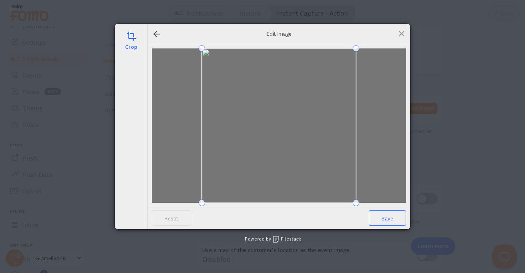
click at [380, 210] on span "Save" at bounding box center [387, 218] width 37 height 16
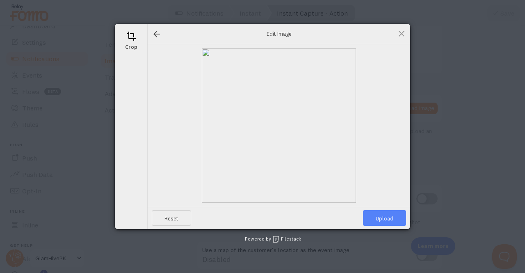
click at [376, 215] on span "Upload" at bounding box center [384, 218] width 43 height 16
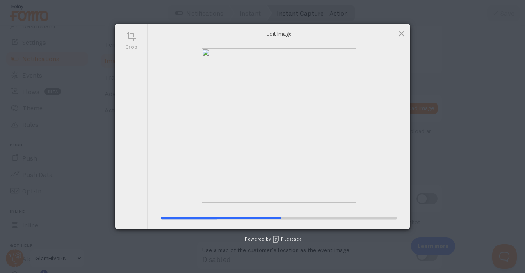
type input "https://process.filestackapi.com/ApqhzE1ldTzuKSj33adqez/resize=width:170,height…"
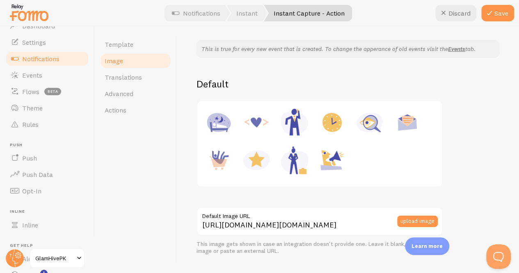
scroll to position [0, 0]
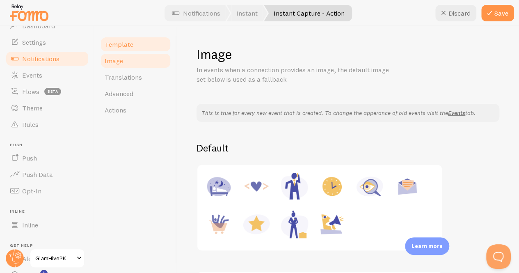
click at [134, 37] on link "Template" at bounding box center [136, 44] width 72 height 16
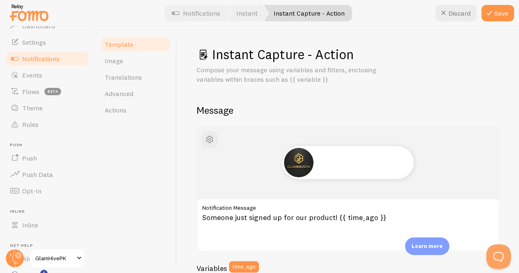
click at [134, 37] on link "Template" at bounding box center [136, 44] width 72 height 16
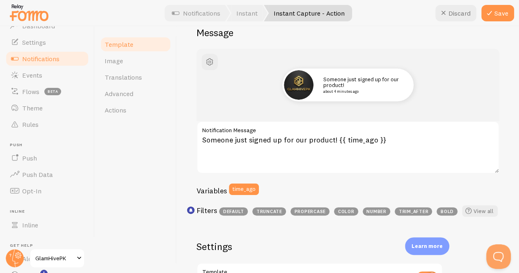
scroll to position [78, 0]
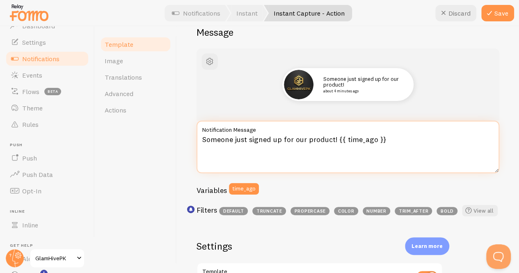
drag, startPoint x: 380, startPoint y: 143, endPoint x: 185, endPoint y: 142, distance: 194.9
click at [185, 142] on div "Instant Capture - Action Compose your message using variables and filters, encl…" at bounding box center [348, 149] width 342 height 247
type textarea "FOLLOW TO GET VALUABLE DISCOUNTS"
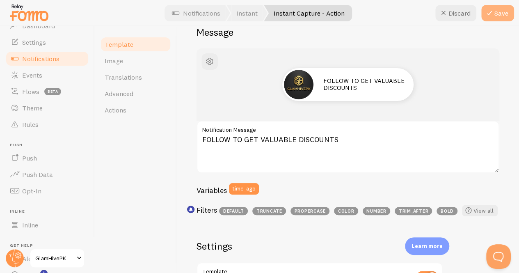
click at [496, 15] on button "Save" at bounding box center [497, 13] width 33 height 16
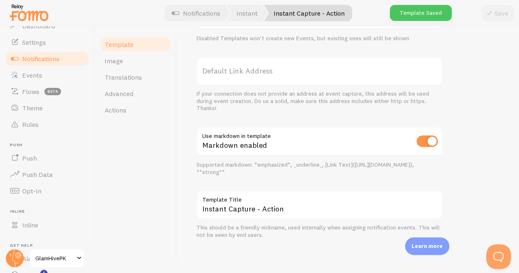
scroll to position [9, 0]
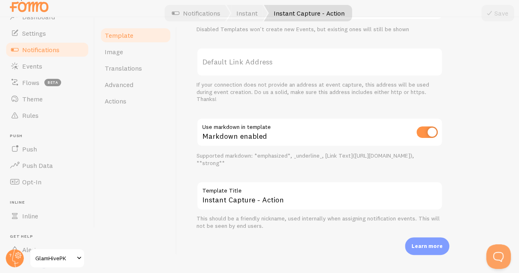
click at [64, 45] on link "Notifications" at bounding box center [47, 49] width 85 height 16
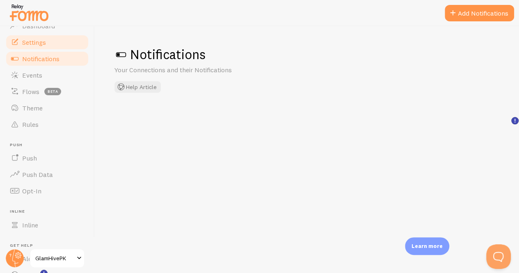
click at [64, 45] on link "Settings" at bounding box center [47, 42] width 85 height 16
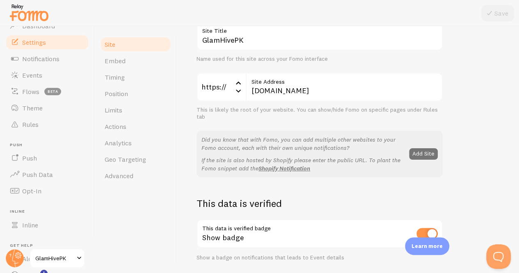
scroll to position [115, 0]
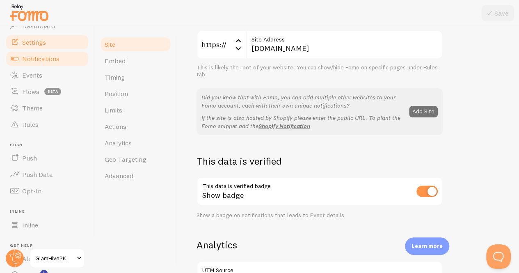
click at [30, 52] on link "Notifications" at bounding box center [47, 58] width 85 height 16
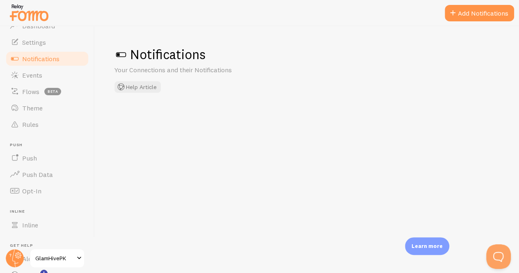
click at [30, 52] on link "Notifications" at bounding box center [47, 58] width 85 height 16
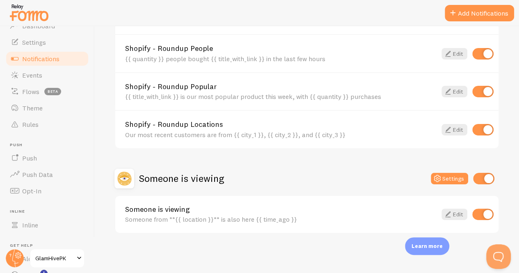
scroll to position [9, 0]
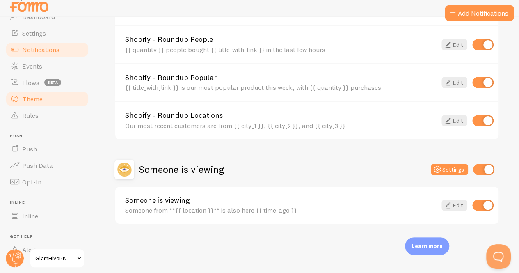
click at [34, 91] on link "Theme" at bounding box center [47, 99] width 85 height 16
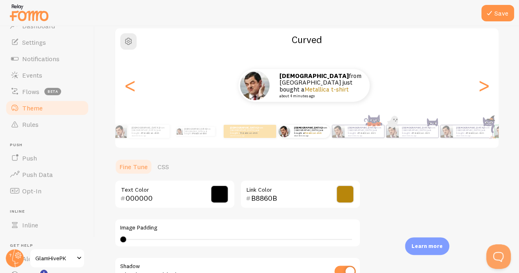
scroll to position [66, 0]
click at [484, 86] on div "MUHAMMAD from Pakistan just bought a Metallica t-shirt about 4 minutes ago" at bounding box center [303, 85] width 377 height 33
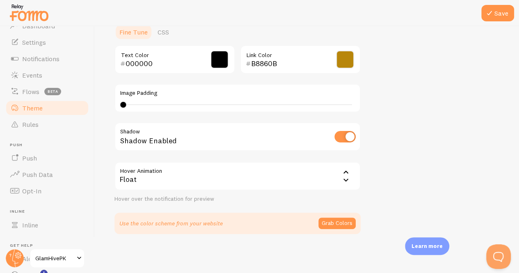
scroll to position [9, 0]
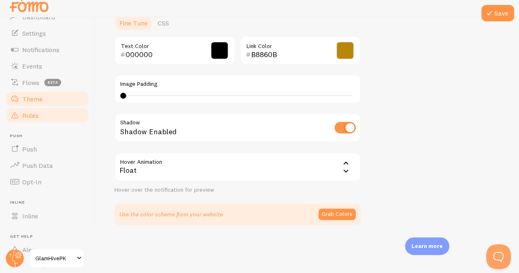
click at [34, 114] on span "Rules" at bounding box center [30, 115] width 16 height 8
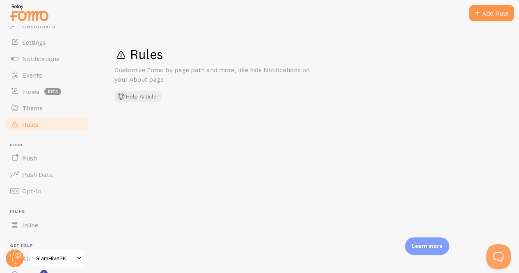
click at [34, 114] on link "Theme" at bounding box center [47, 108] width 85 height 16
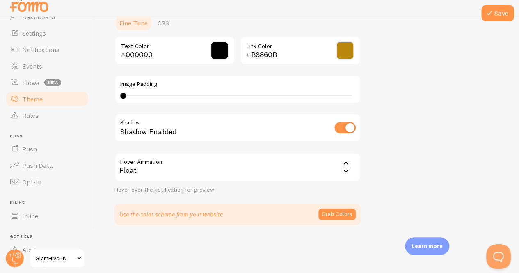
scroll to position [9, 0]
click at [34, 148] on span "Push" at bounding box center [29, 149] width 15 height 8
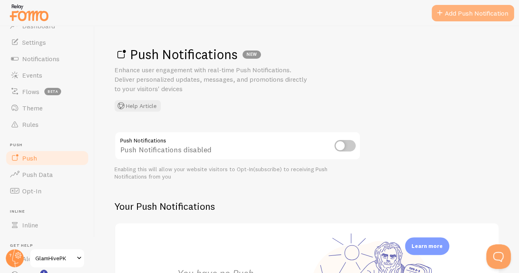
click at [448, 16] on link "Add Push Notification" at bounding box center [473, 13] width 82 height 16
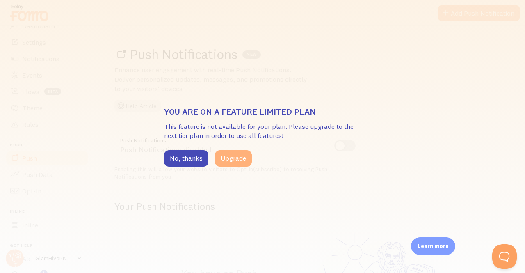
click at [225, 151] on button "Upgrade" at bounding box center [233, 158] width 37 height 16
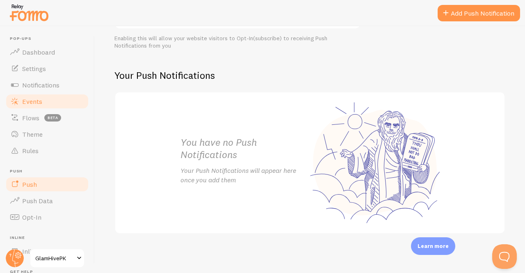
click at [43, 99] on link "Events" at bounding box center [47, 101] width 85 height 16
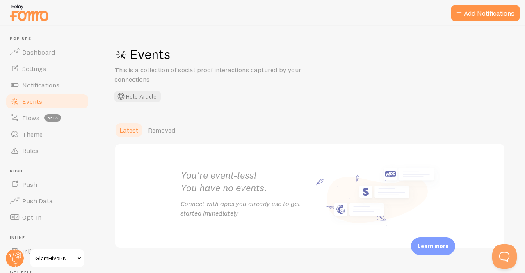
click at [43, 99] on link "Events" at bounding box center [47, 101] width 85 height 16
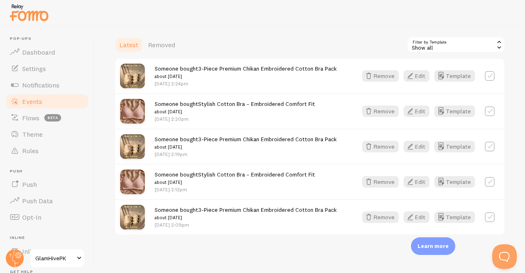
scroll to position [188, 0]
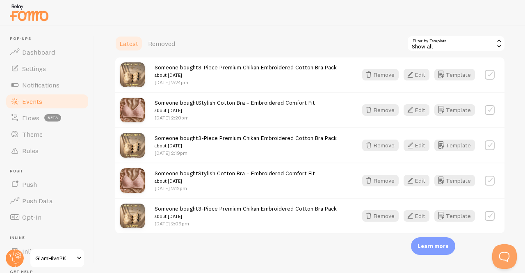
click at [443, 45] on div "Show all" at bounding box center [456, 43] width 98 height 16
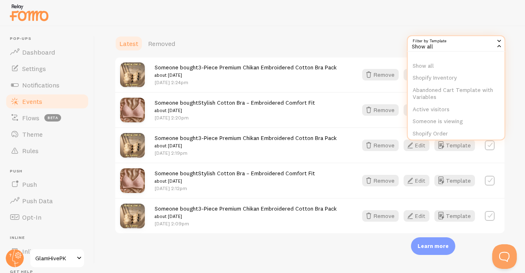
click at [443, 45] on div "Show all" at bounding box center [456, 43] width 98 height 16
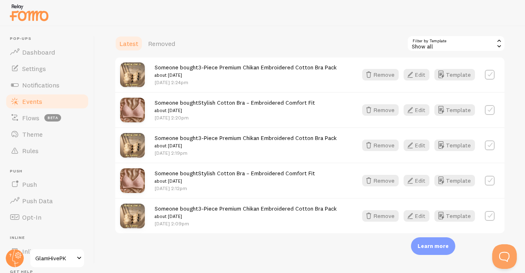
scroll to position [0, 0]
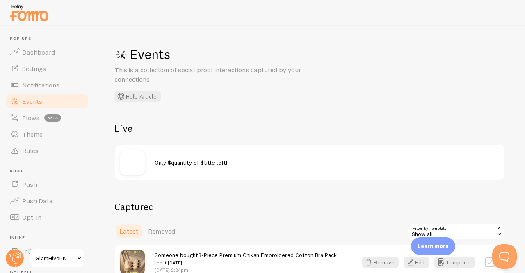
click at [39, 98] on span "Events" at bounding box center [32, 101] width 20 height 8
drag, startPoint x: 39, startPoint y: 98, endPoint x: 43, endPoint y: 79, distance: 19.5
click at [43, 79] on ul "Pop-ups Dashboard Settings Notifications Events Flows beta Theme Rules [GEOGRAP…" at bounding box center [47, 181] width 85 height 290
click at [43, 79] on link "Notifications" at bounding box center [47, 85] width 85 height 16
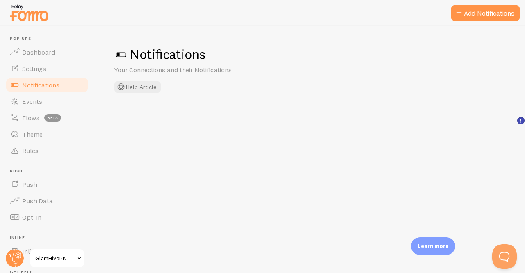
click at [43, 79] on link "Notifications" at bounding box center [47, 85] width 85 height 16
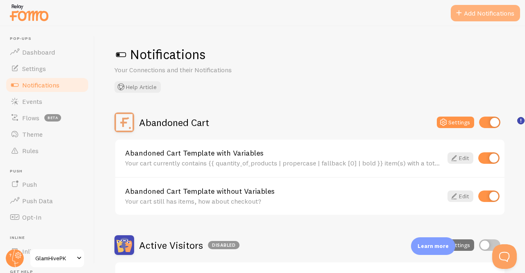
click at [461, 11] on span at bounding box center [459, 13] width 10 height 10
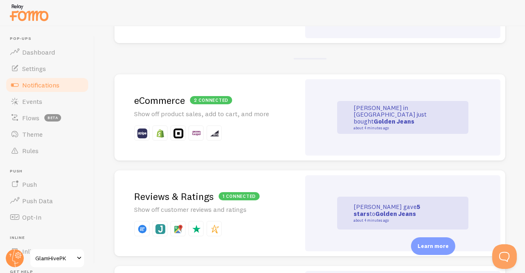
scroll to position [153, 0]
click at [239, 125] on p at bounding box center [207, 133] width 146 height 16
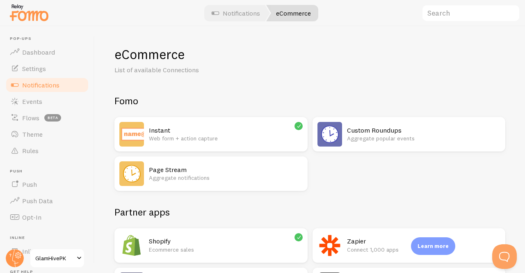
click at [57, 86] on span "Notifications" at bounding box center [40, 85] width 37 height 8
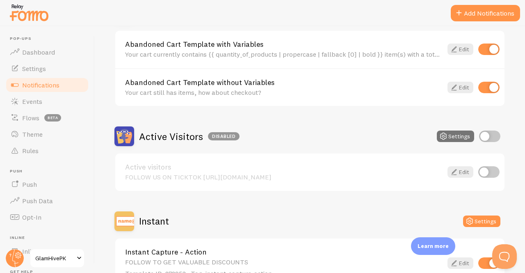
scroll to position [181, 0]
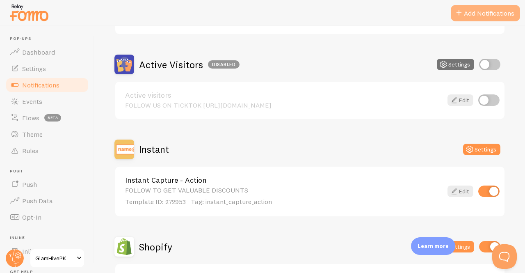
click at [497, 11] on button "Add Notifications" at bounding box center [485, 13] width 69 height 16
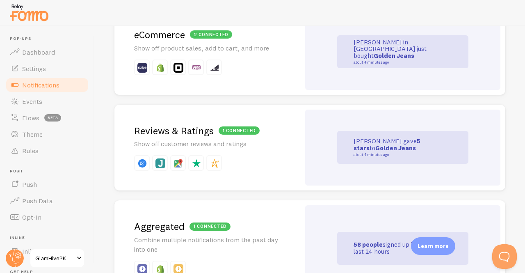
scroll to position [219, 0]
click at [375, 150] on link "Golden Jeans" at bounding box center [395, 148] width 41 height 8
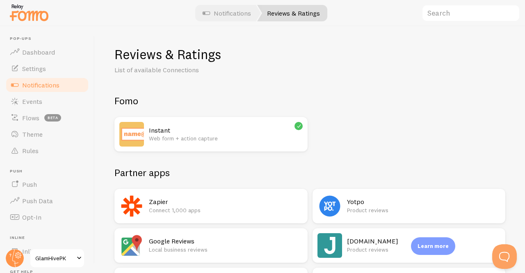
click at [46, 82] on span "Notifications" at bounding box center [40, 85] width 37 height 8
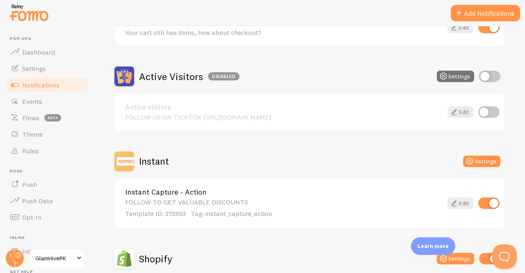
scroll to position [170, 0]
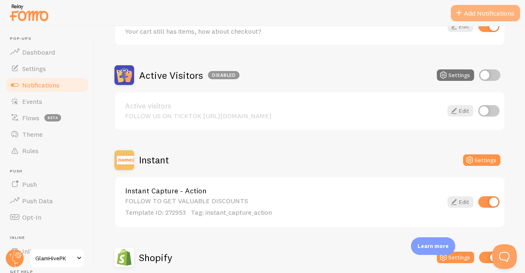
click at [467, 11] on button "Add Notifications" at bounding box center [485, 13] width 69 height 16
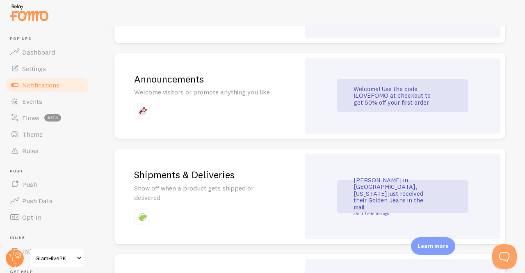
scroll to position [567, 0]
click at [292, 92] on div "Announcements Welcome visitors or promote anything you like" at bounding box center [207, 96] width 186 height 86
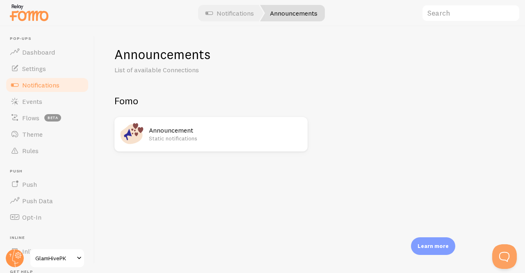
click at [228, 138] on p "Static notifications" at bounding box center [226, 138] width 154 height 8
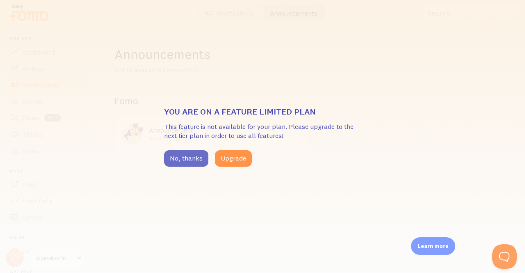
click at [189, 163] on button "No, thanks" at bounding box center [186, 158] width 44 height 16
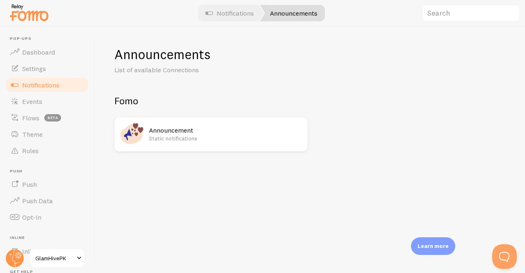
click at [44, 87] on span "Notifications" at bounding box center [40, 85] width 37 height 8
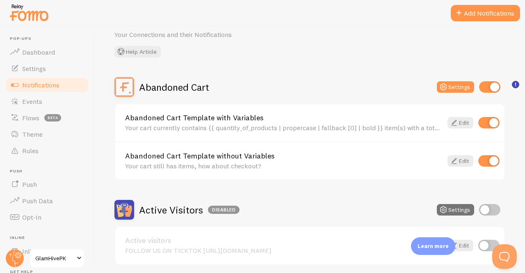
scroll to position [36, 0]
click at [457, 123] on link "Edit" at bounding box center [461, 122] width 26 height 11
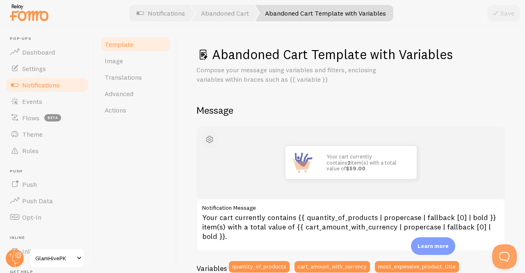
click at [208, 139] on span "button" at bounding box center [210, 140] width 10 height 10
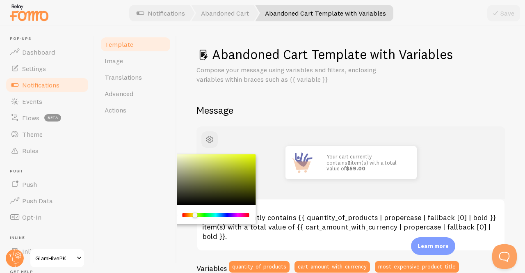
drag, startPoint x: 186, startPoint y: 215, endPoint x: 195, endPoint y: 215, distance: 9.0
click at [195, 215] on div "Chrome color picker" at bounding box center [197, 215] width 5 height 5
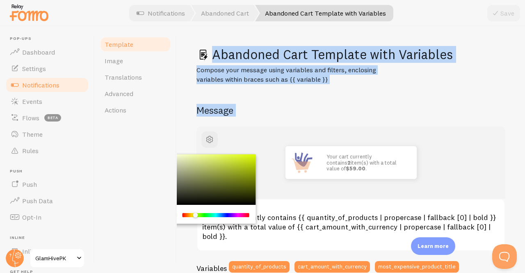
drag, startPoint x: 195, startPoint y: 215, endPoint x: 149, endPoint y: 218, distance: 46.9
click at [149, 218] on div "Template Image Translations Advanced Actions Abandoned Cart Template with Varia…" at bounding box center [310, 149] width 430 height 247
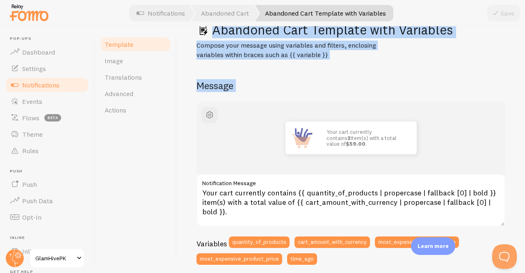
scroll to position [25, 0]
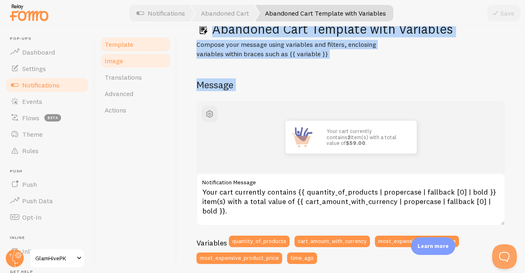
click at [139, 65] on link "Image" at bounding box center [136, 61] width 72 height 16
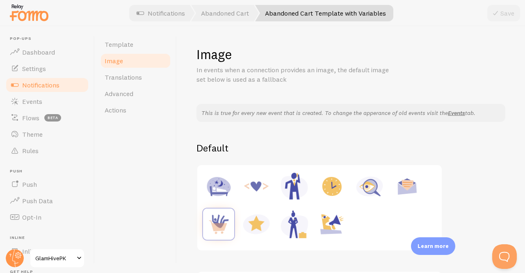
click at [139, 65] on link "Image" at bounding box center [136, 61] width 72 height 16
click at [281, 184] on img at bounding box center [294, 186] width 31 height 31
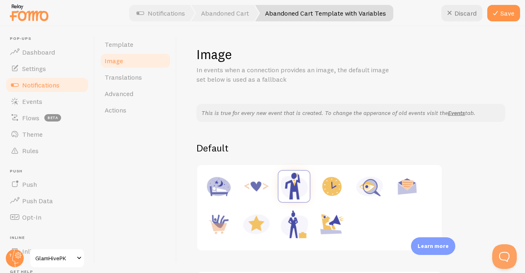
click at [216, 236] on img at bounding box center [218, 223] width 31 height 31
type input "[URL][DOMAIN_NAME]"
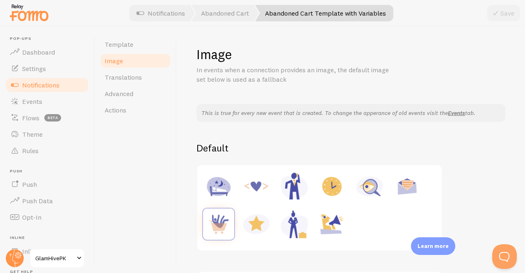
click at [33, 88] on span "Notifications" at bounding box center [40, 85] width 37 height 8
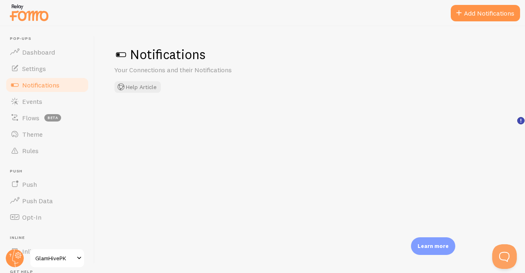
click at [33, 88] on span "Notifications" at bounding box center [40, 85] width 37 height 8
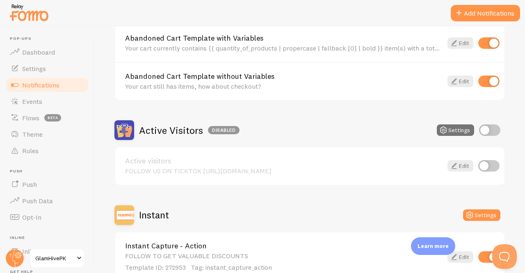
scroll to position [115, 0]
click at [451, 46] on icon at bounding box center [454, 43] width 10 height 10
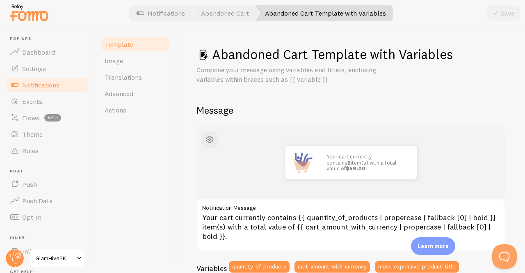
click at [27, 82] on span "Notifications" at bounding box center [40, 85] width 37 height 8
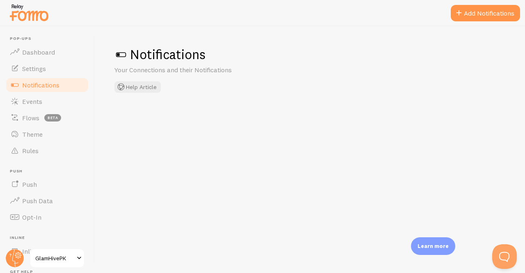
click at [27, 82] on span "Notifications" at bounding box center [40, 85] width 37 height 8
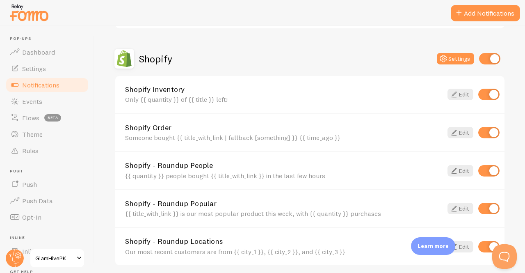
scroll to position [369, 0]
click at [449, 131] on icon at bounding box center [454, 132] width 10 height 10
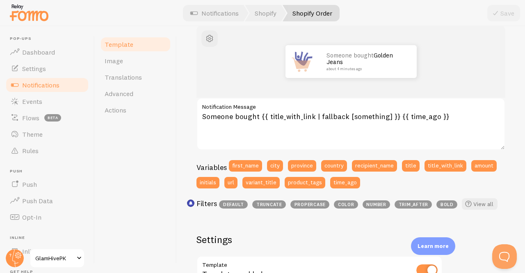
scroll to position [101, 0]
click at [480, 202] on link "View all" at bounding box center [480, 203] width 36 height 11
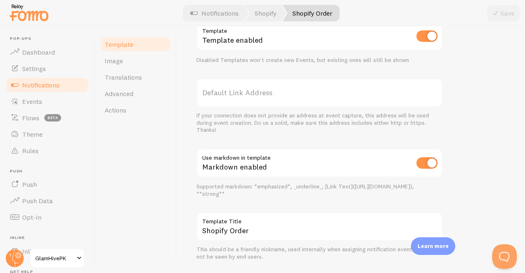
scroll to position [356, 0]
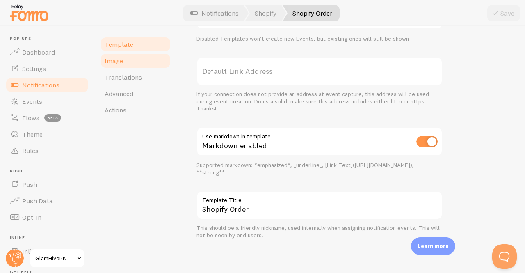
click at [124, 66] on link "Image" at bounding box center [136, 61] width 72 height 16
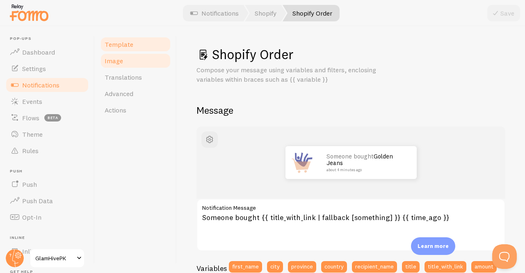
click at [124, 66] on link "Image" at bounding box center [136, 61] width 72 height 16
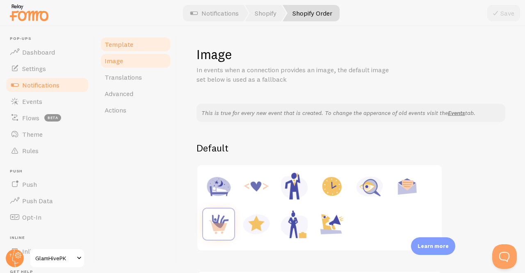
click at [119, 46] on span "Template" at bounding box center [119, 44] width 29 height 8
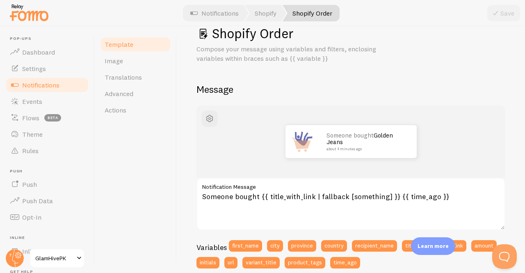
scroll to position [21, 0]
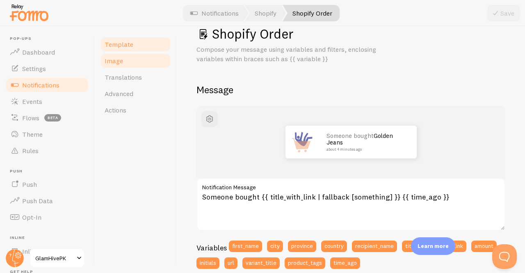
click at [147, 63] on link "Image" at bounding box center [136, 61] width 72 height 16
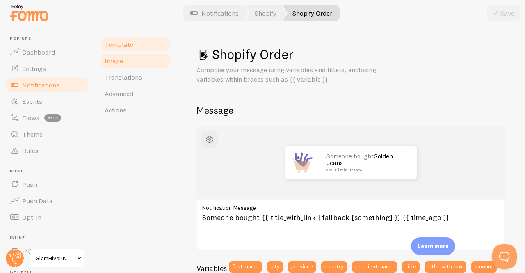
click at [147, 63] on link "Image" at bounding box center [136, 61] width 72 height 16
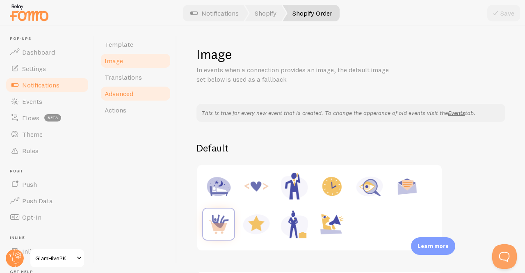
click at [140, 86] on link "Advanced" at bounding box center [136, 93] width 72 height 16
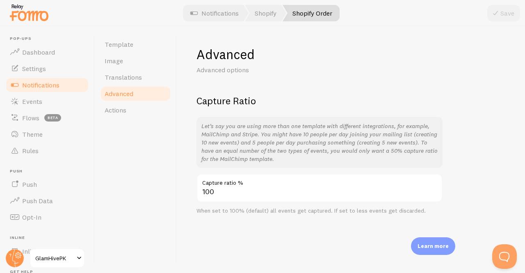
click at [140, 86] on link "Advanced" at bounding box center [136, 93] width 72 height 16
click at [134, 112] on link "Actions" at bounding box center [136, 110] width 72 height 16
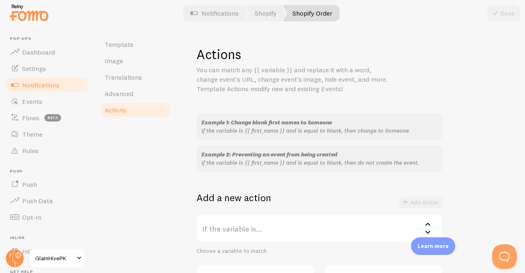
click at [134, 112] on link "Actions" at bounding box center [136, 110] width 72 height 16
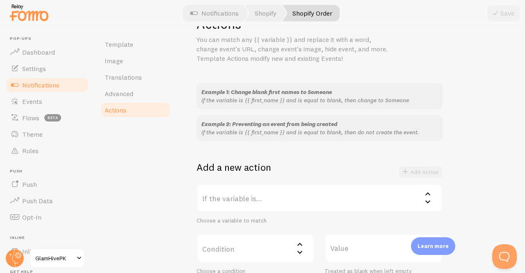
scroll to position [31, 0]
click at [57, 85] on span "Notifications" at bounding box center [40, 85] width 37 height 8
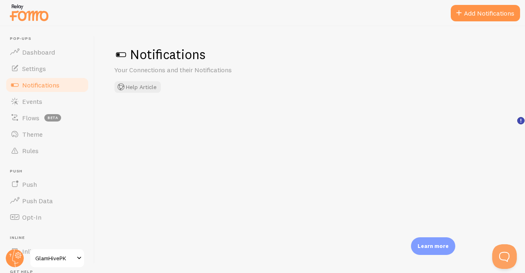
click at [57, 85] on span "Notifications" at bounding box center [40, 85] width 37 height 8
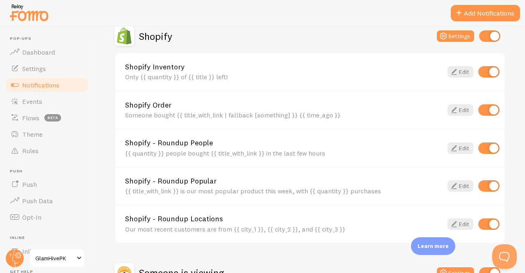
scroll to position [391, 0]
click at [455, 148] on link "Edit" at bounding box center [461, 148] width 26 height 11
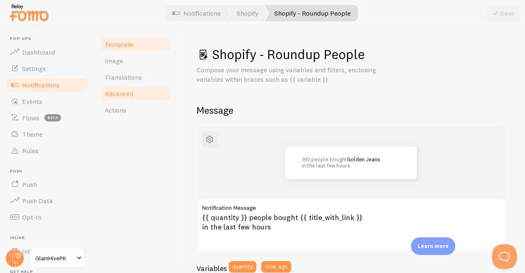
click at [137, 89] on link "Advanced" at bounding box center [136, 93] width 72 height 16
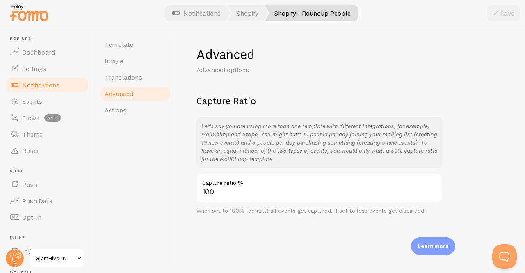
click at [137, 89] on link "Advanced" at bounding box center [136, 93] width 72 height 16
click at [66, 84] on link "Notifications" at bounding box center [47, 85] width 85 height 16
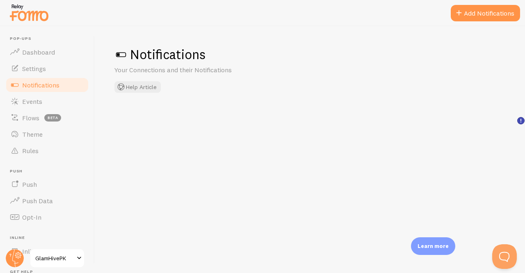
click at [66, 84] on link "Notifications" at bounding box center [47, 85] width 85 height 16
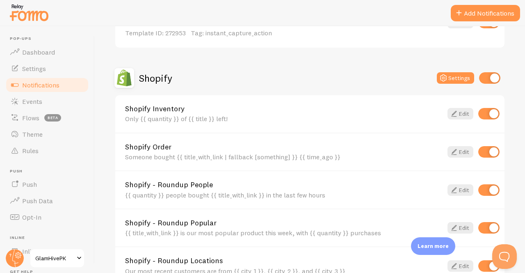
scroll to position [397, 0]
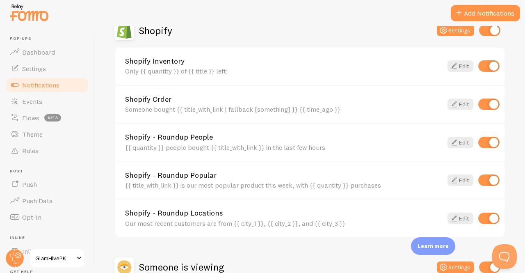
click at [483, 142] on input "checkbox" at bounding box center [488, 142] width 21 height 11
checkbox input "false"
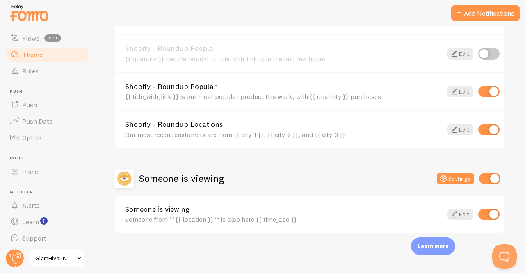
scroll to position [82, 0]
